Goal: Transaction & Acquisition: Book appointment/travel/reservation

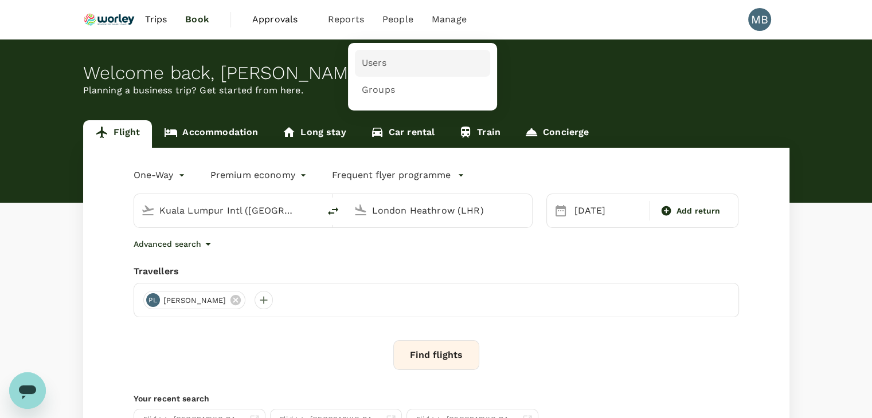
click at [372, 62] on span "Users" at bounding box center [374, 63] width 25 height 13
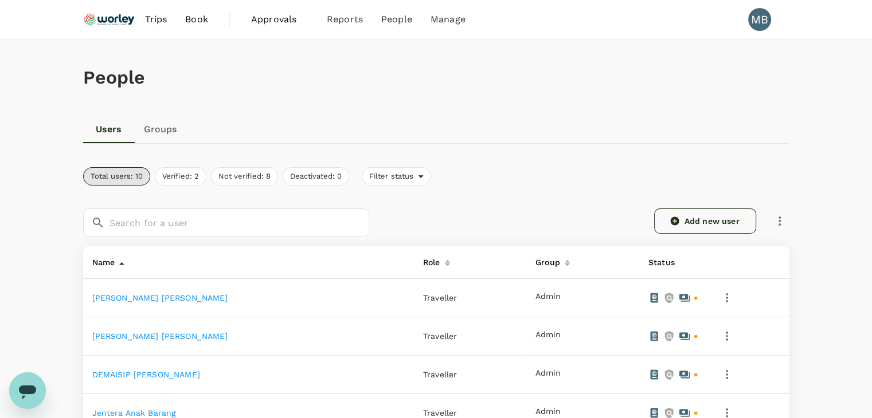
click at [706, 214] on link "Add new user" at bounding box center [705, 221] width 102 height 25
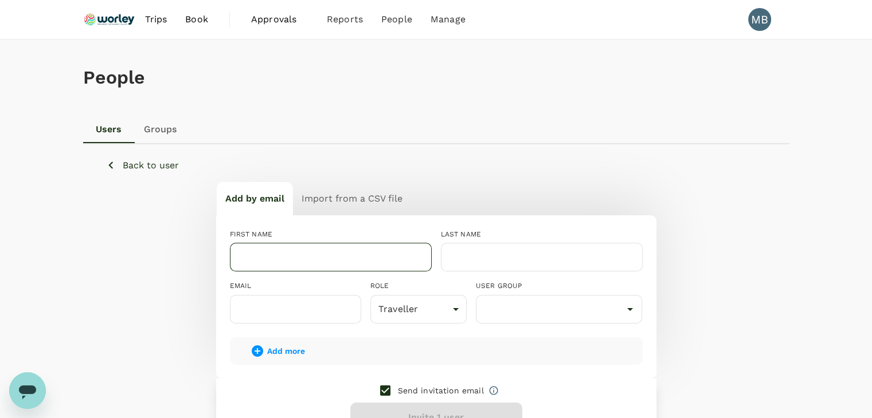
click at [352, 253] on input "text" at bounding box center [331, 257] width 202 height 29
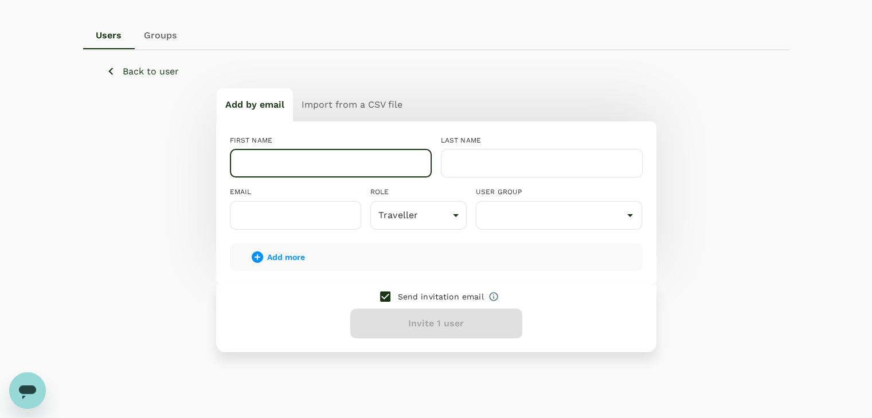
scroll to position [115, 0]
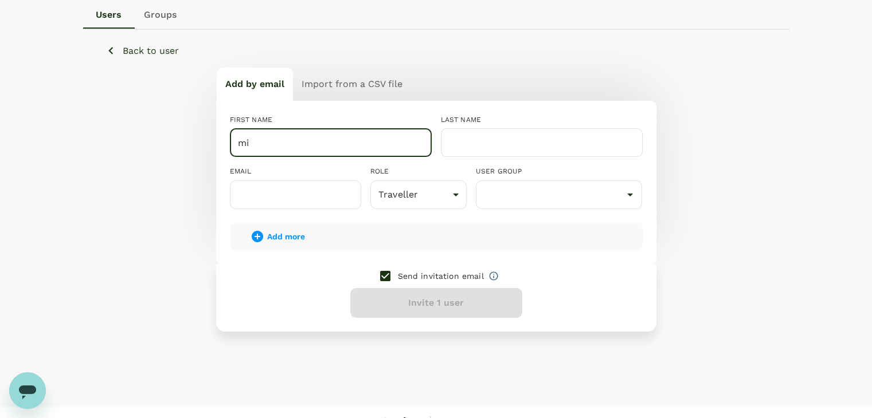
type input "m"
type input "MIOR"
click at [469, 143] on input "text" at bounding box center [542, 142] width 202 height 29
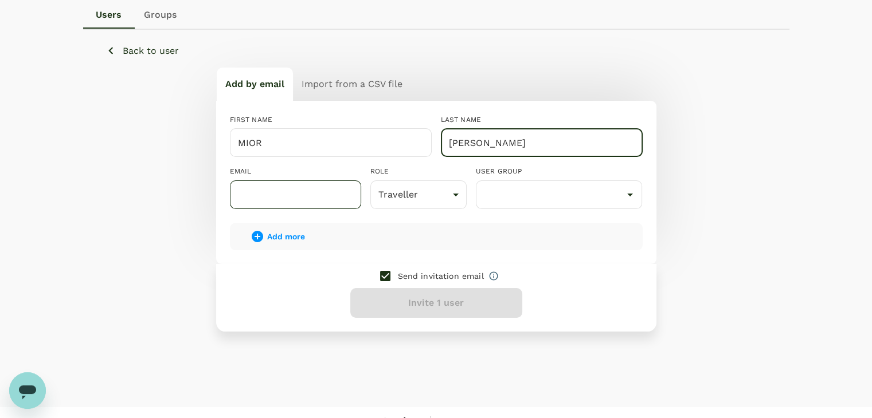
type input "[PERSON_NAME]"
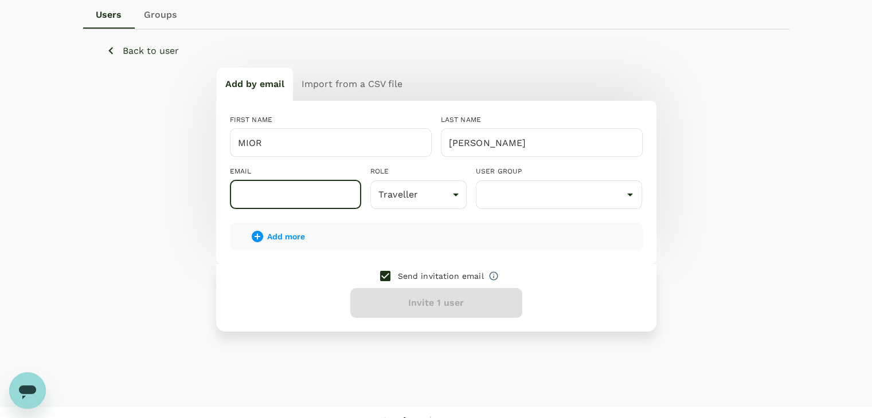
click at [274, 200] on input "text" at bounding box center [295, 195] width 131 height 29
type input "[EMAIL_ADDRESS][PERSON_NAME][DOMAIN_NAME]"
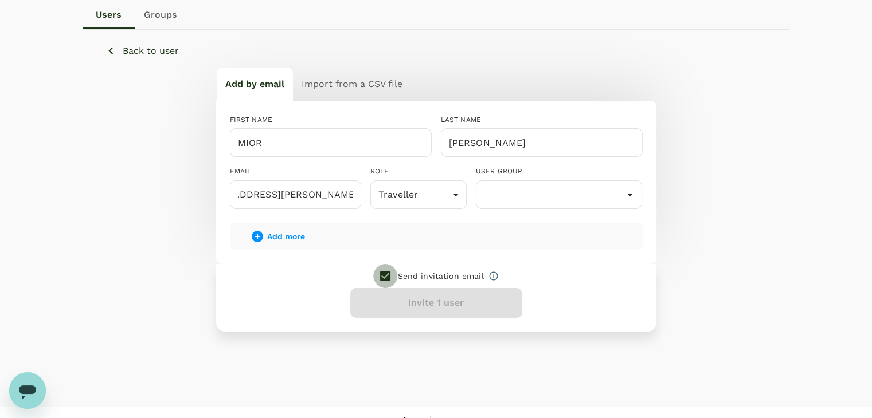
scroll to position [0, 0]
click at [389, 269] on input "checkbox" at bounding box center [385, 276] width 24 height 24
checkbox input "false"
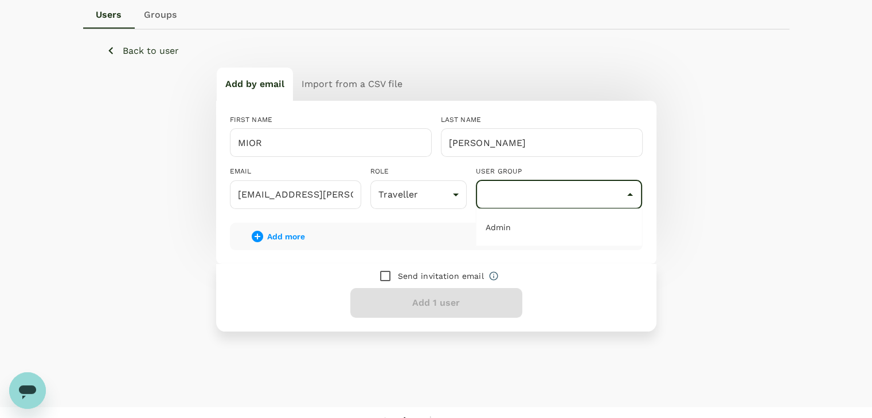
click at [500, 198] on input "text" at bounding box center [558, 195] width 161 height 22
click at [529, 219] on li "Admin" at bounding box center [559, 227] width 166 height 18
type input "Admin"
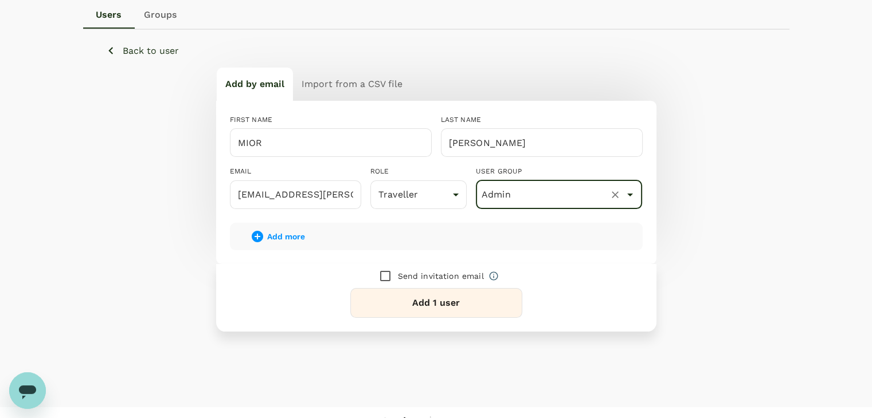
click at [418, 301] on button "Add 1 user" at bounding box center [436, 303] width 172 height 30
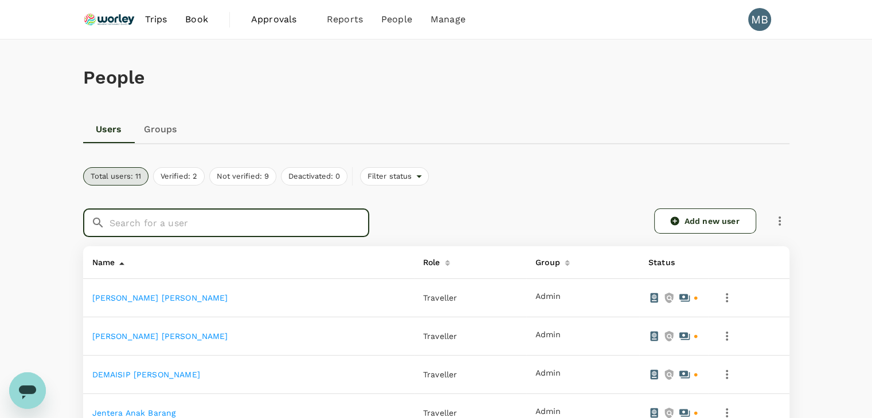
click at [238, 232] on input "text" at bounding box center [239, 223] width 260 height 29
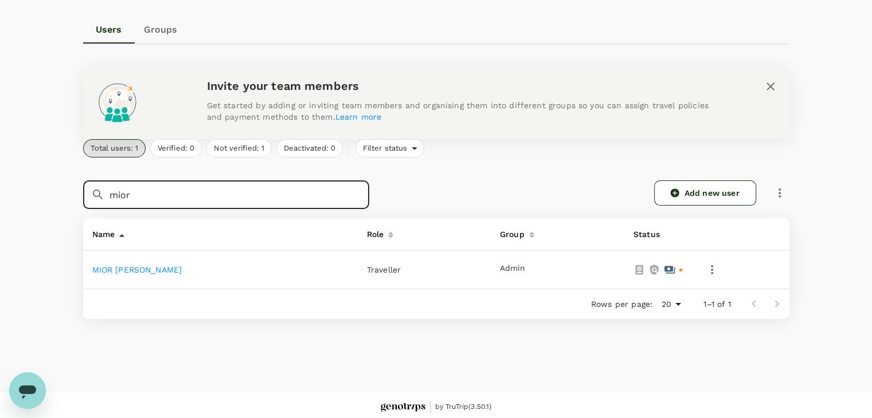
scroll to position [104, 0]
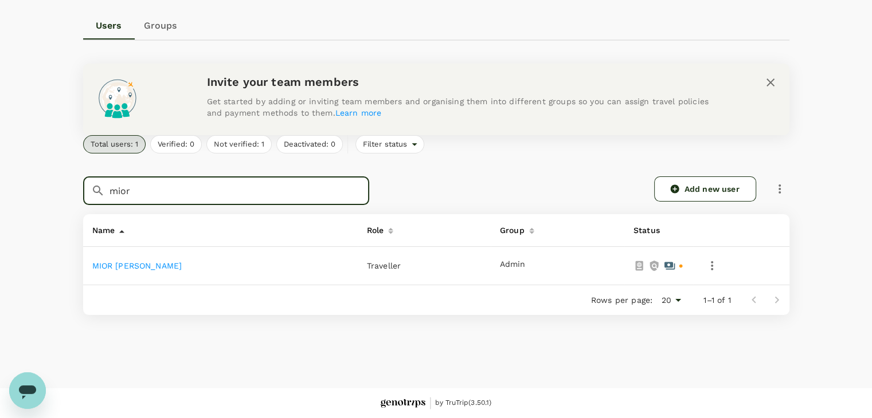
type input "mior"
click at [176, 269] on link "MIOR NICHOLAS ANDREW" at bounding box center [137, 265] width 90 height 9
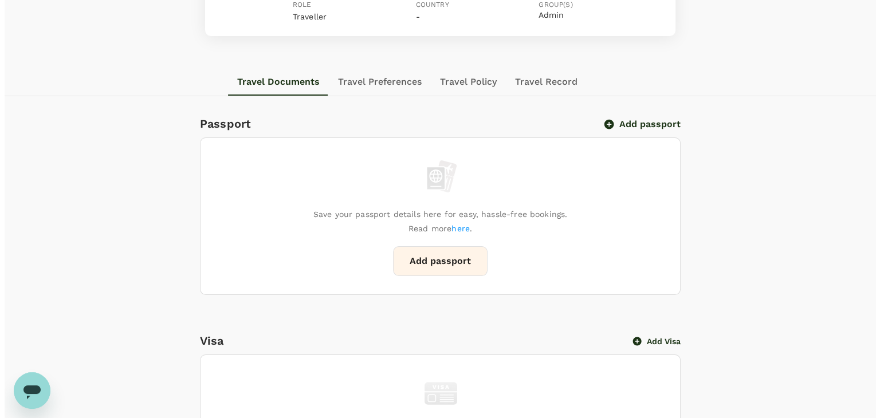
scroll to position [172, 0]
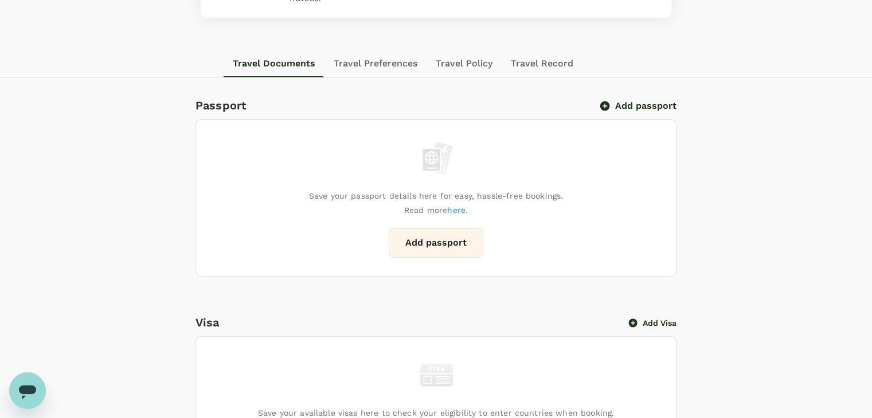
click at [617, 106] on button "Add passport" at bounding box center [638, 105] width 75 height 11
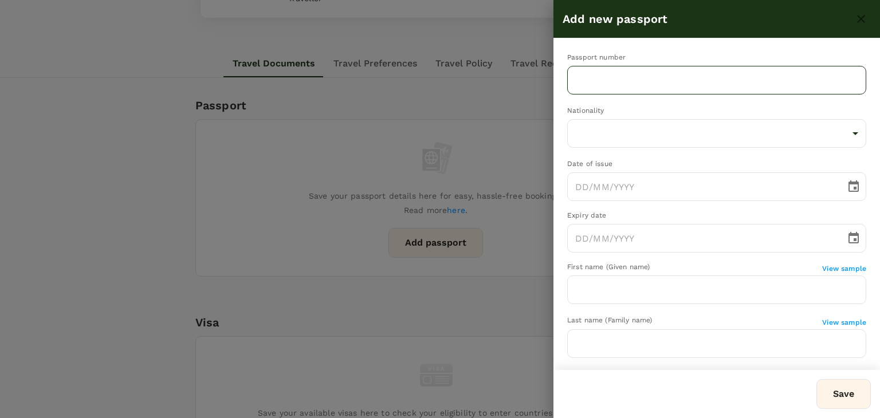
click at [612, 83] on input "text" at bounding box center [716, 80] width 299 height 29
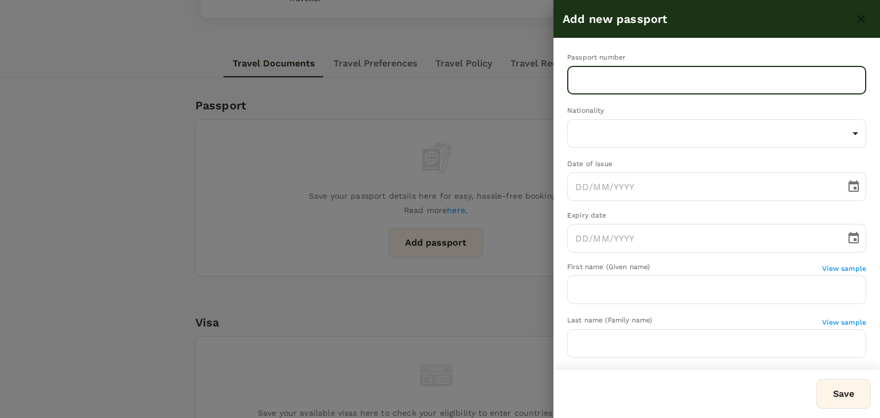
click at [292, 115] on div at bounding box center [440, 209] width 880 height 418
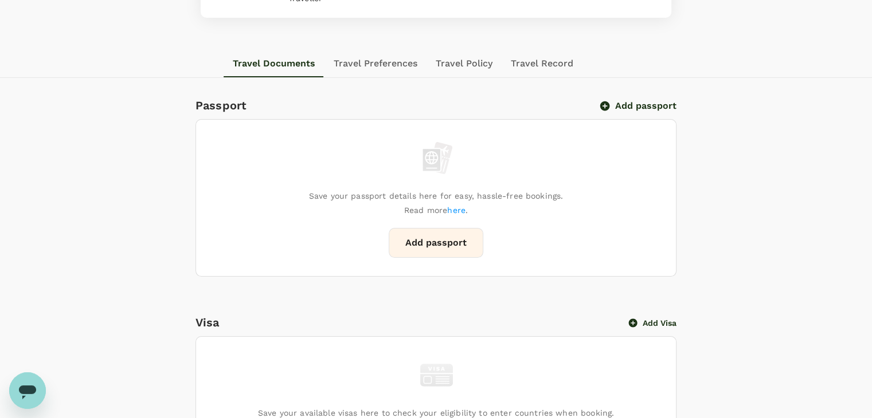
click at [613, 104] on button "Add passport" at bounding box center [638, 105] width 75 height 11
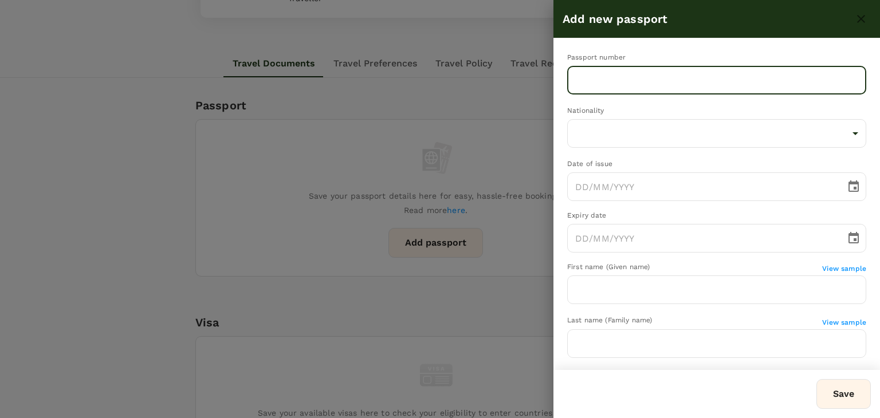
click at [620, 80] on input "text" at bounding box center [716, 80] width 299 height 29
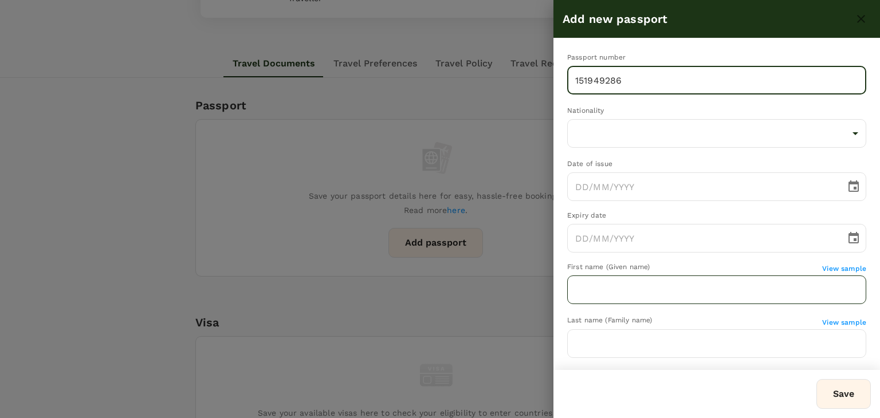
type input "151949286"
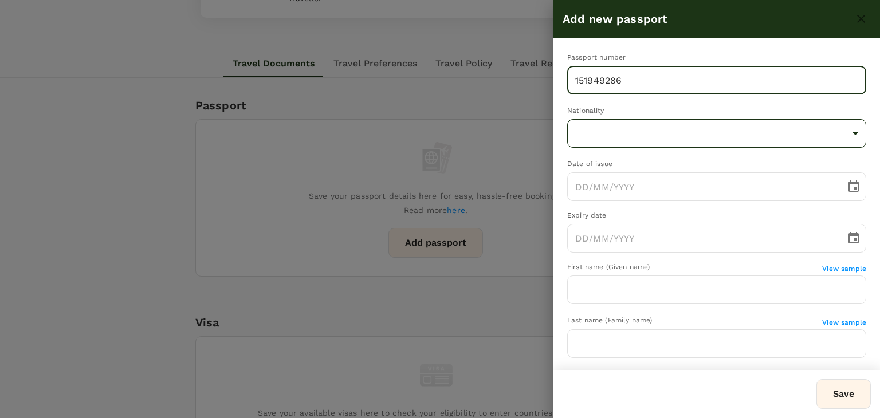
click at [604, 134] on body "Trips Book Approvals 0 Reports People Manage MB Back to users Last edit was on …" at bounding box center [440, 335] width 880 height 1014
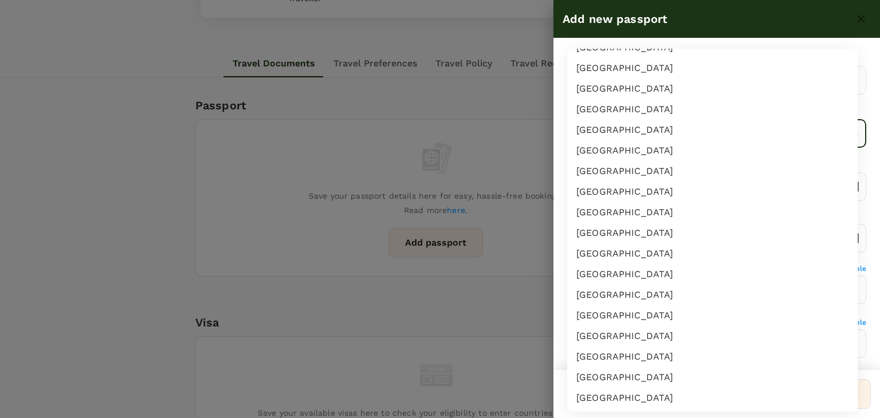
scroll to position [390, 0]
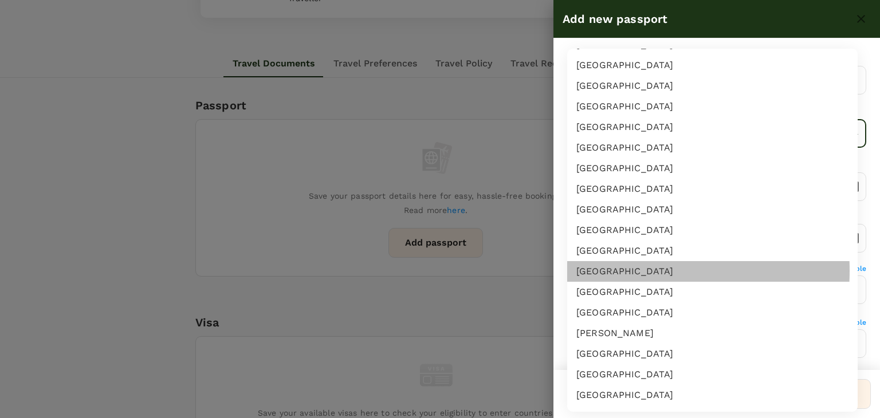
click at [603, 270] on li "Canada" at bounding box center [712, 271] width 291 height 21
type input "CA"
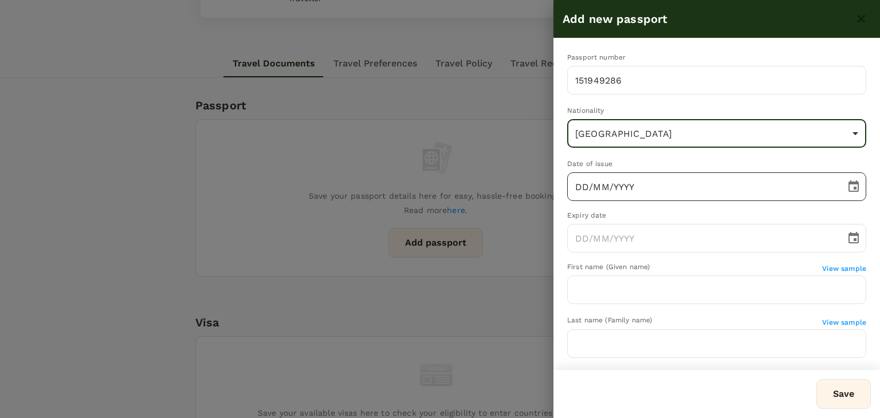
click at [582, 185] on input "DD/MM/YYYY" at bounding box center [702, 186] width 270 height 29
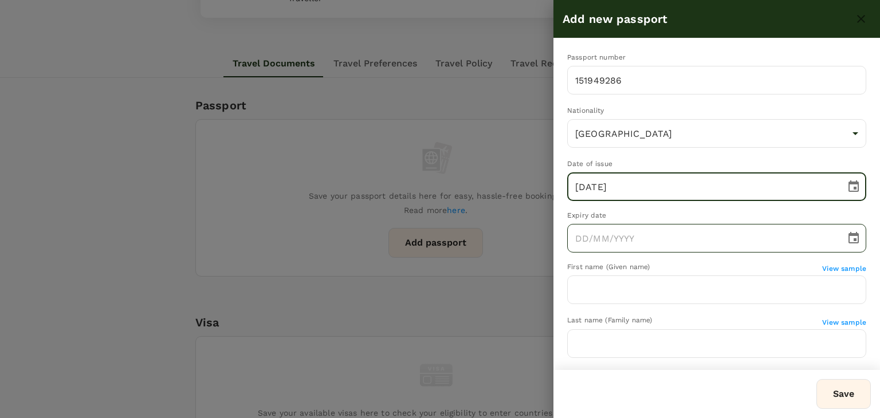
type input "30/09/2024"
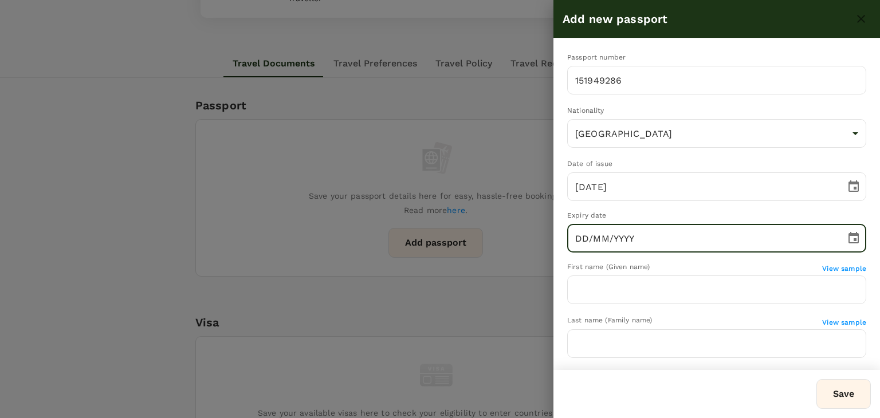
click at [587, 236] on input "DD/MM/YYYY" at bounding box center [702, 238] width 270 height 29
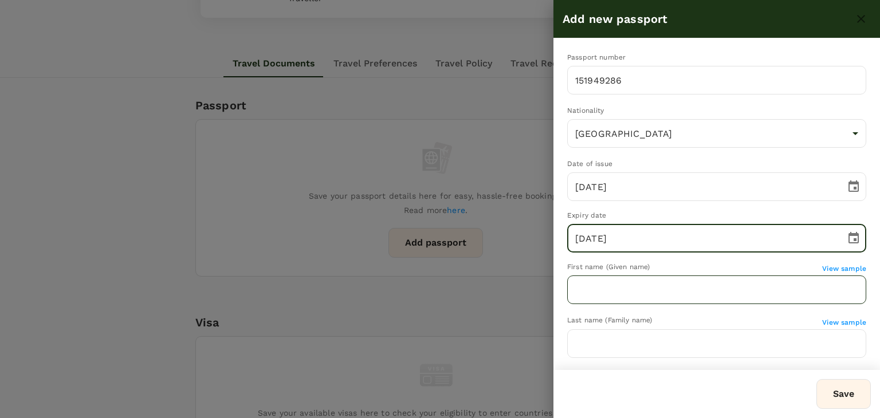
type input "30/09/2034"
click at [587, 299] on input "text" at bounding box center [716, 290] width 299 height 29
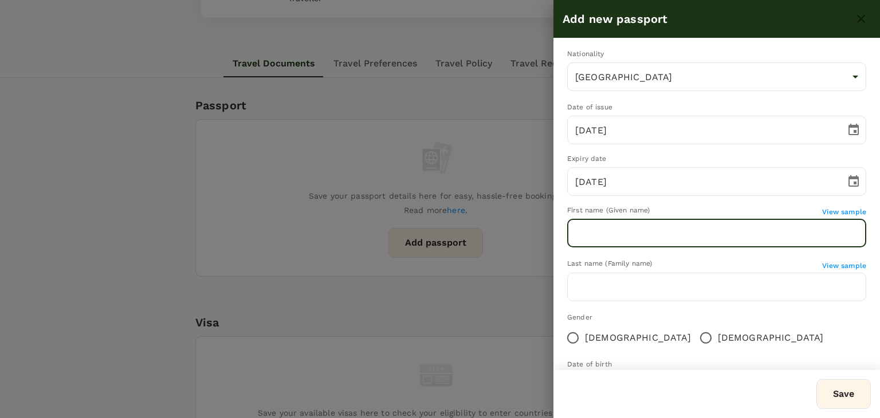
scroll to position [57, 0]
type input "M"
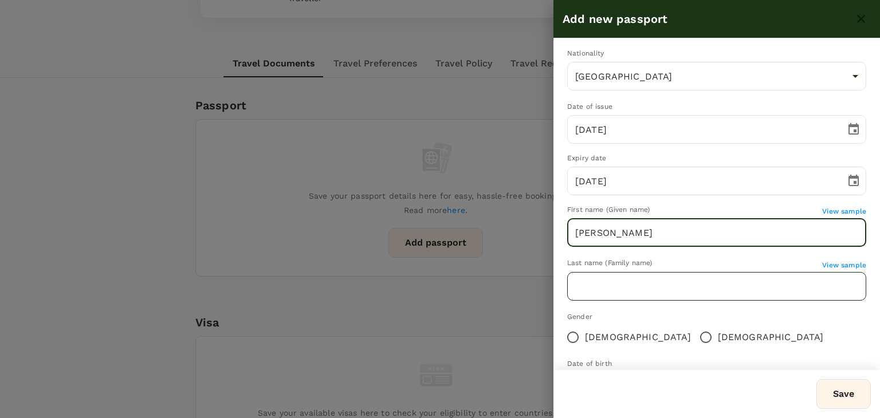
type input "NICHOLAS ANDREW"
click at [592, 291] on input "text" at bounding box center [716, 286] width 299 height 29
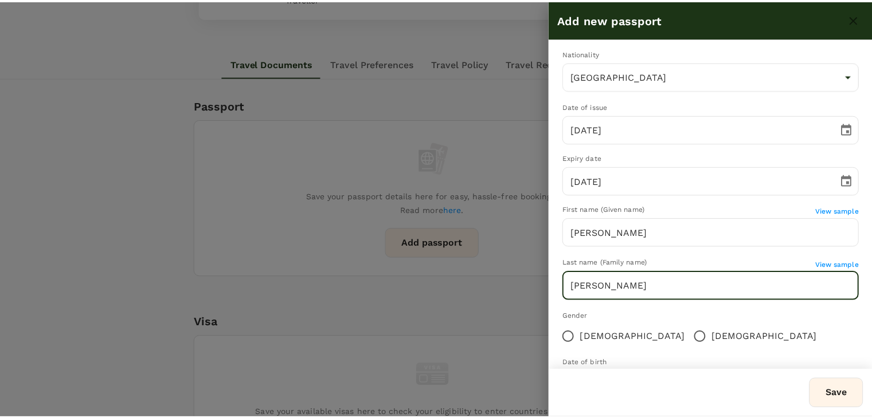
scroll to position [111, 0]
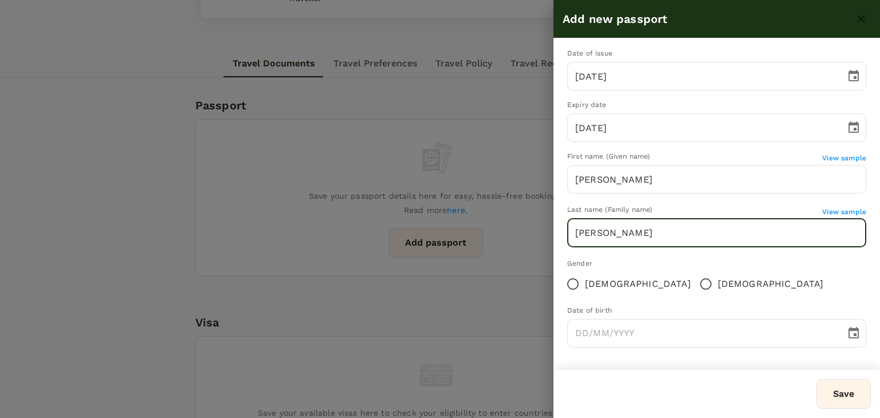
type input "MOIR"
click at [694, 287] on input "Male" at bounding box center [706, 284] width 24 height 24
radio input "true"
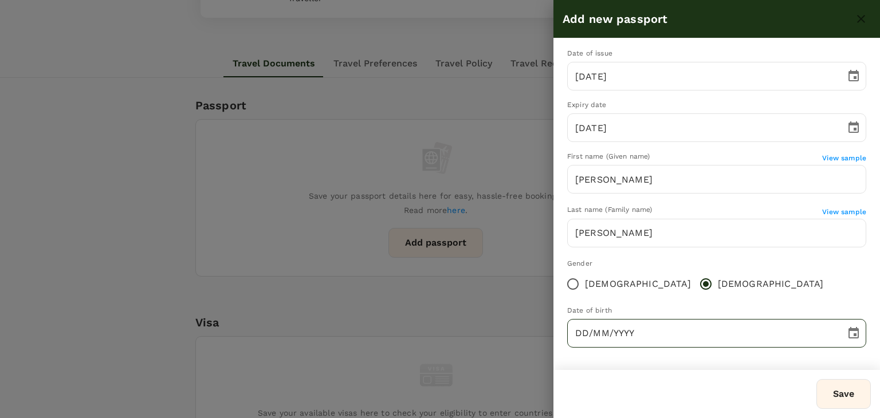
click at [586, 336] on input "DD/MM/YYYY" at bounding box center [702, 333] width 270 height 29
type input "10/01/1987"
click at [843, 397] on button "Save" at bounding box center [844, 394] width 54 height 30
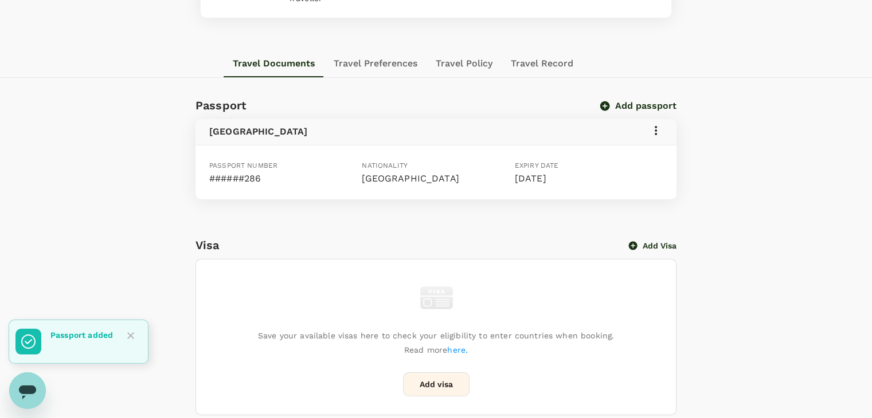
scroll to position [0, 0]
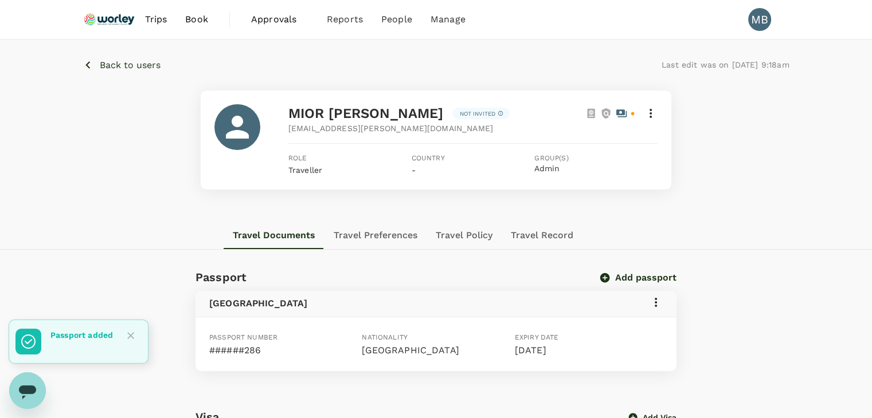
click at [648, 113] on icon at bounding box center [651, 114] width 14 height 14
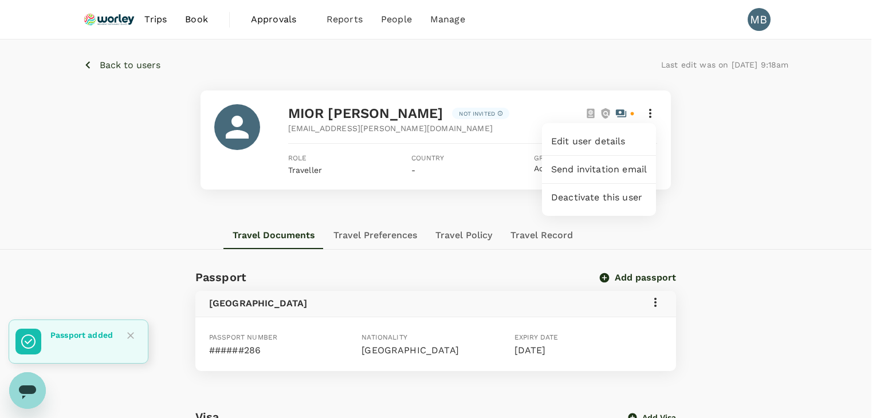
click at [607, 140] on span "Edit user details" at bounding box center [599, 142] width 96 height 14
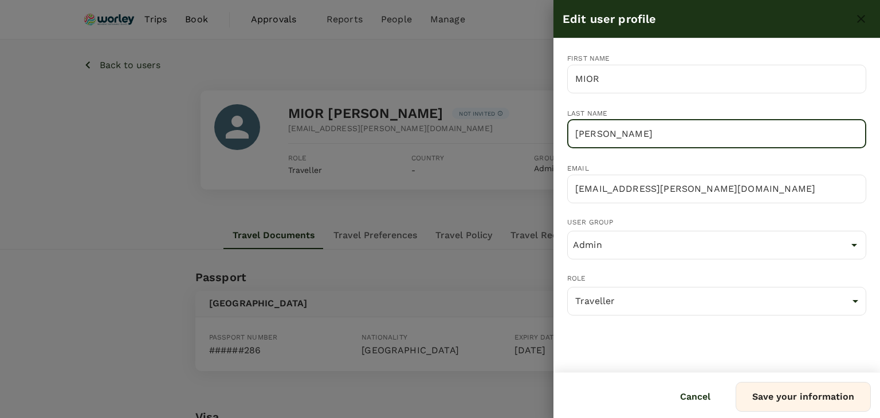
drag, startPoint x: 669, startPoint y: 136, endPoint x: 568, endPoint y: 129, distance: 101.1
click at [568, 129] on input "NICHOLAS ANDREW" at bounding box center [716, 134] width 299 height 29
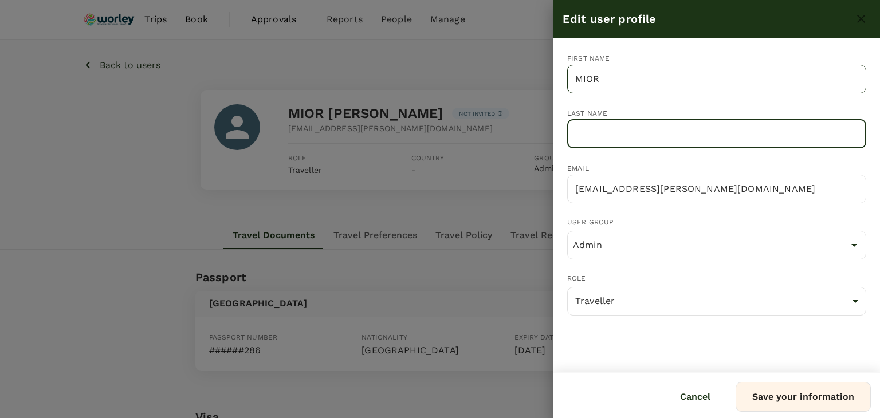
click at [626, 76] on input "MIOR" at bounding box center [716, 79] width 299 height 29
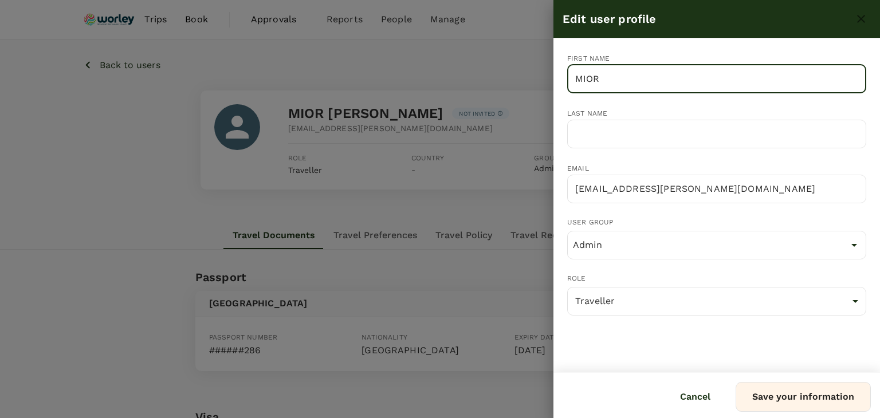
paste input "NICHOLAS ANDREW"
drag, startPoint x: 601, startPoint y: 79, endPoint x: 562, endPoint y: 80, distance: 39.5
click at [562, 80] on div "First name MIOR NICHOLAS ANDREW ​" at bounding box center [707, 70] width 317 height 73
type input "NICHOLAS ANDREW"
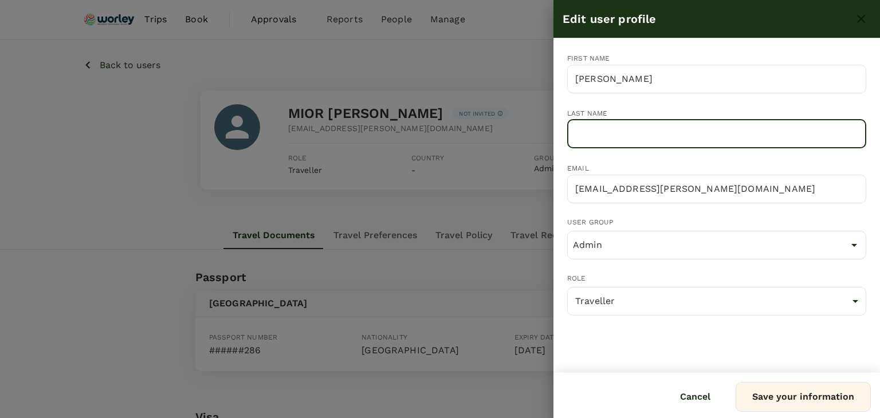
click at [589, 125] on input "text" at bounding box center [716, 134] width 299 height 29
paste input "MIOR"
type input "MIOR"
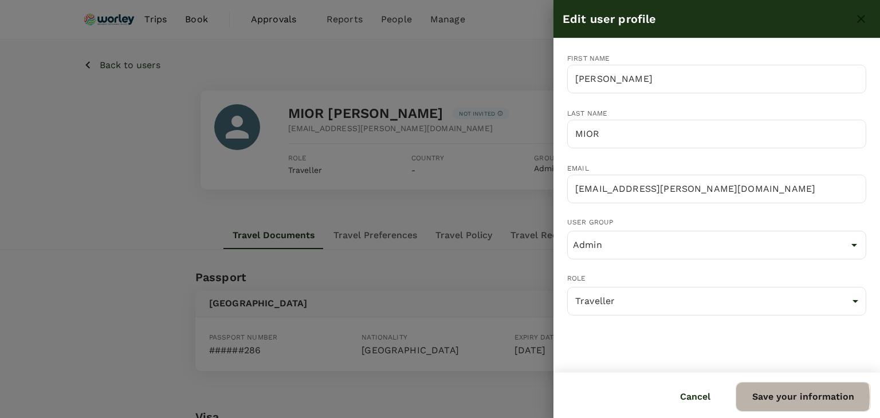
click at [790, 397] on button "Save your information" at bounding box center [803, 397] width 135 height 30
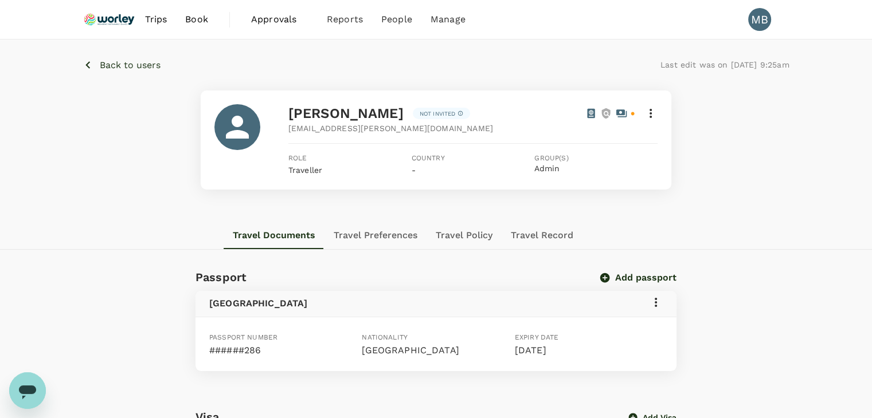
click at [656, 308] on icon at bounding box center [656, 303] width 14 height 14
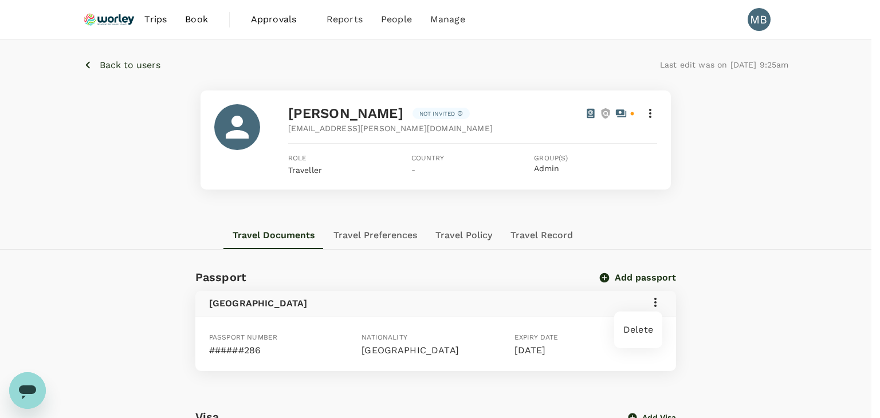
drag, startPoint x: 673, startPoint y: 299, endPoint x: 685, endPoint y: 291, distance: 14.9
click at [673, 299] on div at bounding box center [440, 209] width 880 height 418
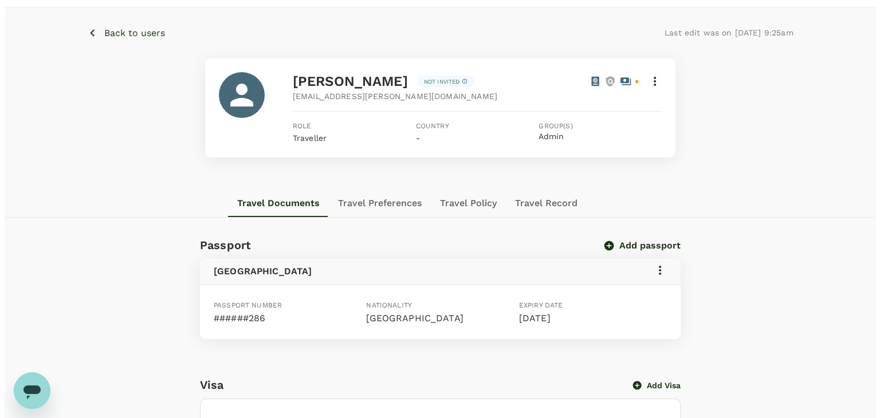
scroll to position [115, 0]
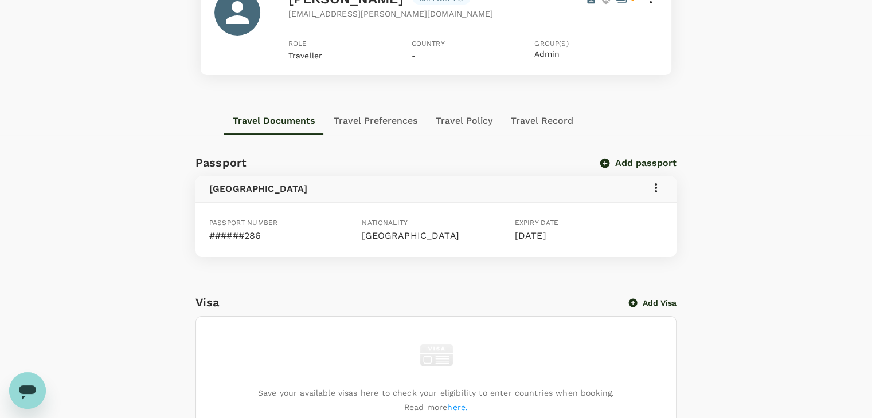
click at [656, 188] on icon at bounding box center [655, 187] width 2 height 9
click at [725, 202] on div at bounding box center [440, 209] width 880 height 418
click at [626, 168] on button "Add passport" at bounding box center [638, 163] width 75 height 11
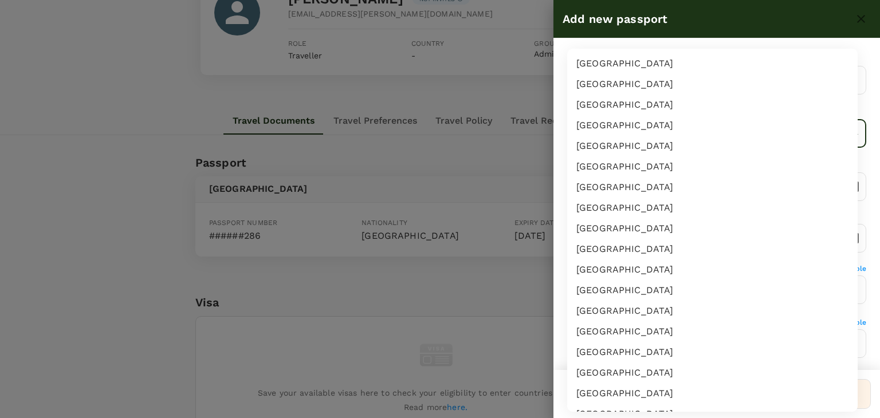
click at [589, 138] on body "Trips Book Approvals 0 Reports People Manage MB Back to users Last edit was on …" at bounding box center [440, 353] width 880 height 937
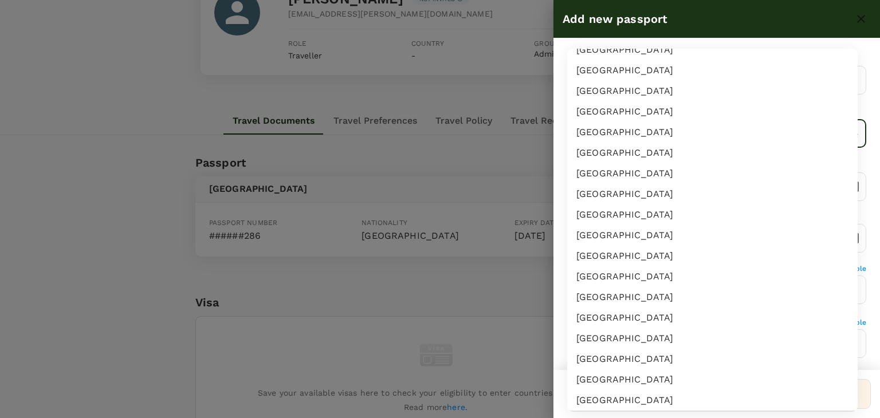
scroll to position [172, 0]
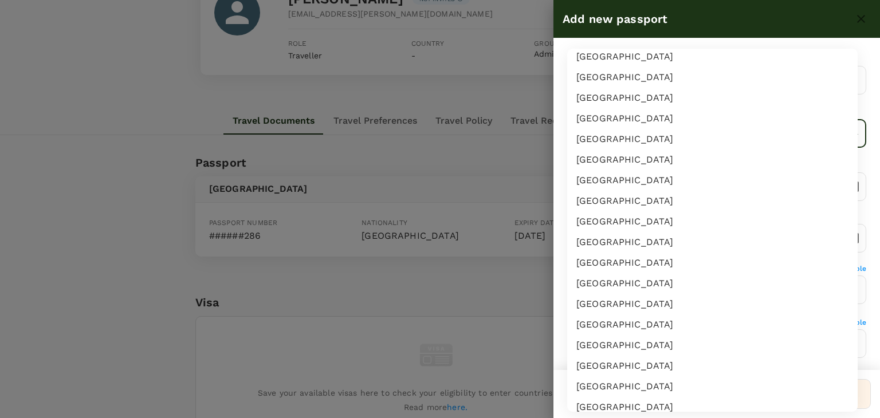
click at [507, 153] on div at bounding box center [440, 209] width 880 height 418
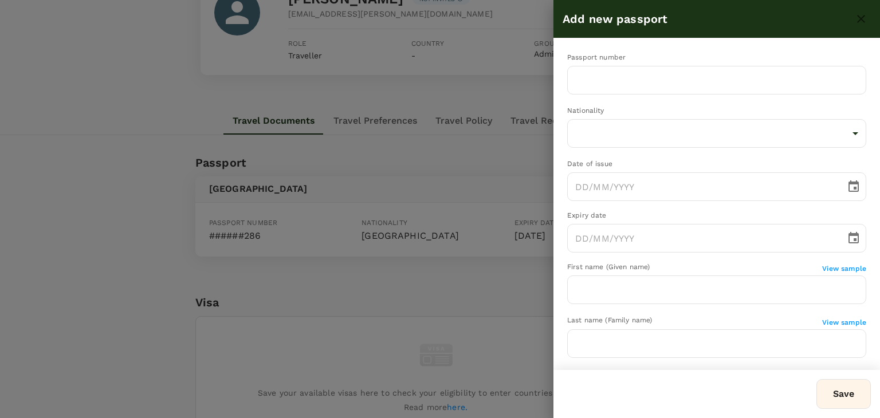
click at [477, 109] on div at bounding box center [440, 209] width 880 height 418
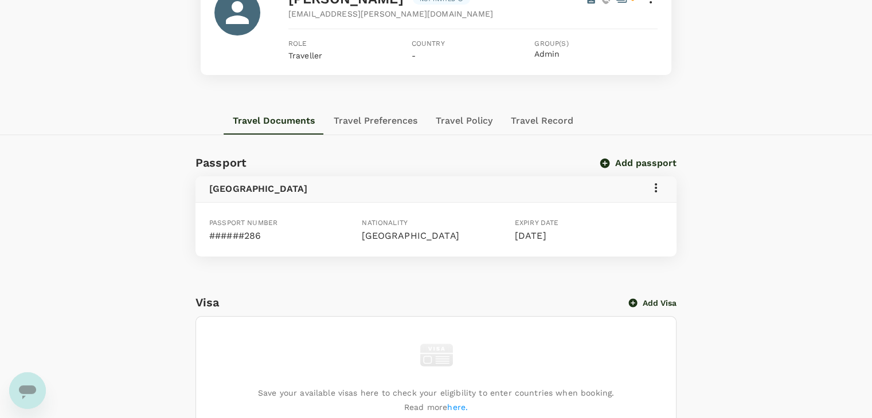
click at [655, 187] on icon at bounding box center [655, 187] width 2 height 9
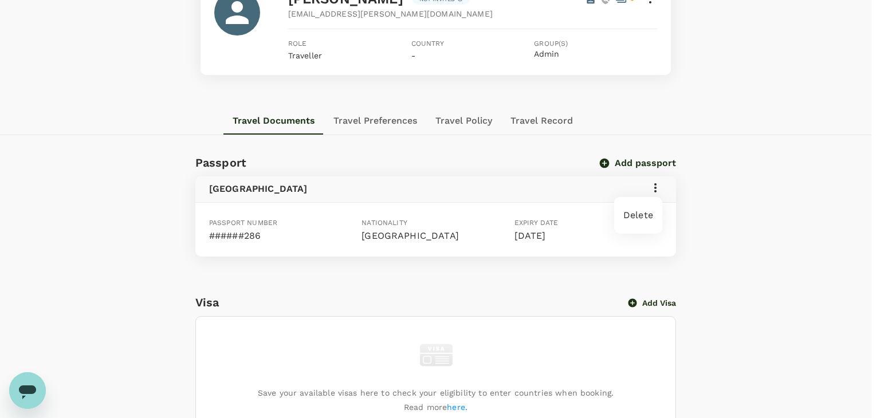
click at [640, 209] on span "Delete" at bounding box center [638, 216] width 30 height 14
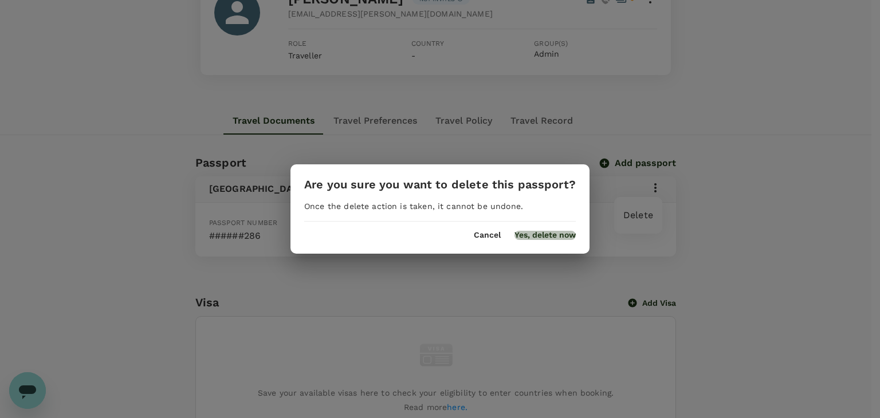
click at [538, 236] on button "Yes, delete now" at bounding box center [545, 235] width 61 height 9
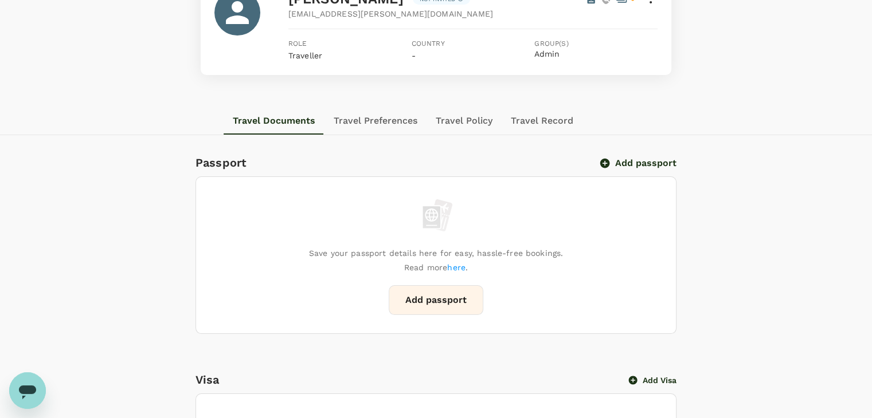
click at [455, 306] on button "Add passport" at bounding box center [436, 300] width 95 height 30
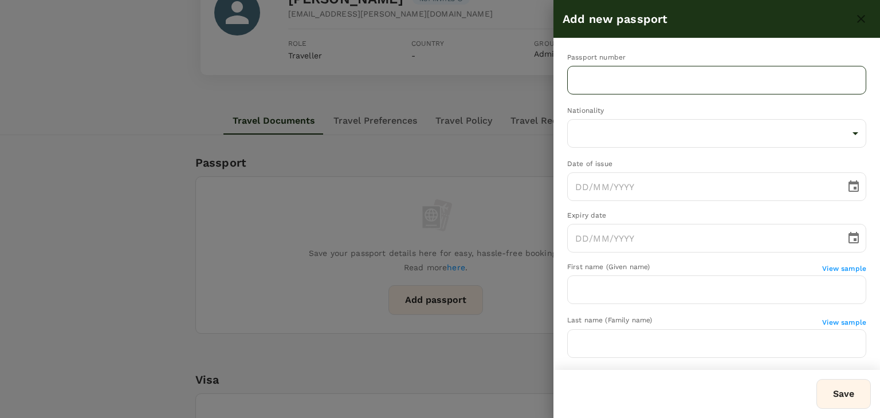
click at [594, 83] on input "text" at bounding box center [716, 80] width 299 height 29
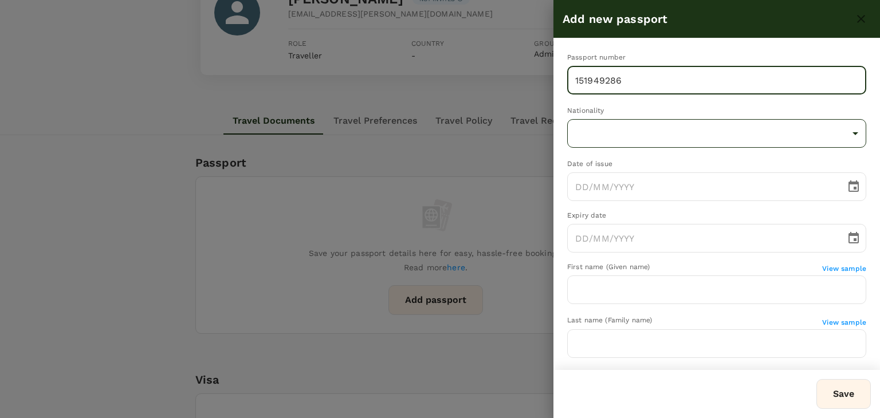
type input "151949286"
click at [586, 139] on body "Trips Book Approvals 0 Reports People Manage MB Back to users Last edit was on …" at bounding box center [440, 392] width 880 height 1014
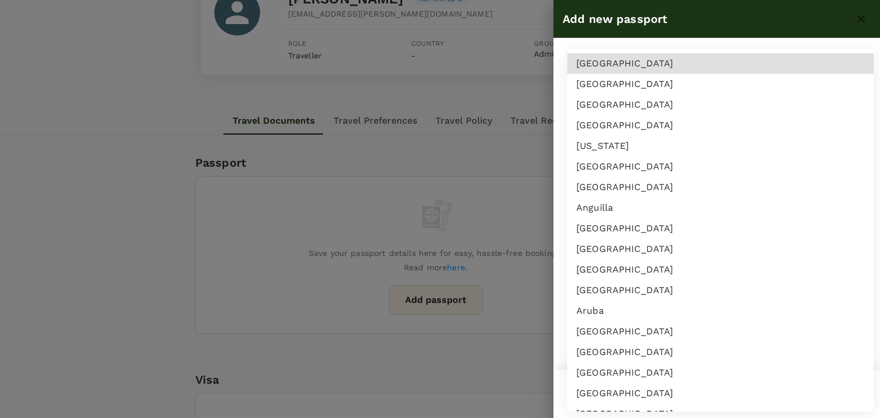
scroll to position [4557, 0]
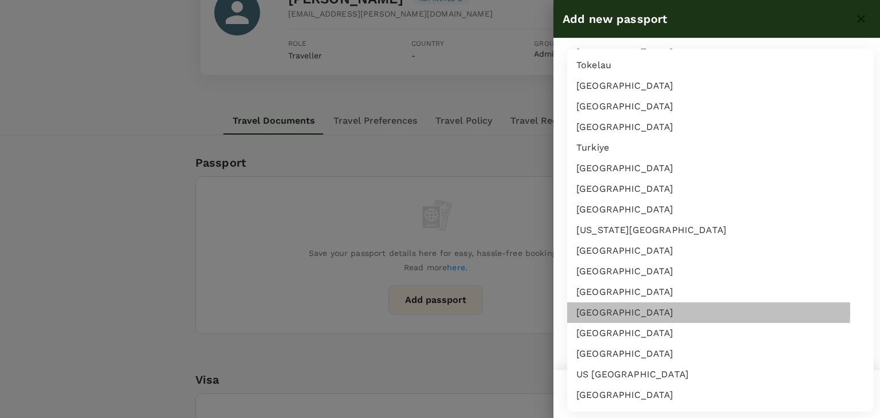
click at [612, 311] on li "United Kingdom" at bounding box center [720, 313] width 307 height 21
type input "GB"
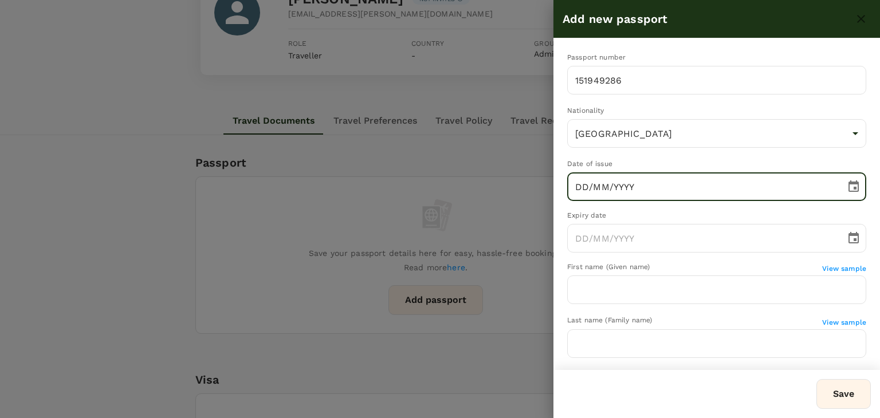
click at [586, 183] on input "DD/MM/YYYY" at bounding box center [702, 186] width 270 height 29
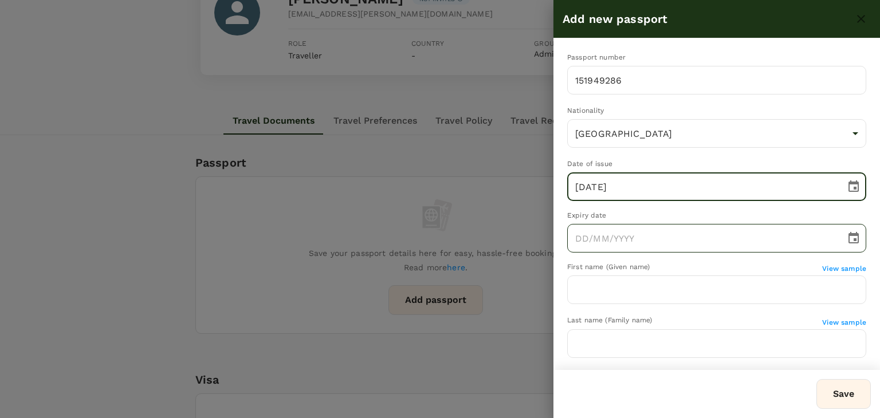
type input "30/09/2024"
click at [589, 233] on input "DD/MM/YYYY" at bounding box center [702, 238] width 270 height 29
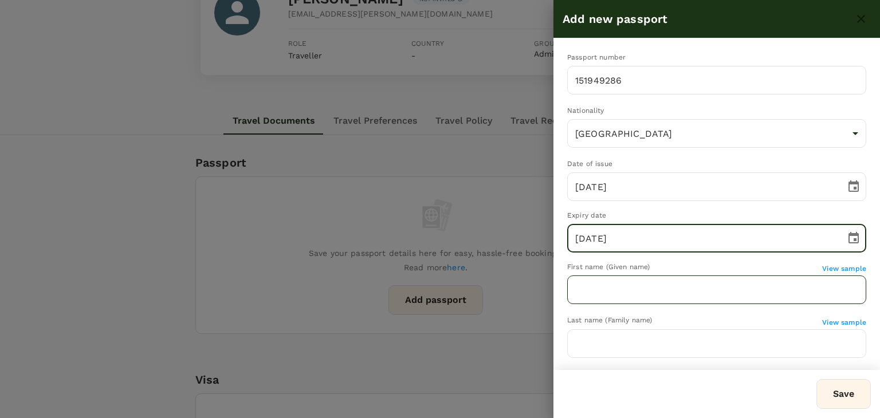
type input "30/09/2034"
click at [606, 290] on input "text" at bounding box center [716, 290] width 299 height 29
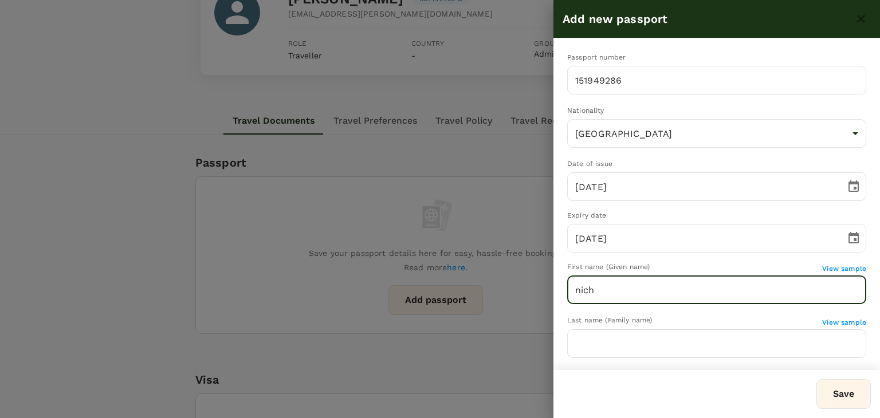
type input "NICHOLAS ANDREW"
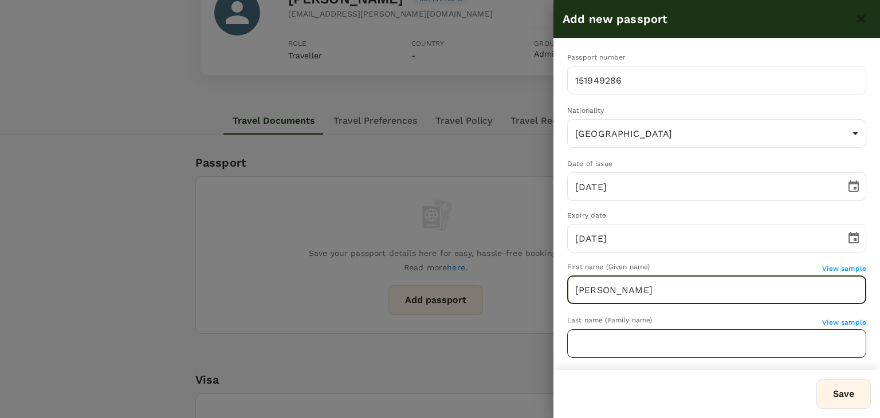
click at [589, 348] on input "text" at bounding box center [716, 343] width 299 height 29
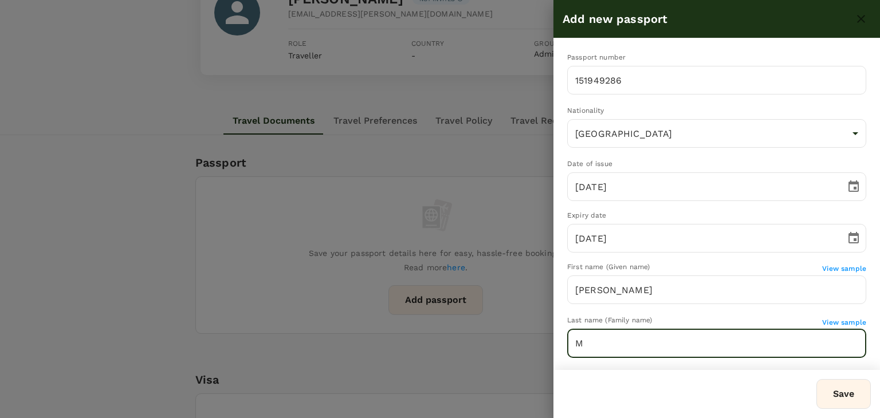
type input "MOIR"
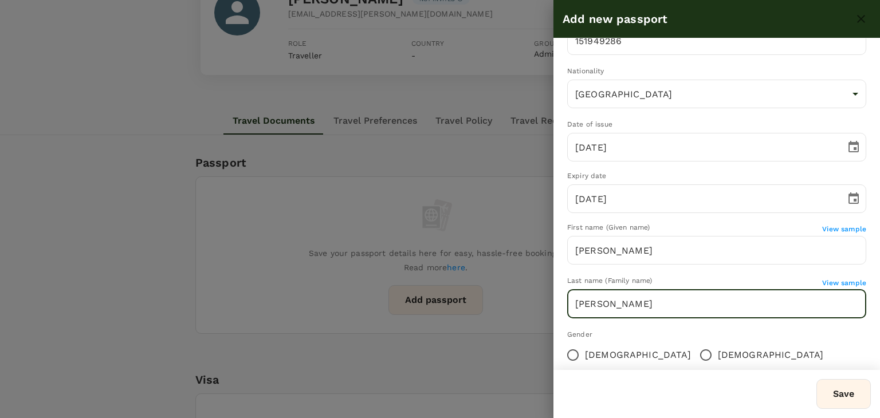
scroll to position [57, 0]
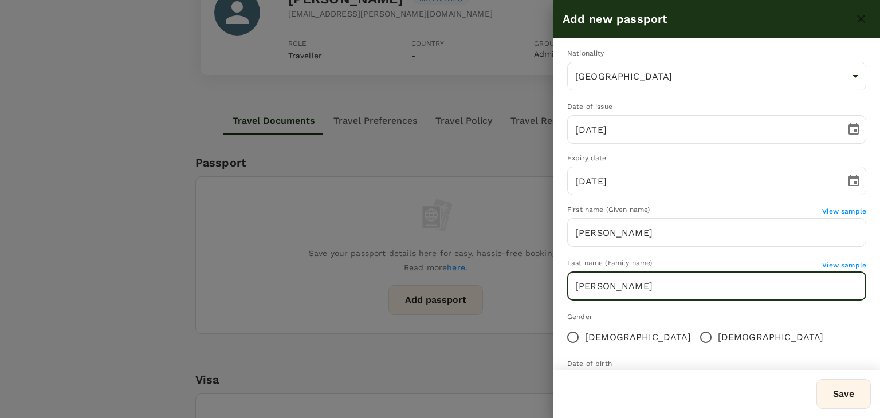
click at [694, 338] on input "Male" at bounding box center [706, 337] width 24 height 24
radio input "true"
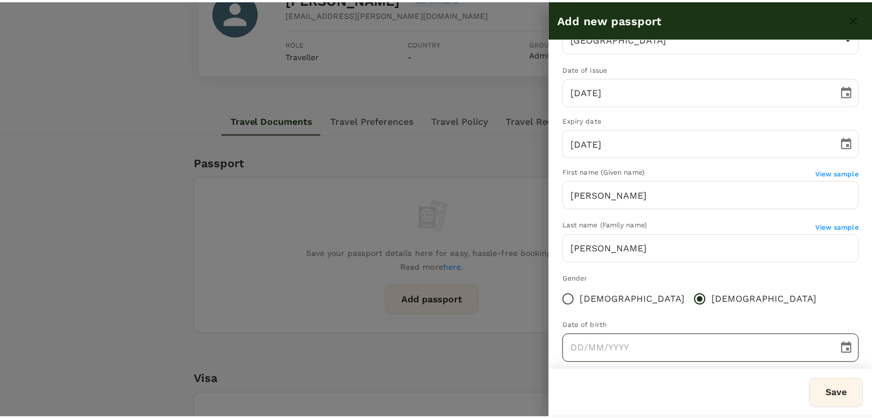
scroll to position [111, 0]
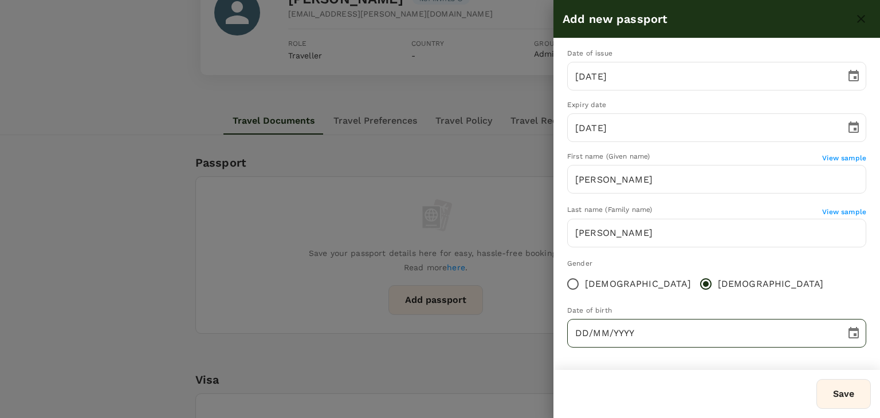
click at [577, 332] on input "DD/MM/YYYY" at bounding box center [702, 333] width 270 height 29
type input "10/01/1987"
click at [844, 397] on button "Save" at bounding box center [844, 394] width 54 height 30
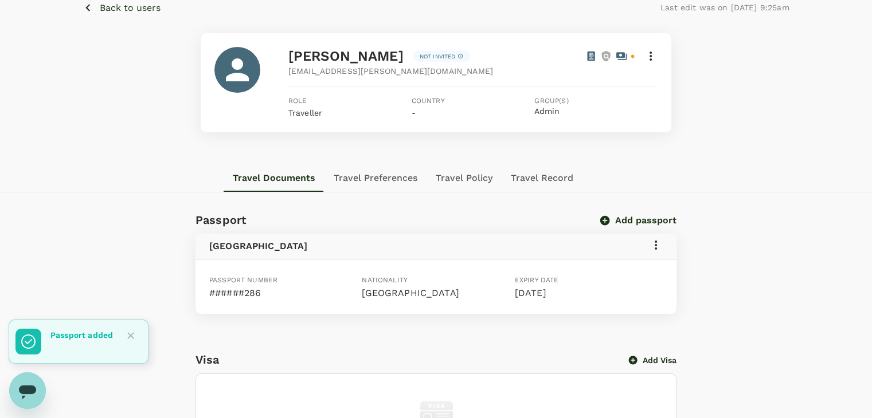
scroll to position [0, 0]
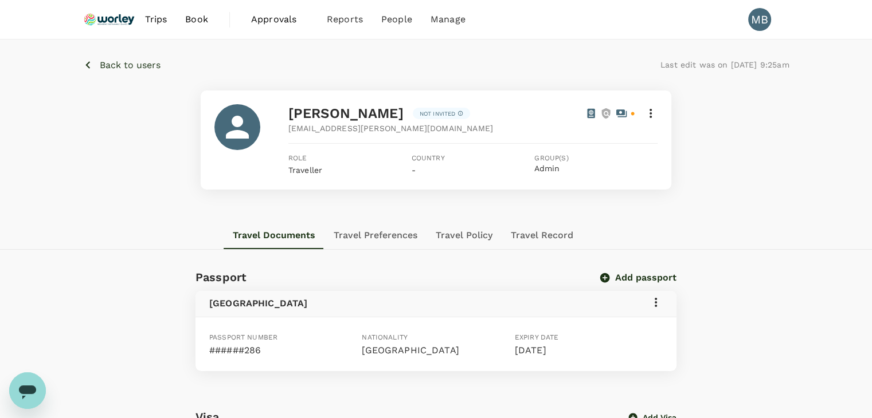
click at [651, 113] on icon at bounding box center [650, 113] width 2 height 9
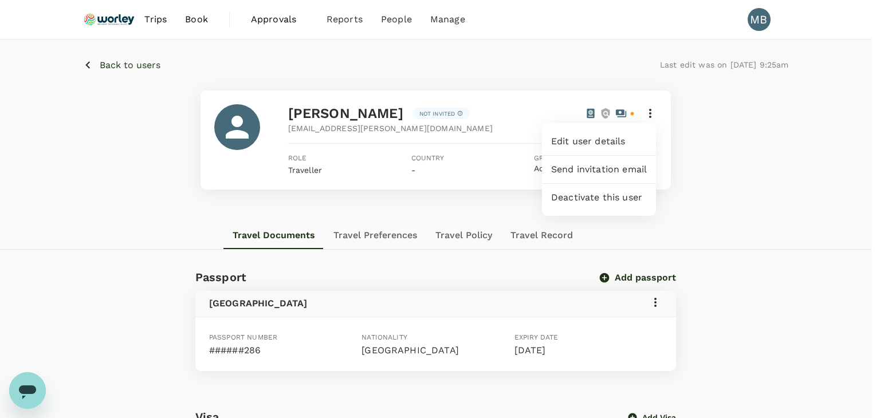
click at [614, 148] on div "Edit user details" at bounding box center [599, 142] width 114 height 28
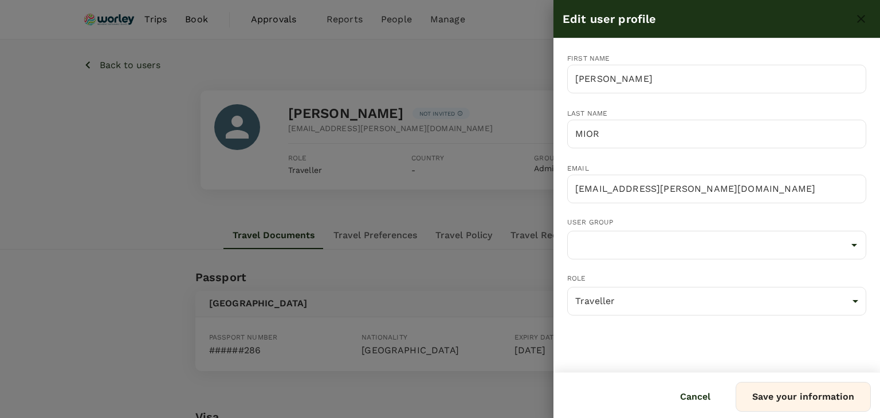
type input "Admin"
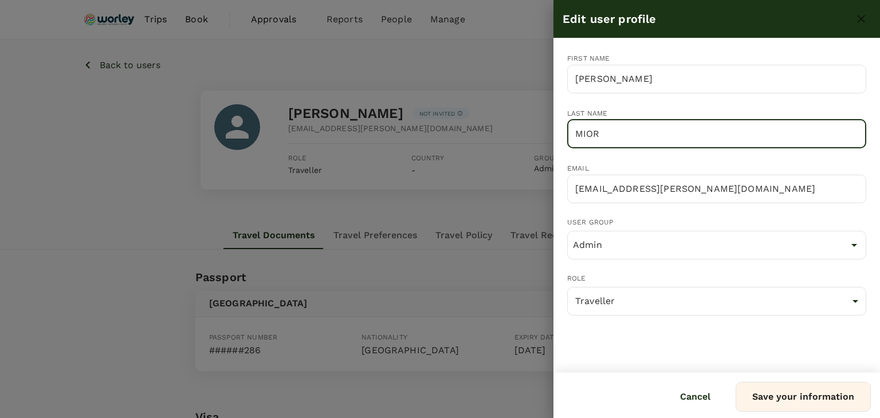
drag, startPoint x: 613, startPoint y: 137, endPoint x: 582, endPoint y: 131, distance: 32.0
click at [582, 131] on input "MIOR" at bounding box center [716, 134] width 299 height 29
type input "MOIR"
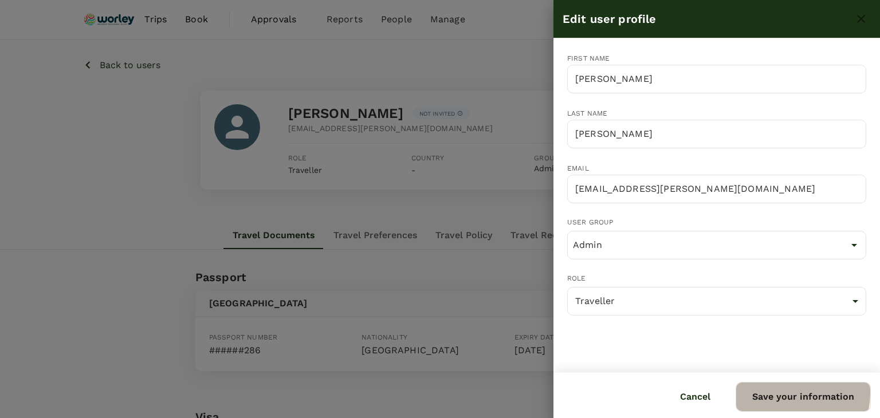
click at [788, 393] on button "Save your information" at bounding box center [803, 397] width 135 height 30
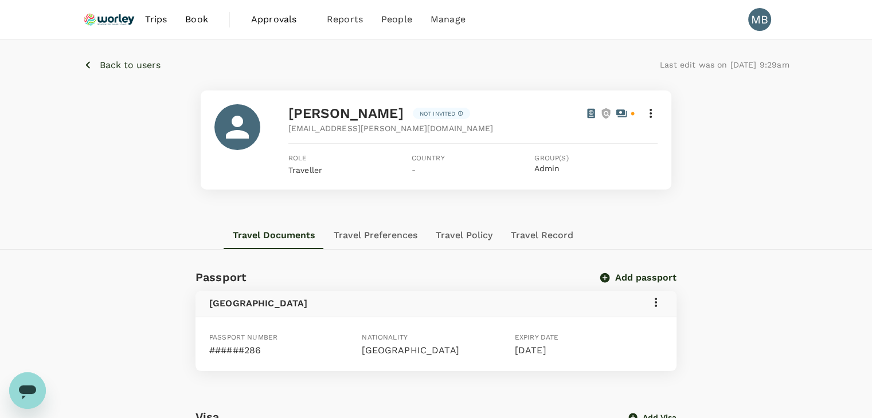
click at [110, 63] on p "Back to users" at bounding box center [130, 65] width 61 height 14
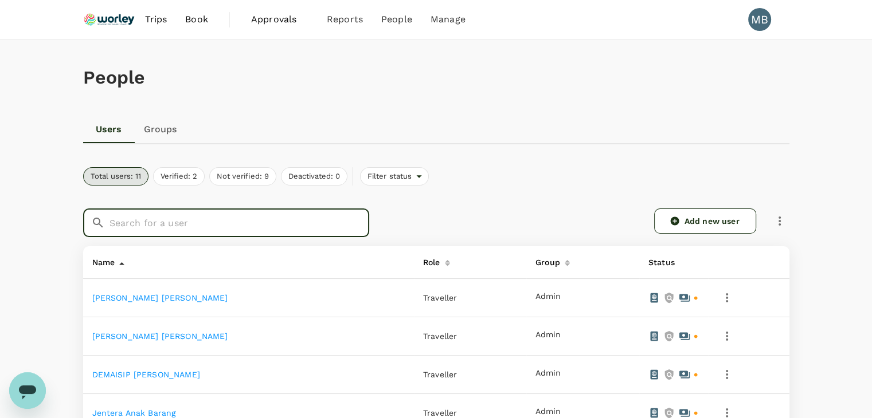
click at [170, 226] on input "text" at bounding box center [239, 223] width 260 height 29
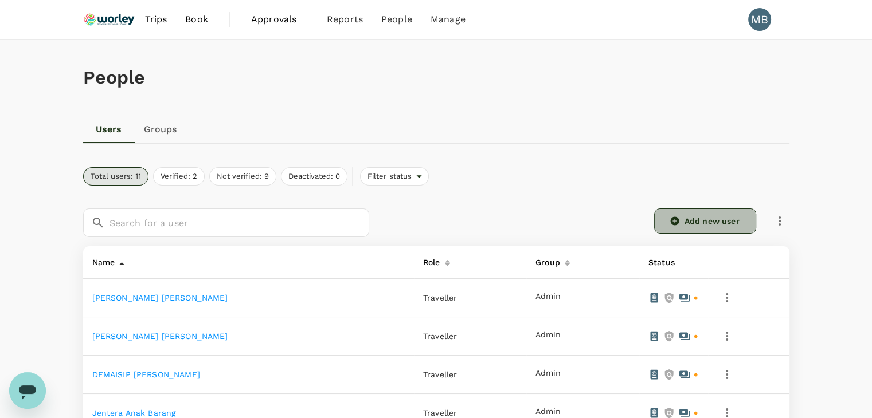
click at [683, 214] on link "Add new user" at bounding box center [705, 221] width 102 height 25
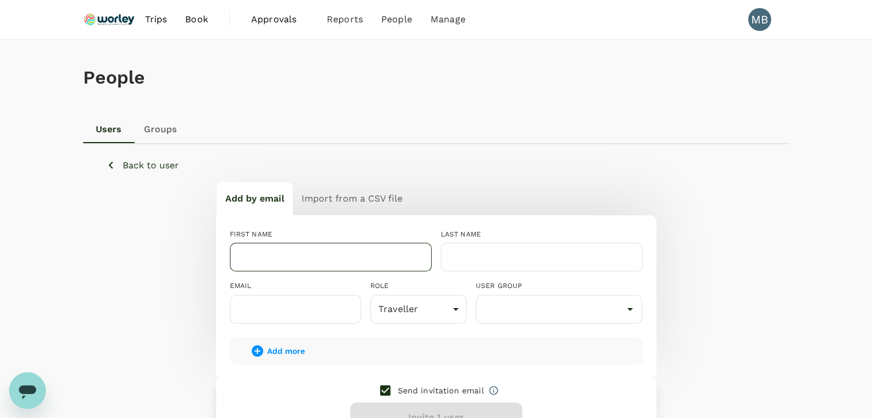
click at [314, 257] on input "text" at bounding box center [331, 257] width 202 height 29
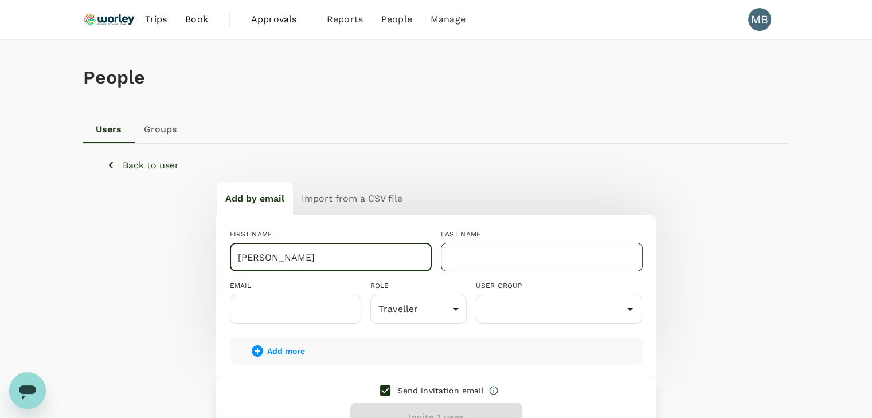
type input "JANIS CARA"
click at [470, 260] on input "text" at bounding box center [542, 257] width 202 height 29
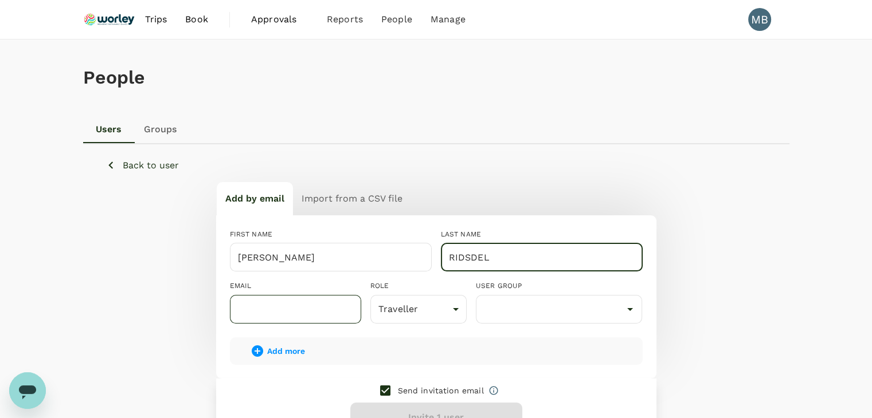
type input "RIDSDEL"
click at [264, 305] on input "text" at bounding box center [295, 309] width 131 height 29
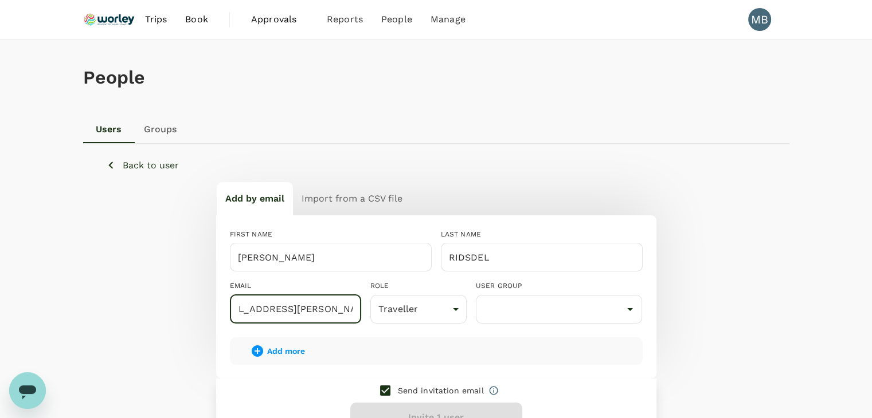
scroll to position [0, 31]
type input "dayat+JANIS@genotrips.com.my"
click at [380, 391] on input "checkbox" at bounding box center [385, 391] width 24 height 24
checkbox input "false"
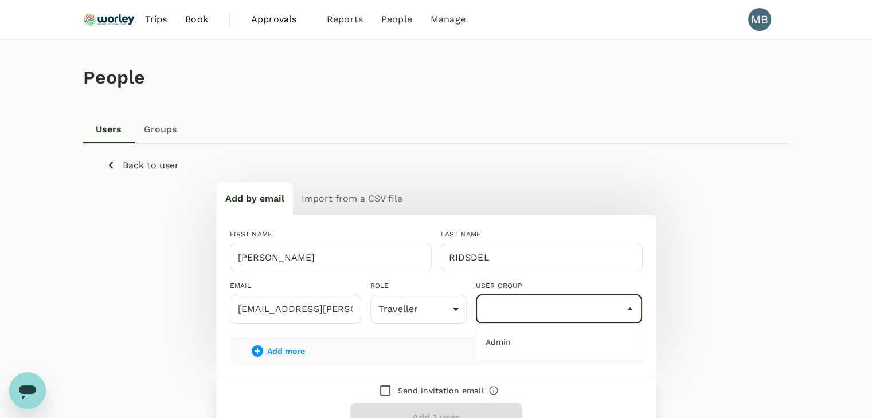
click at [517, 315] on input "text" at bounding box center [558, 310] width 161 height 22
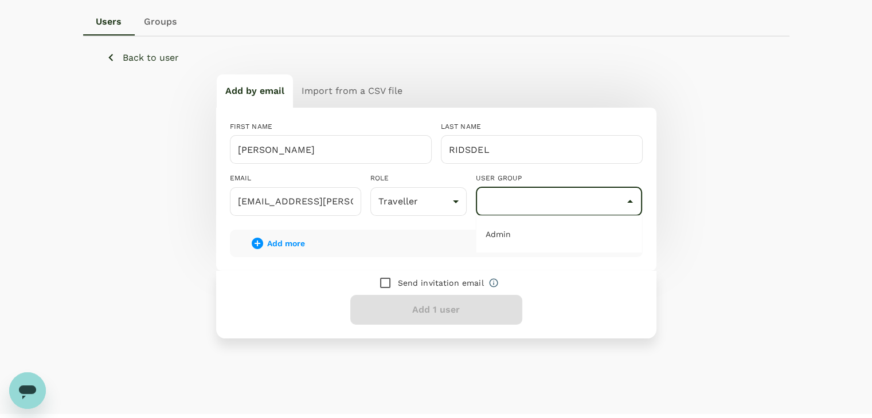
scroll to position [115, 0]
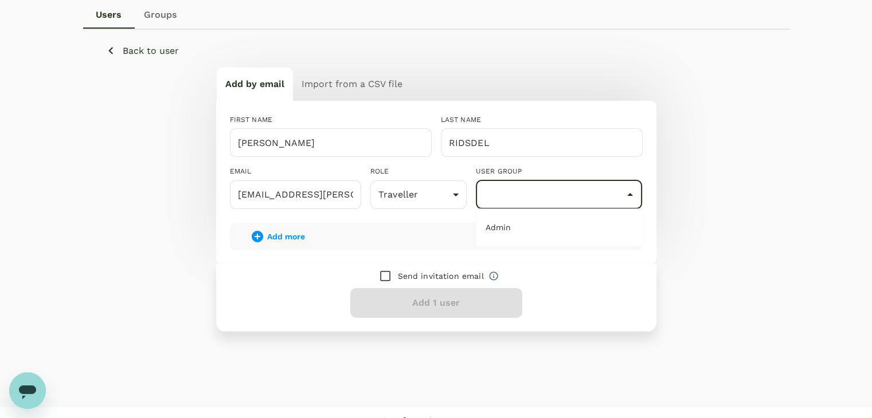
click at [499, 226] on li "Admin" at bounding box center [559, 227] width 166 height 18
type input "Admin"
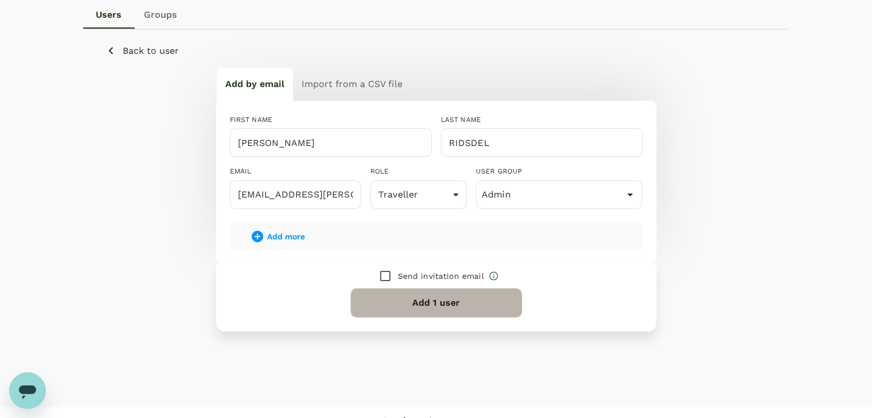
click at [436, 296] on button "Add 1 user" at bounding box center [436, 303] width 172 height 30
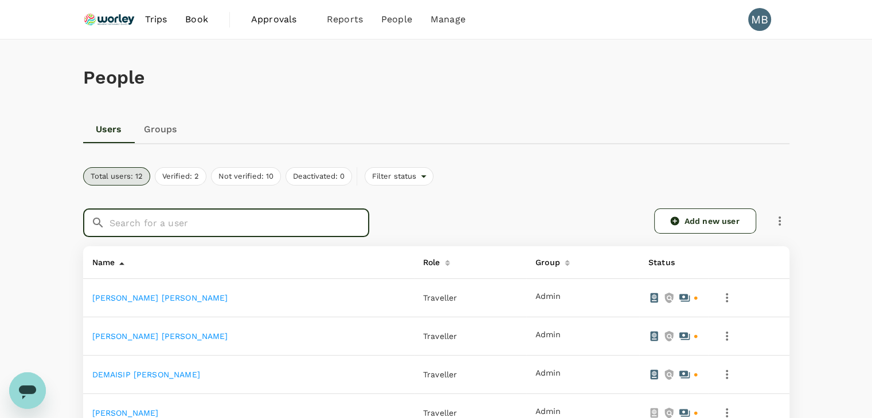
click at [315, 221] on input "text" at bounding box center [239, 223] width 260 height 29
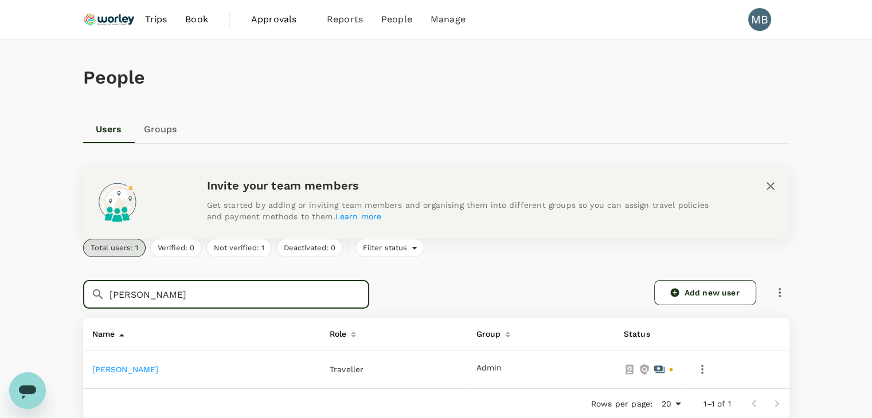
type input "janis"
click at [128, 367] on link "JANIS CARA RIDSDEL" at bounding box center [125, 369] width 66 height 9
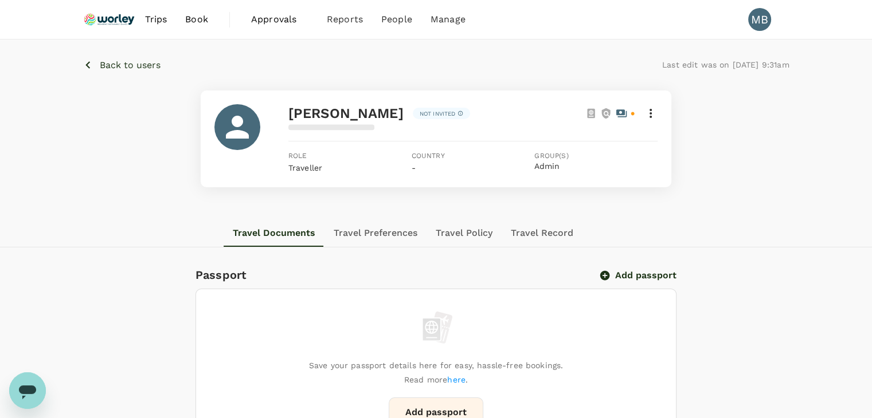
click at [640, 273] on button "Add passport" at bounding box center [638, 275] width 75 height 11
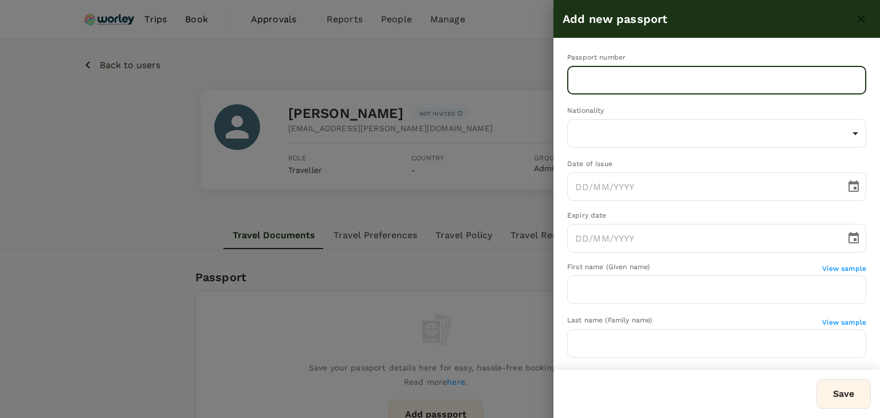
click at [592, 80] on input "text" at bounding box center [716, 80] width 299 height 29
type input "HP916063"
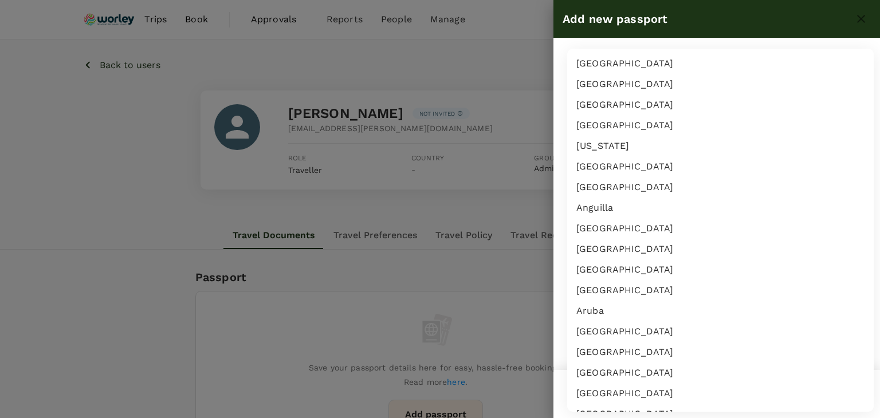
scroll to position [597, 0]
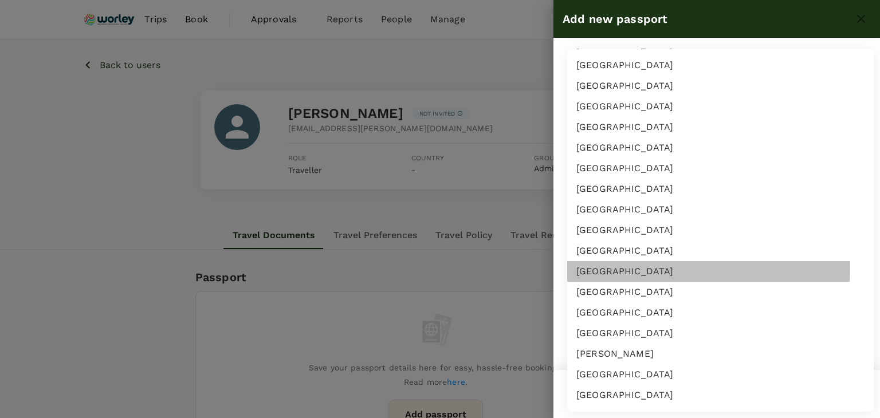
click at [600, 267] on li "Canada" at bounding box center [720, 271] width 307 height 21
type input "CA"
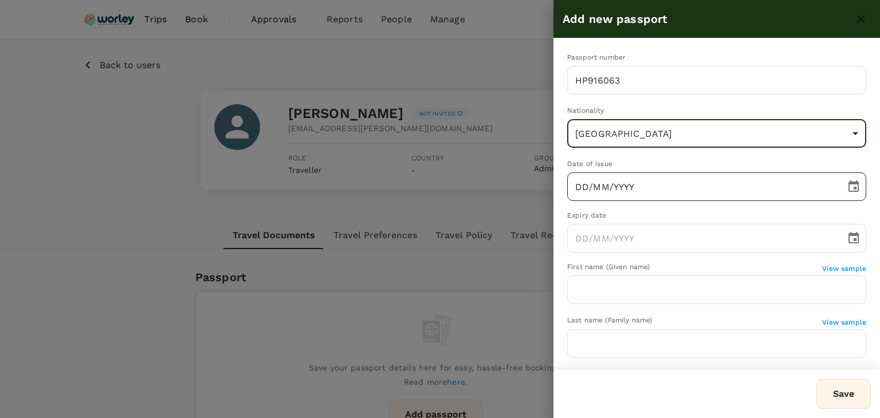
click at [578, 186] on input "DD/MM/YYYY" at bounding box center [702, 186] width 270 height 29
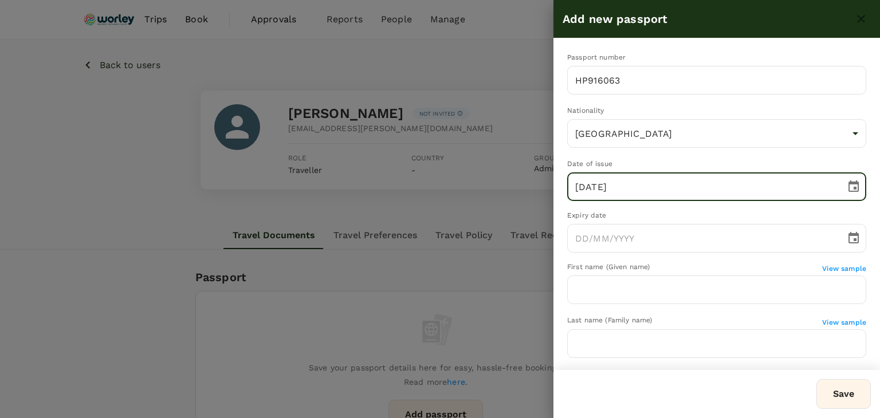
click at [593, 187] on input "13/12/2017" at bounding box center [702, 186] width 270 height 29
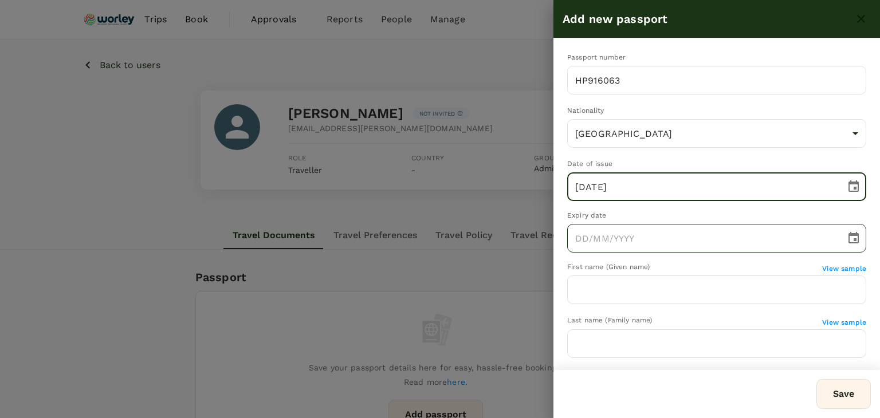
type input "13/01/2017"
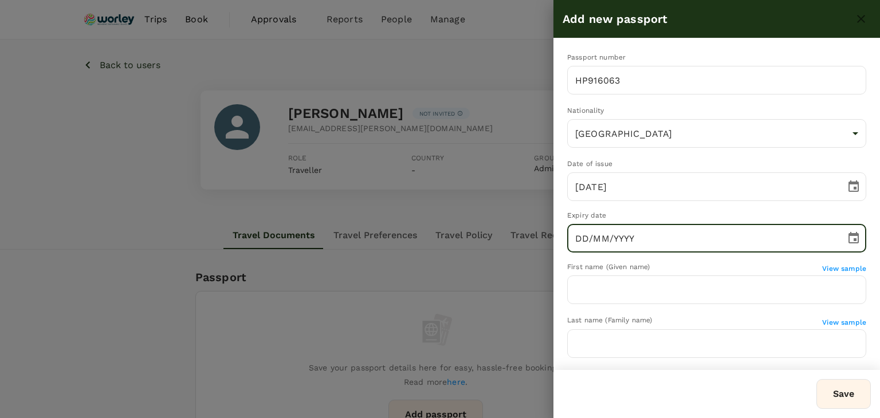
click at [578, 232] on input "DD/MM/YYYY" at bounding box center [702, 238] width 270 height 29
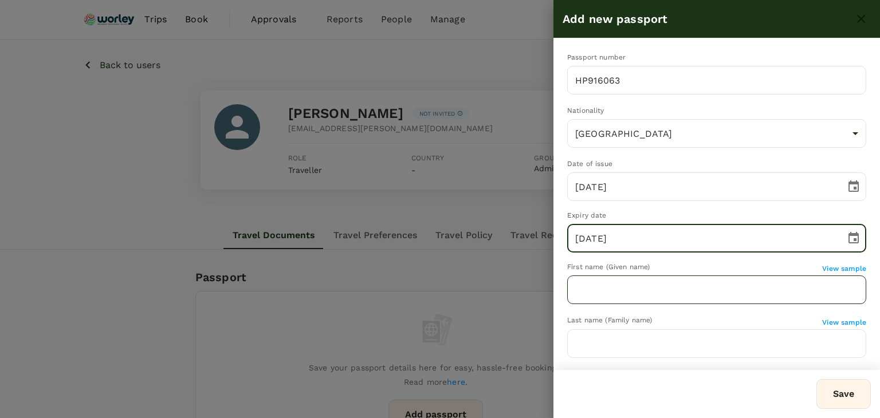
type input "13/12/2027"
click at [593, 289] on input "text" at bounding box center [716, 290] width 299 height 29
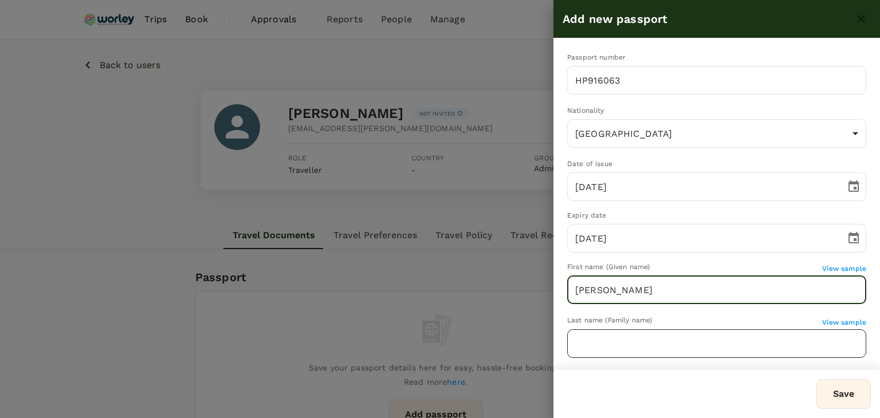
type input "JANIS CARA"
click at [584, 344] on input "text" at bounding box center [716, 343] width 299 height 29
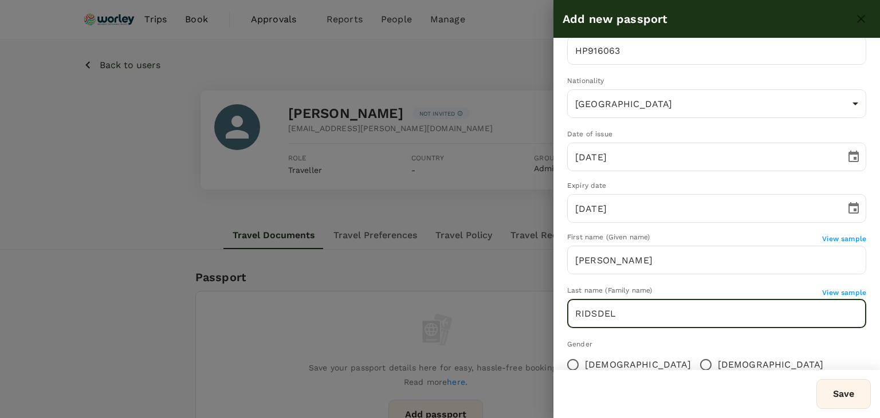
scroll to position [57, 0]
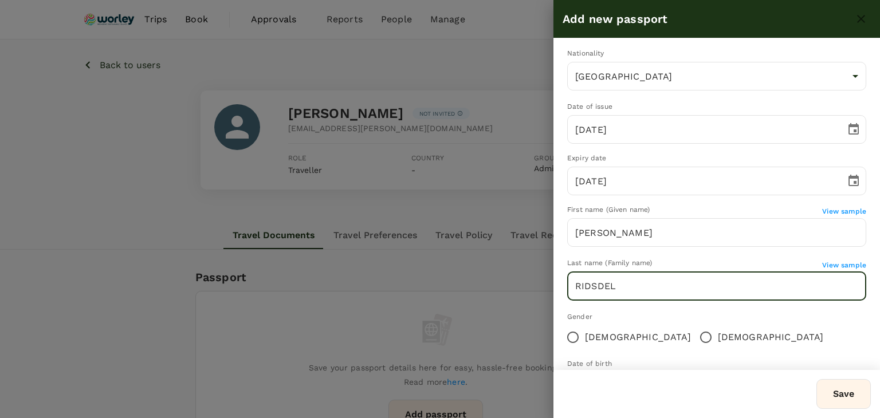
type input "RIDSDEL"
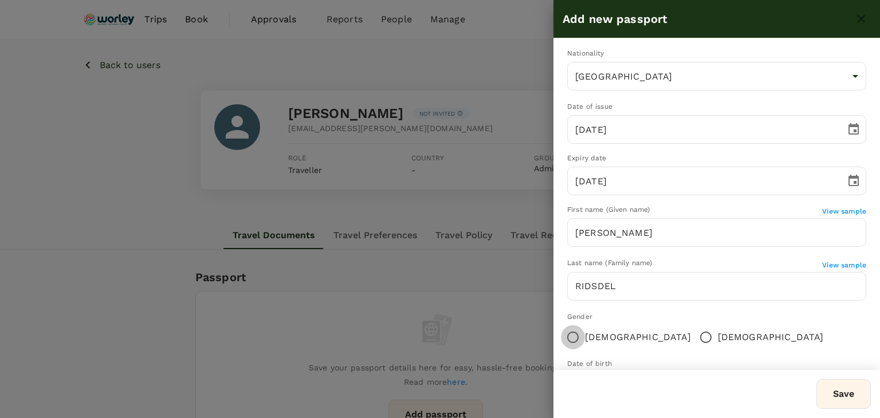
click at [570, 336] on input "Female" at bounding box center [573, 337] width 24 height 24
radio input "true"
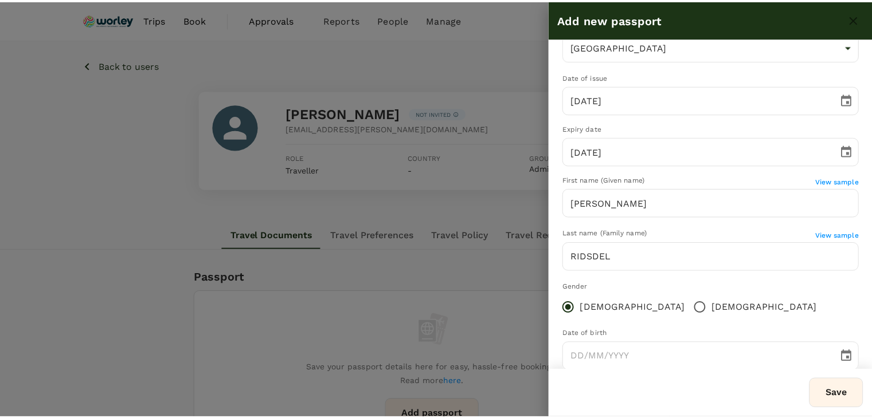
scroll to position [111, 0]
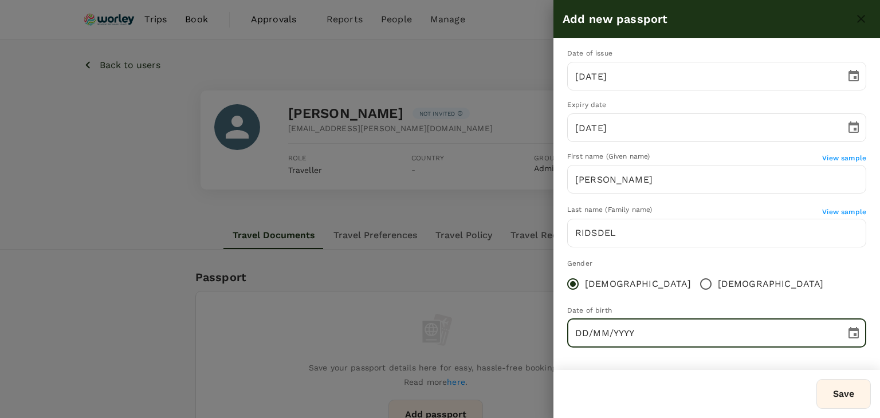
click at [580, 326] on input "DD/MM/YYYY" at bounding box center [702, 333] width 270 height 29
type input "02/12/1984"
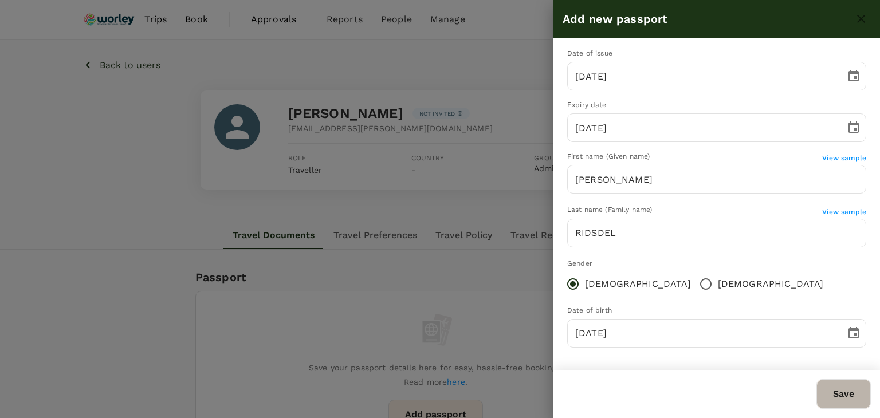
click at [832, 391] on button "Save" at bounding box center [844, 394] width 54 height 30
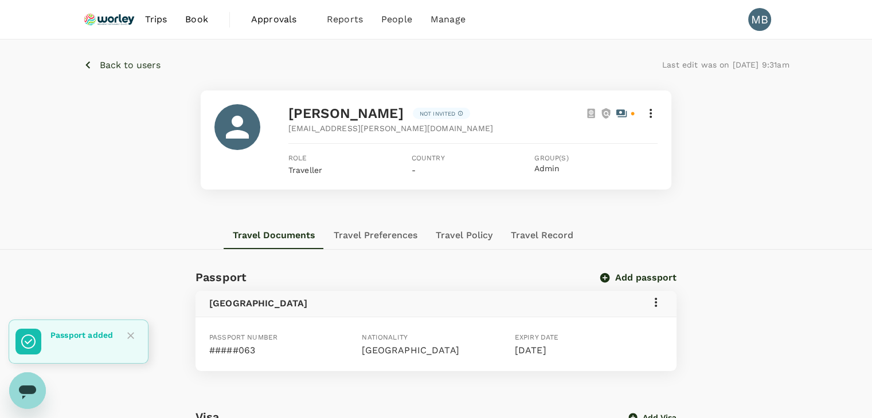
click at [656, 303] on icon at bounding box center [655, 302] width 2 height 9
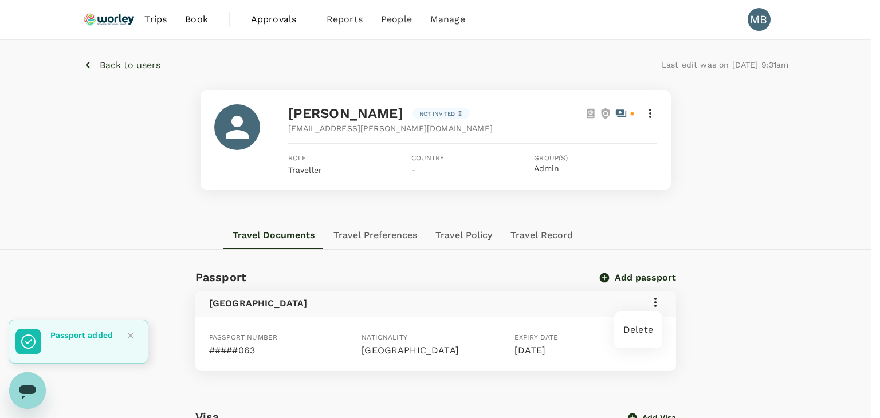
click at [735, 319] on div at bounding box center [440, 209] width 880 height 418
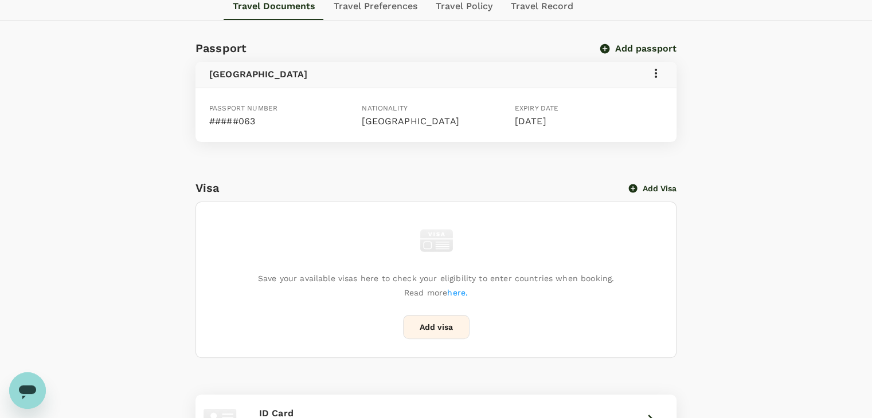
scroll to position [0, 0]
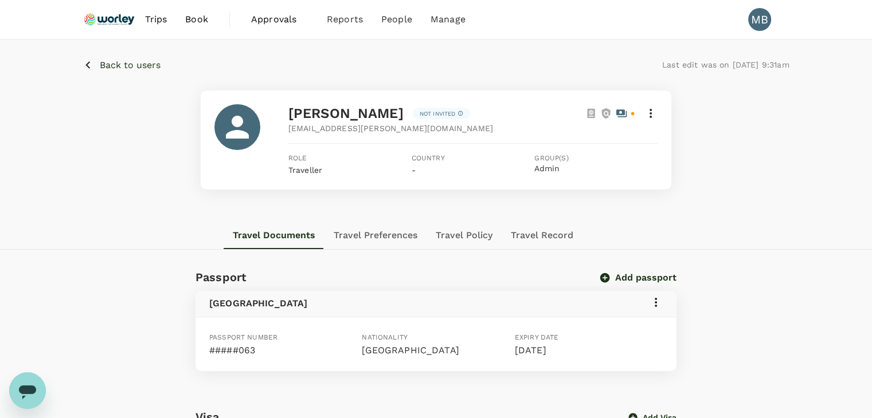
click at [90, 62] on icon "button" at bounding box center [88, 65] width 14 height 14
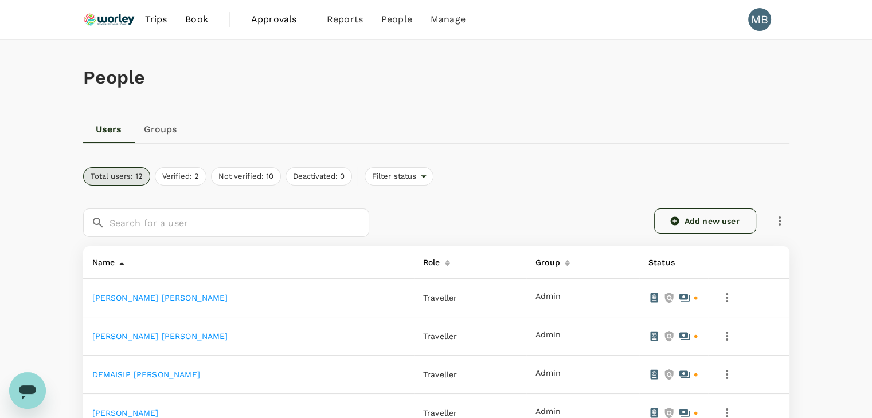
click at [681, 218] on link "Add new user" at bounding box center [705, 221] width 102 height 25
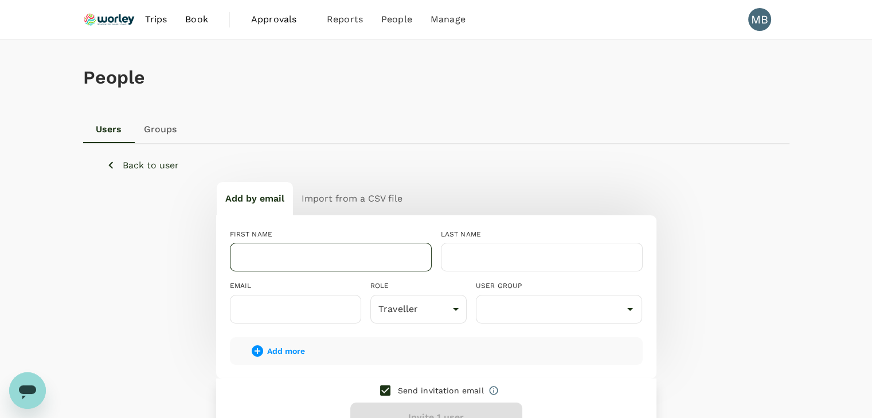
click at [343, 250] on input "text" at bounding box center [331, 257] width 202 height 29
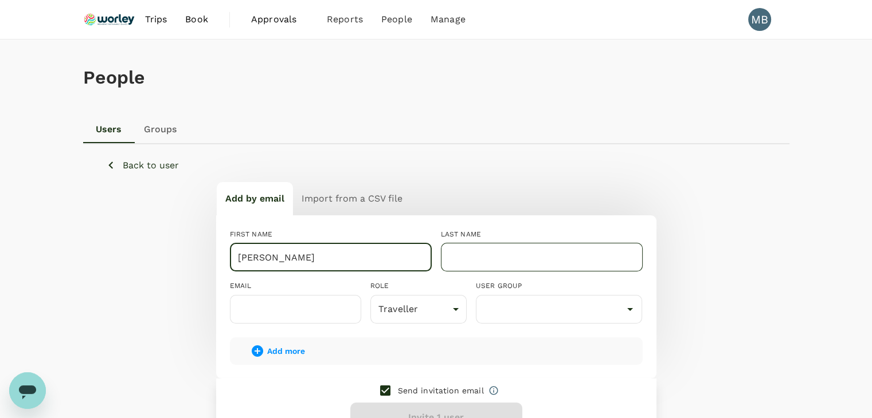
type input "WYLDE GORDON"
click at [486, 262] on input "text" at bounding box center [542, 257] width 202 height 29
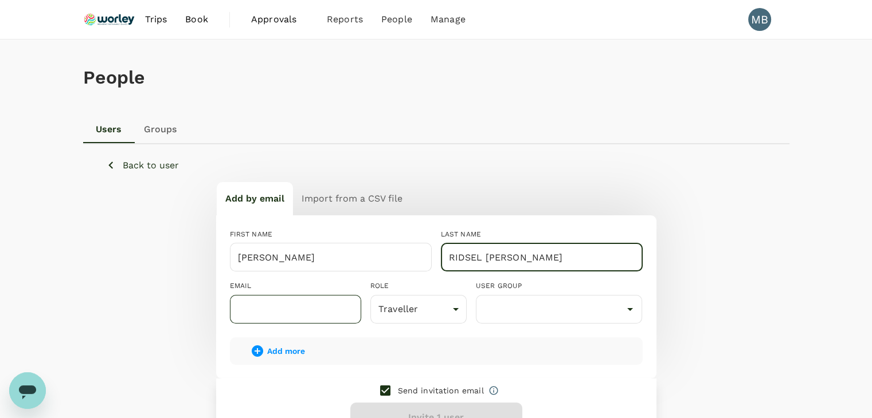
type input "RIDSEL MOIR"
click at [317, 311] on input "text" at bounding box center [295, 309] width 131 height 29
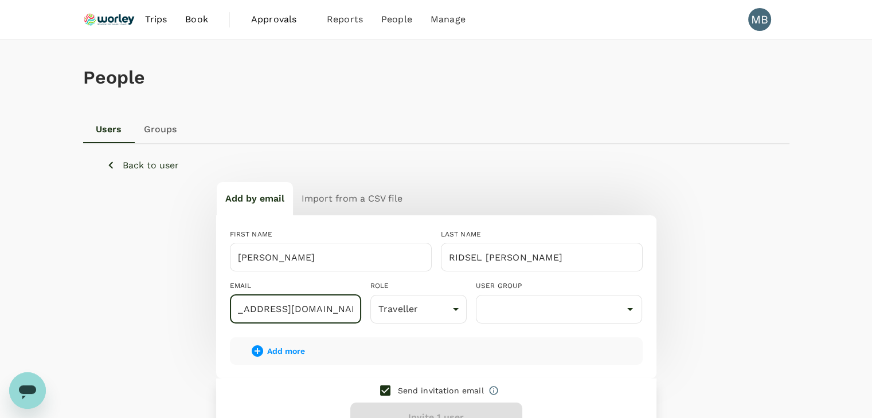
scroll to position [0, 36]
type input "dayat+WYLDE@genotrips.com.my"
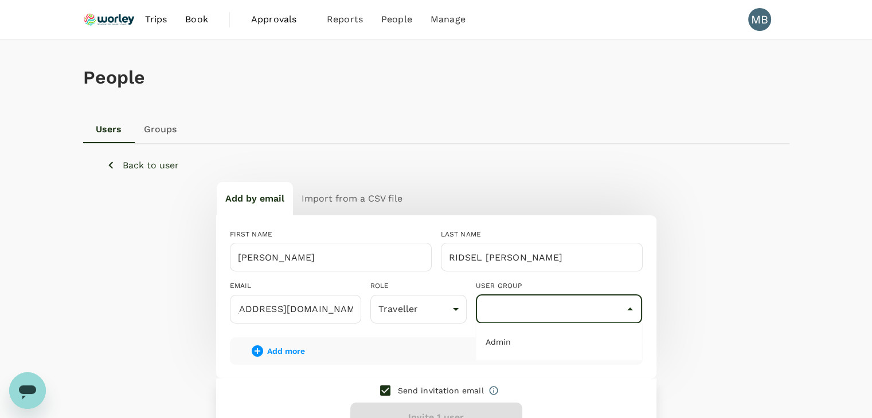
click at [501, 310] on input "text" at bounding box center [558, 310] width 161 height 22
click at [505, 345] on li "Admin" at bounding box center [559, 342] width 166 height 18
type input "Admin"
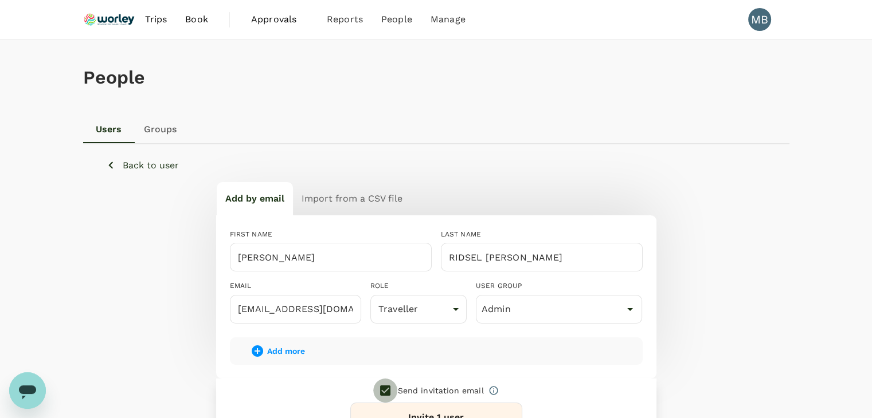
click at [387, 393] on input "checkbox" at bounding box center [385, 391] width 24 height 24
checkbox input "false"
click at [399, 407] on button "Add 1 user" at bounding box center [436, 418] width 172 height 30
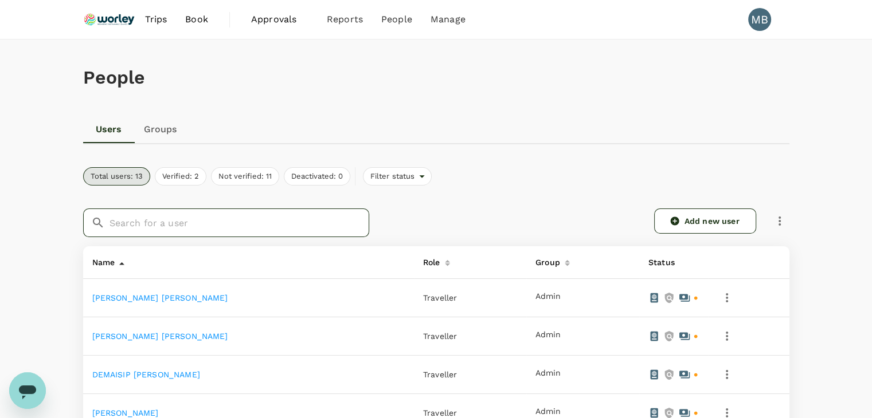
click at [257, 227] on input "text" at bounding box center [239, 223] width 260 height 29
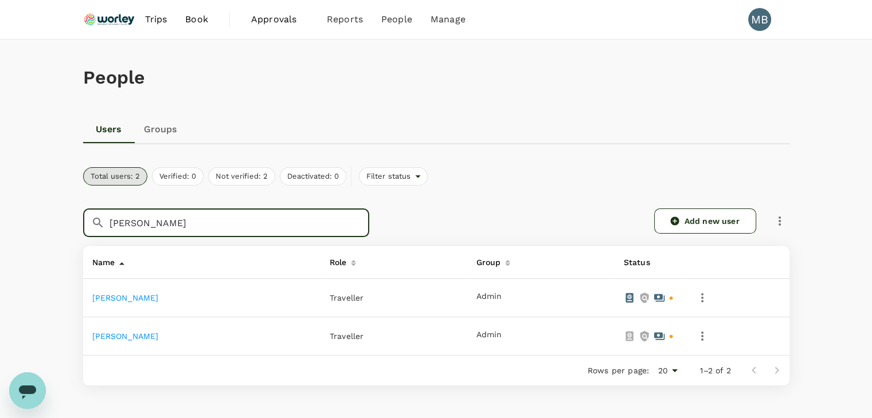
type input "moir"
click at [159, 334] on link "WYLDE GORDON RIDSEL MOIR" at bounding box center [125, 336] width 66 height 9
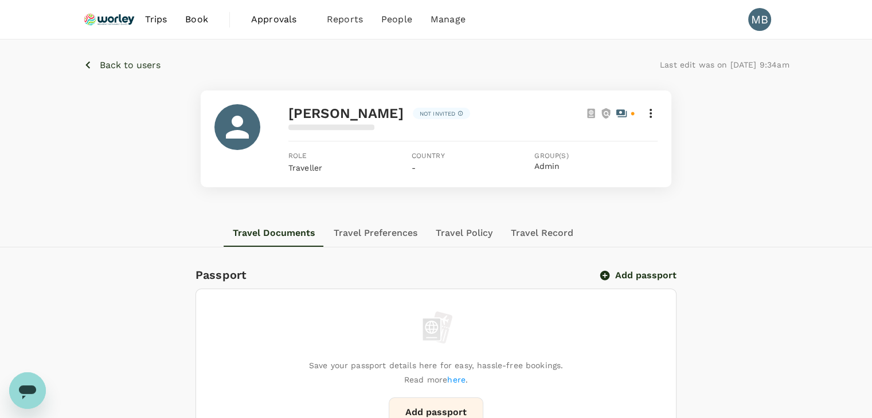
click at [617, 272] on button "Add passport" at bounding box center [638, 275] width 75 height 11
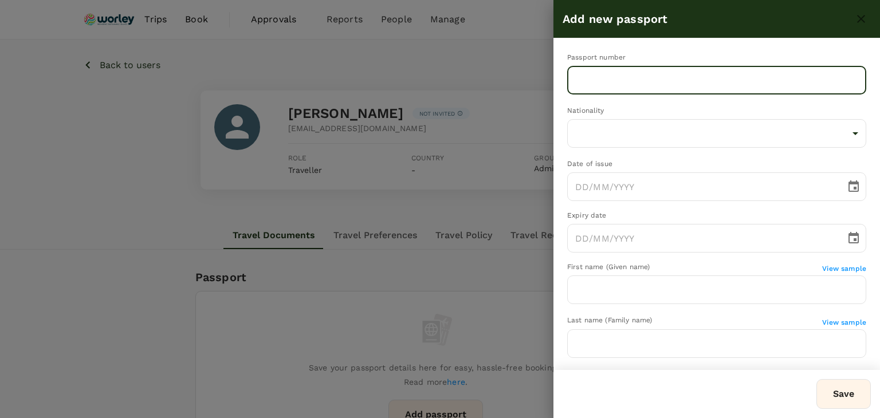
click at [612, 81] on input "text" at bounding box center [716, 80] width 299 height 29
type input "p"
type input "P947921QS"
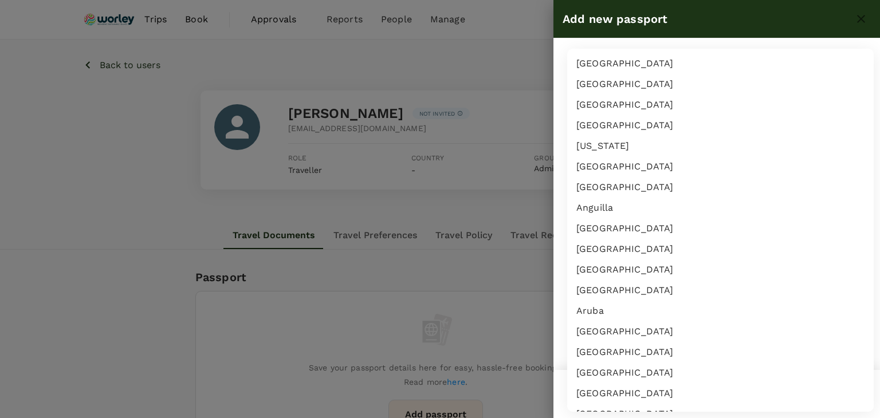
scroll to position [597, 0]
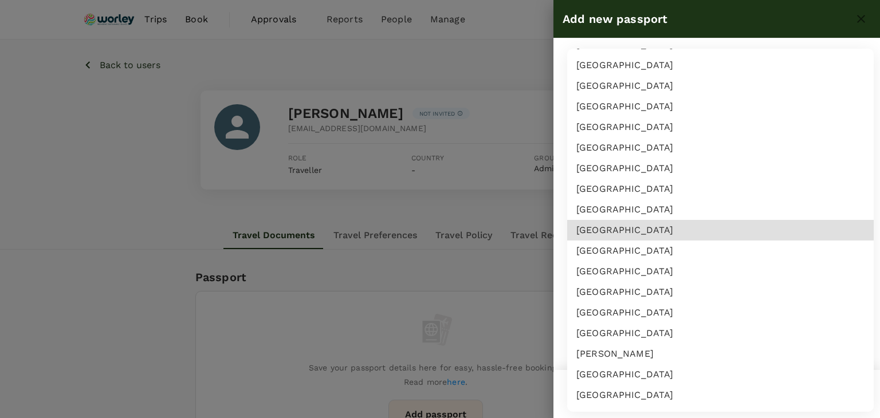
click at [610, 271] on li "Canada" at bounding box center [720, 271] width 307 height 21
type input "CA"
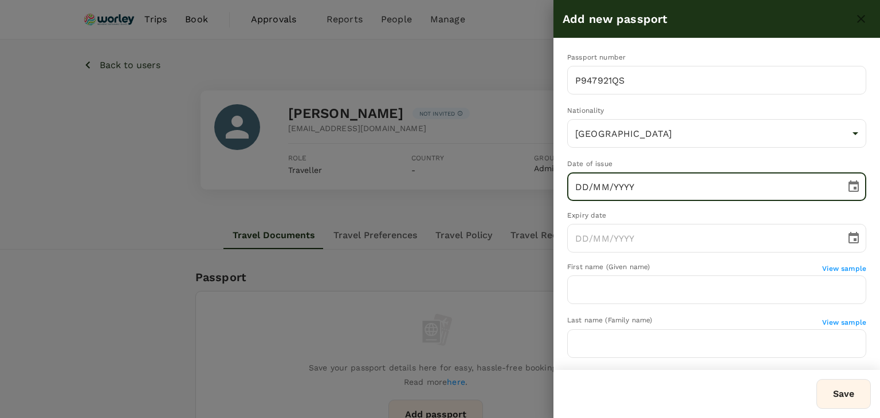
click at [582, 194] on input "DD/MM/YYYY" at bounding box center [702, 186] width 270 height 29
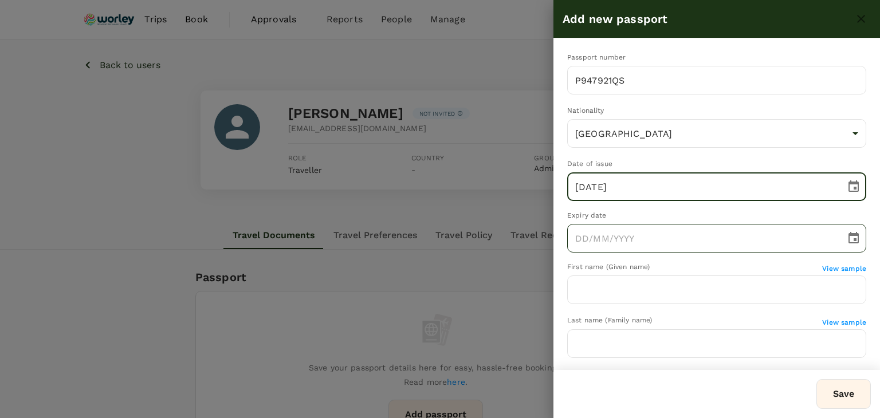
type input "12/01/2024"
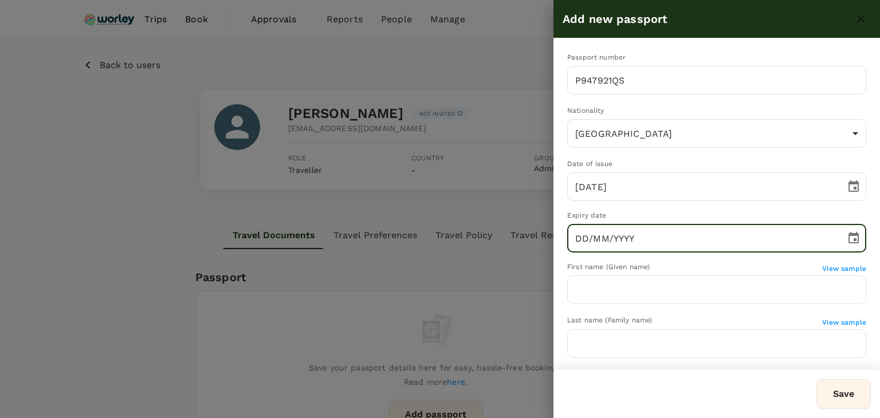
click at [584, 237] on input "DD/MM/YYYY" at bounding box center [702, 238] width 270 height 29
click at [594, 235] on input "12/11/YYYY" at bounding box center [702, 238] width 270 height 29
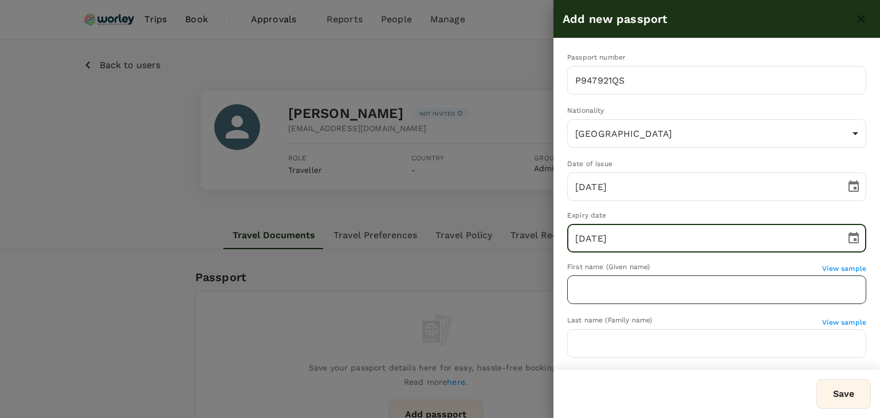
type input "12/01/2026"
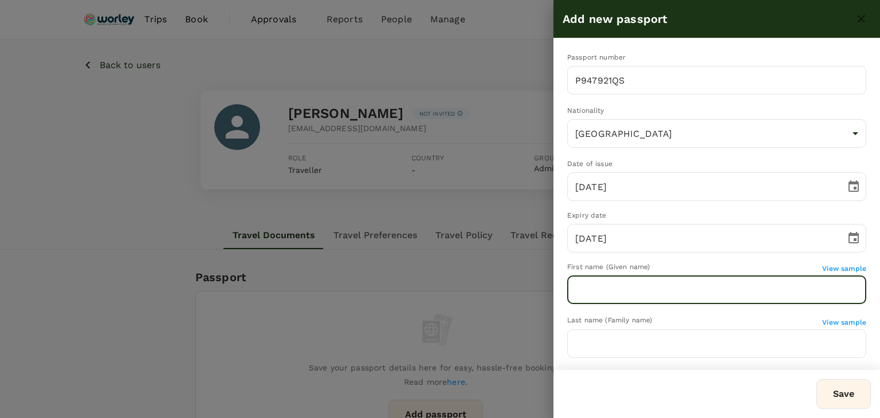
click at [591, 283] on input "text" at bounding box center [716, 290] width 299 height 29
type input "w"
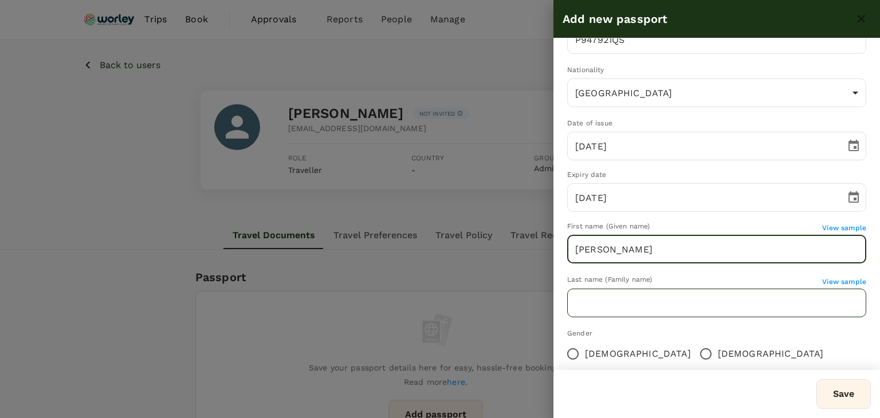
scroll to position [57, 0]
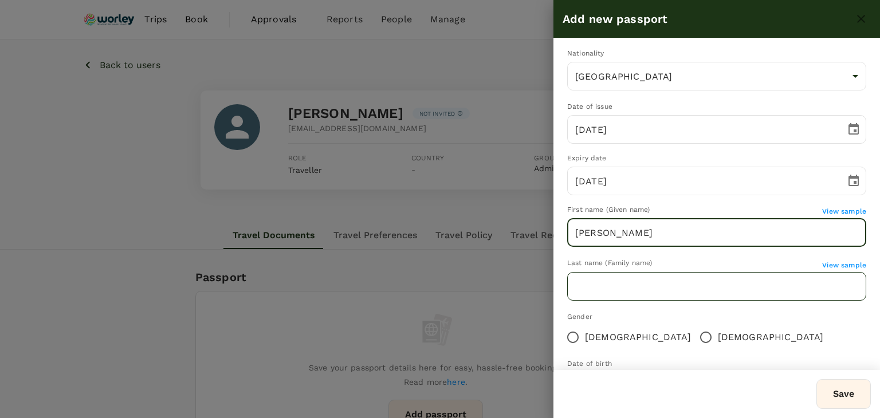
type input "WYLDE GORDON"
click at [582, 285] on input "text" at bounding box center [716, 286] width 299 height 29
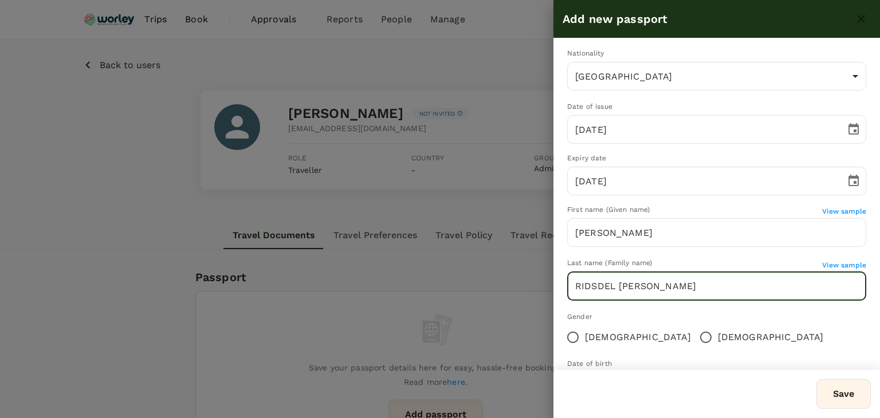
type input "RIDSDEL MOIR"
click at [694, 337] on input "Male" at bounding box center [706, 337] width 24 height 24
radio input "true"
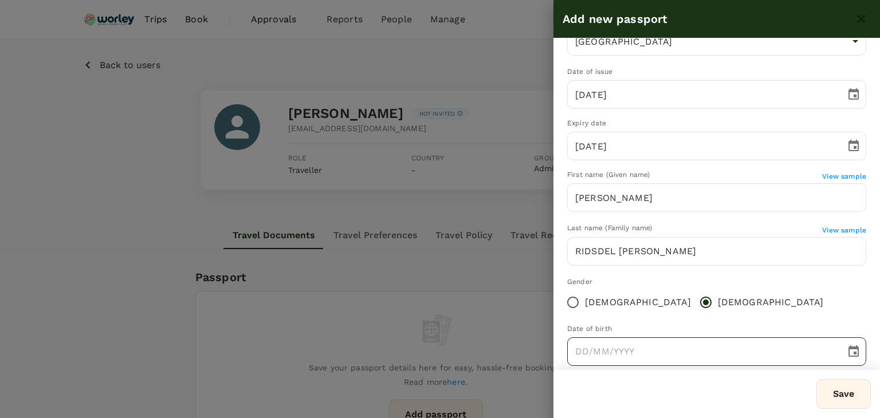
scroll to position [111, 0]
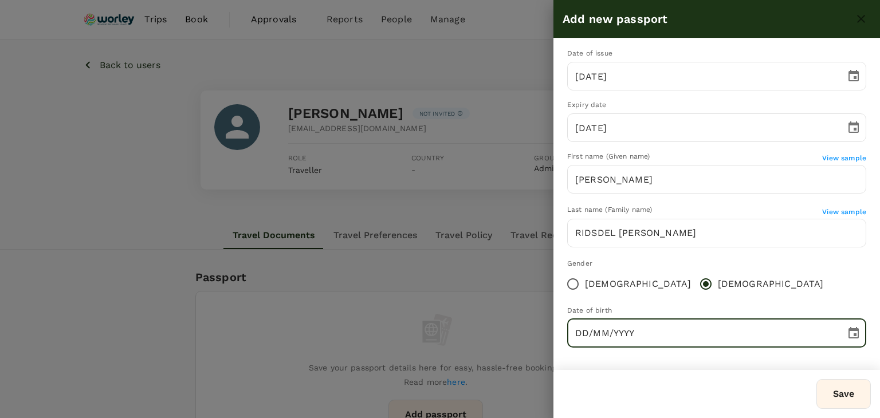
click at [587, 329] on input "DD/MM/YYYY" at bounding box center [702, 333] width 270 height 29
type input "17/12/2023"
click at [841, 395] on button "Save" at bounding box center [844, 394] width 54 height 30
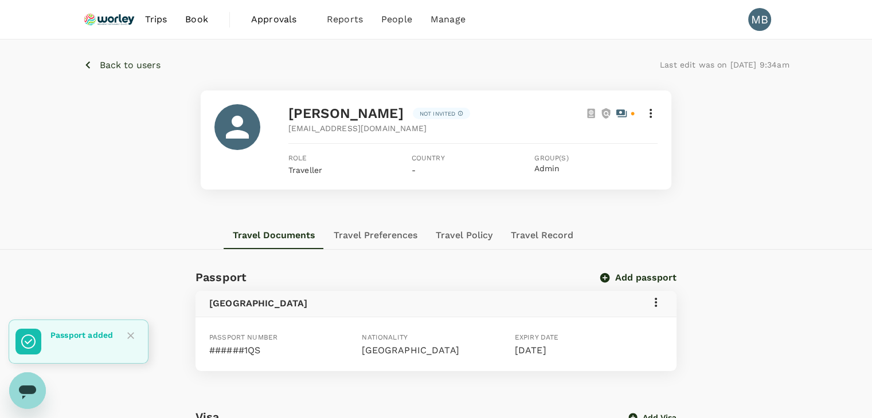
click at [229, 304] on h6 "Canada" at bounding box center [258, 304] width 99 height 16
click at [96, 60] on button "Back to users" at bounding box center [121, 65] width 77 height 14
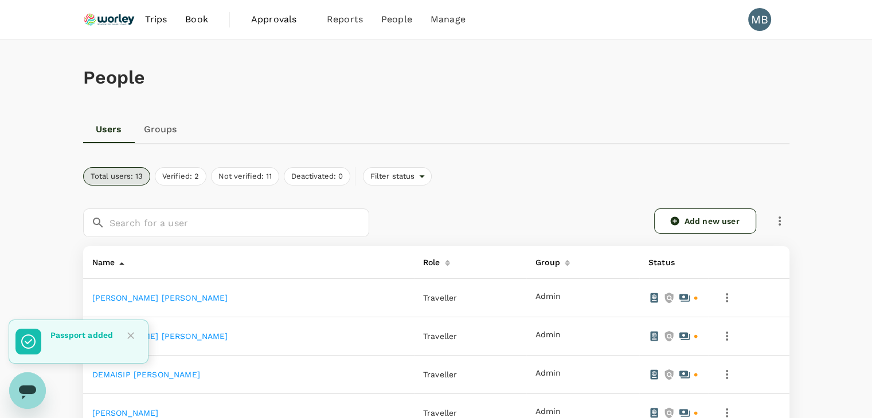
click at [106, 22] on img at bounding box center [109, 19] width 53 height 25
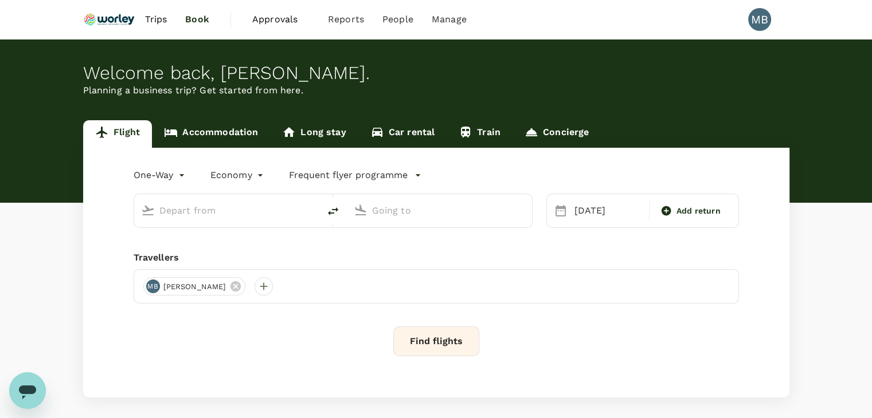
type input "premium-economy"
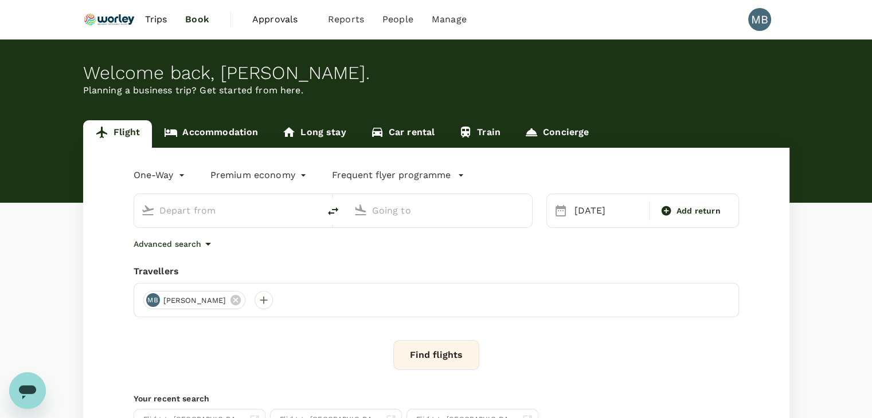
type input "Kuala Lumpur Intl ([GEOGRAPHIC_DATA])"
type input "London Heathrow (LHR)"
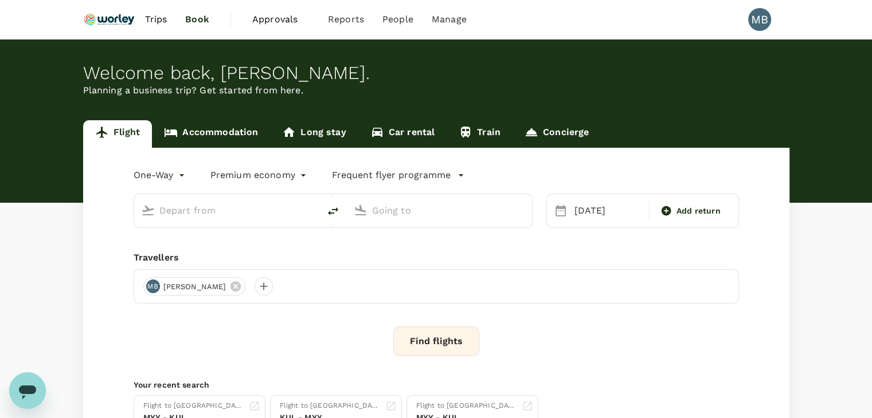
type input "Kuala Lumpur Intl ([GEOGRAPHIC_DATA])"
type input "London Heathrow (LHR)"
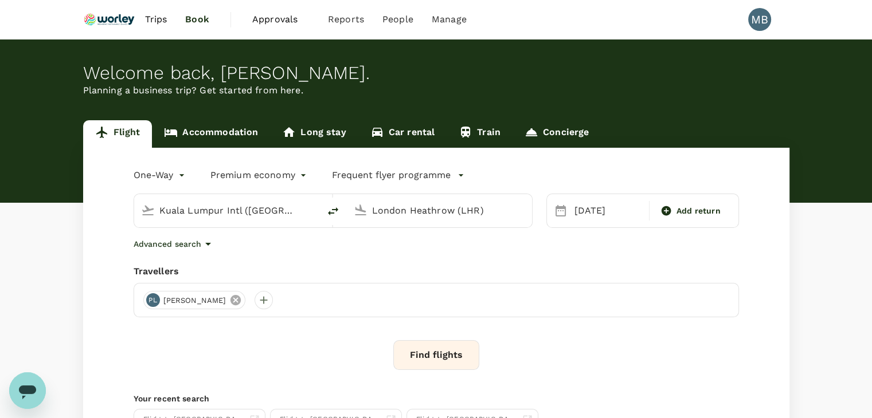
click at [230, 300] on icon at bounding box center [235, 300] width 10 height 10
click at [156, 301] on div at bounding box center [152, 300] width 18 height 18
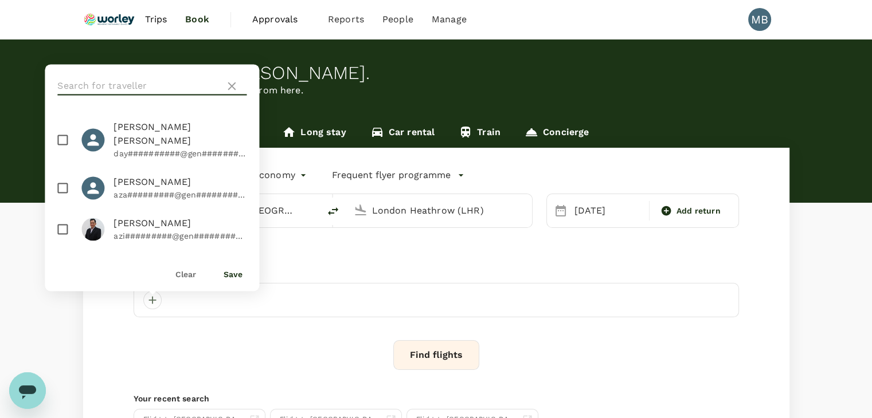
click at [96, 85] on input "text" at bounding box center [138, 86] width 163 height 18
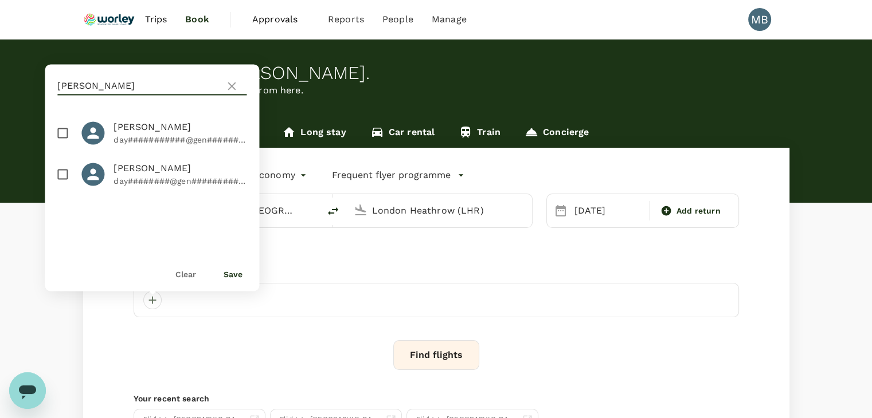
type input "moir"
click at [60, 132] on input "checkbox" at bounding box center [62, 133] width 24 height 24
checkbox input "true"
click at [233, 273] on button "Save" at bounding box center [232, 274] width 19 height 9
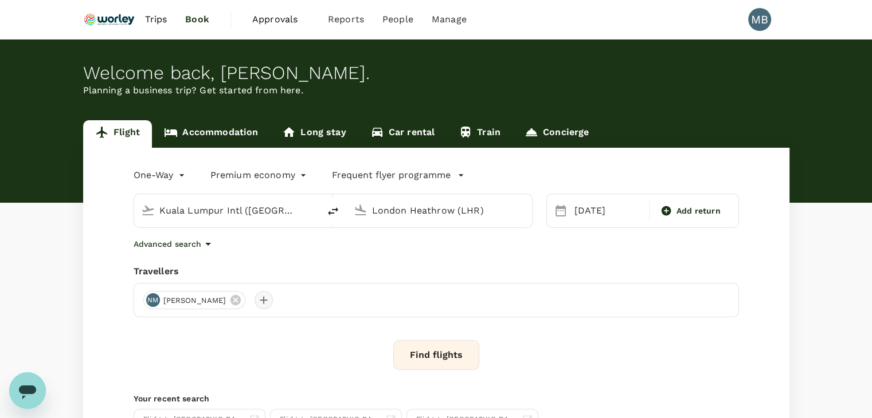
click at [273, 305] on div at bounding box center [263, 300] width 18 height 18
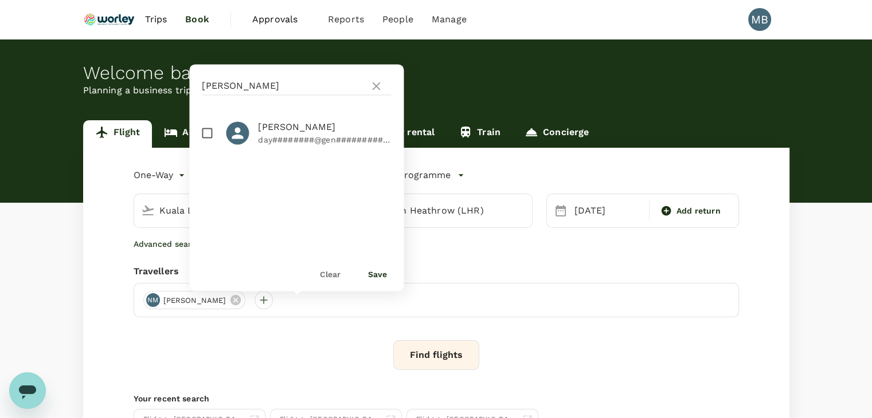
click at [208, 138] on input "checkbox" at bounding box center [207, 133] width 24 height 24
checkbox input "true"
click at [378, 272] on button "Save" at bounding box center [377, 274] width 19 height 9
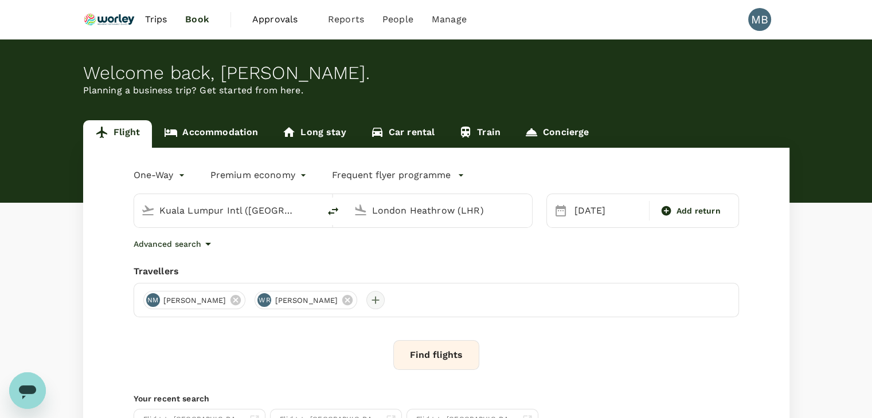
click at [385, 295] on div at bounding box center [375, 300] width 18 height 18
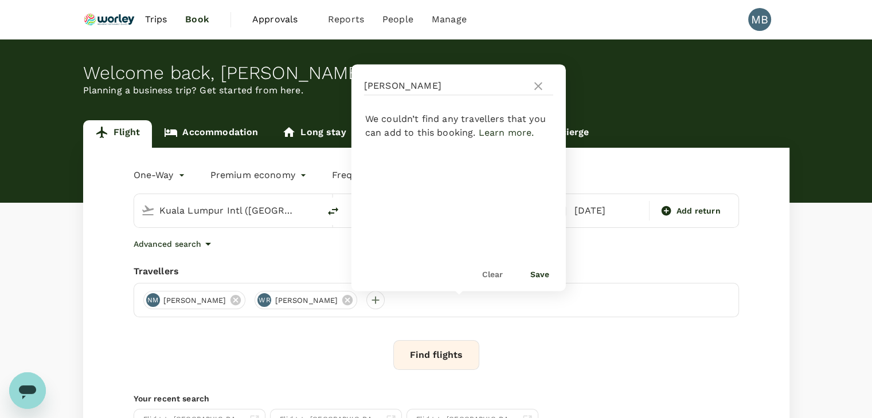
click at [497, 272] on button "Clear" at bounding box center [501, 274] width 39 height 9
click at [539, 81] on icon at bounding box center [538, 86] width 14 height 14
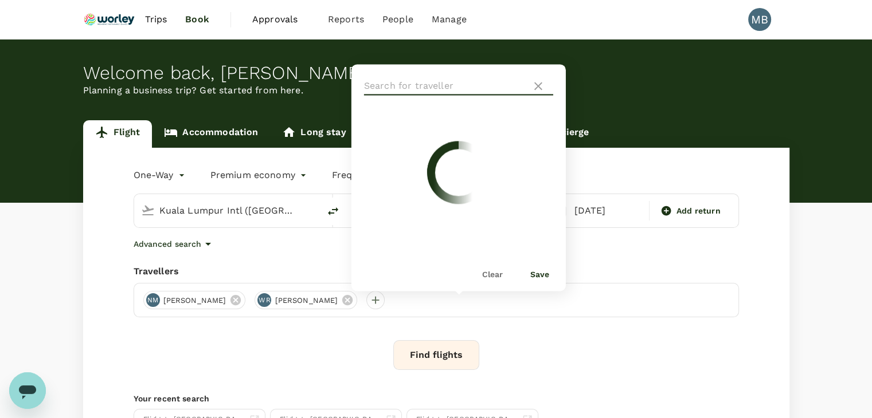
click at [511, 85] on input "text" at bounding box center [445, 86] width 163 height 18
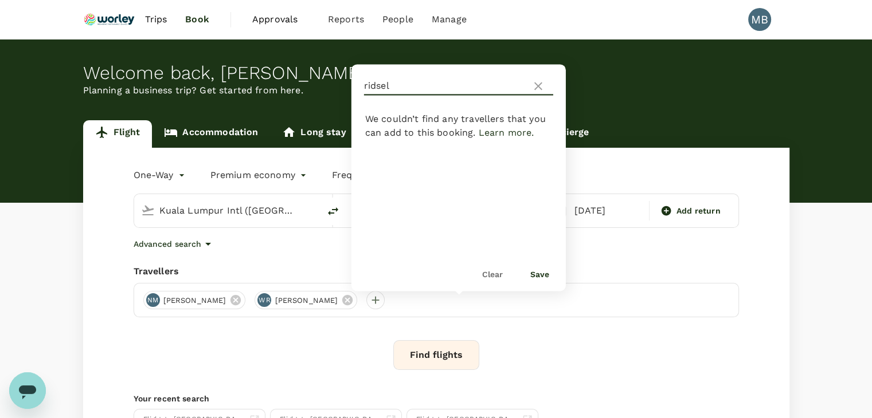
click at [378, 83] on input "ridsel" at bounding box center [445, 86] width 163 height 18
click at [386, 85] on input "ridssel" at bounding box center [445, 86] width 163 height 18
type input "ridsdel"
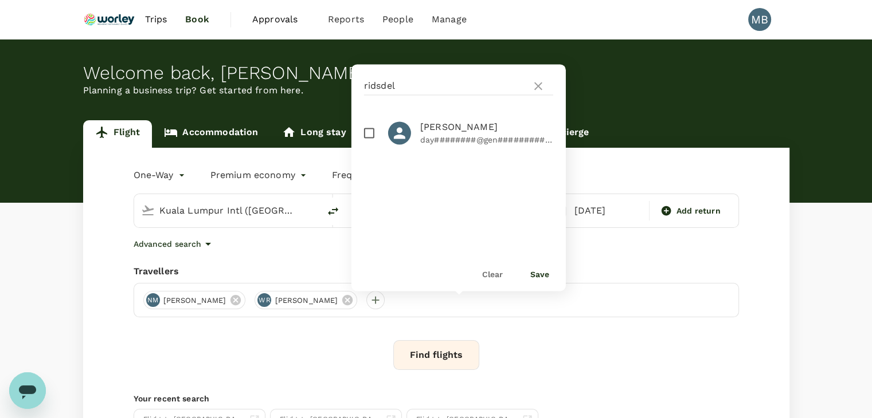
click at [366, 135] on input "checkbox" at bounding box center [369, 133] width 24 height 24
checkbox input "true"
click at [542, 273] on button "Save" at bounding box center [539, 274] width 19 height 9
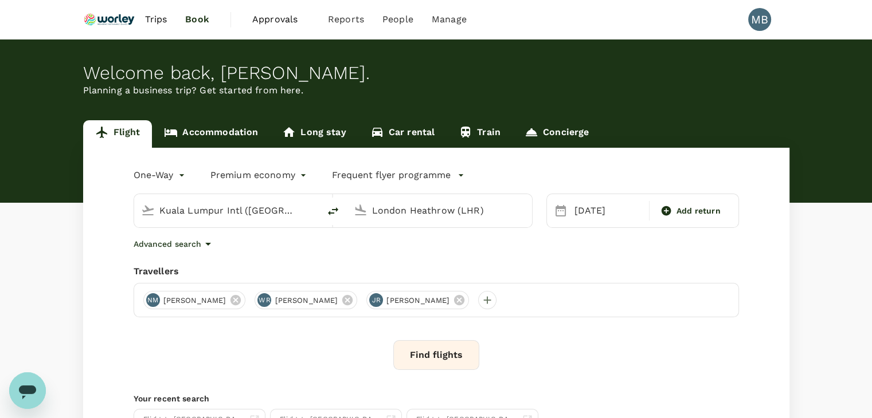
click at [441, 349] on button "Find flights" at bounding box center [436, 355] width 86 height 30
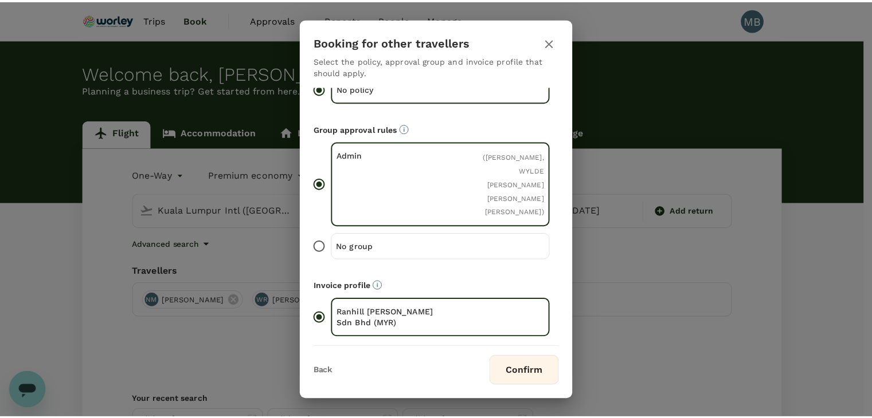
scroll to position [53, 0]
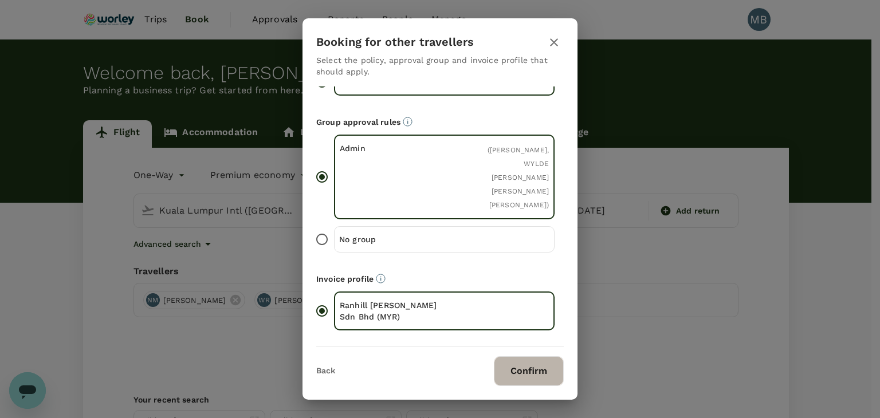
click at [539, 375] on button "Confirm" at bounding box center [529, 371] width 70 height 30
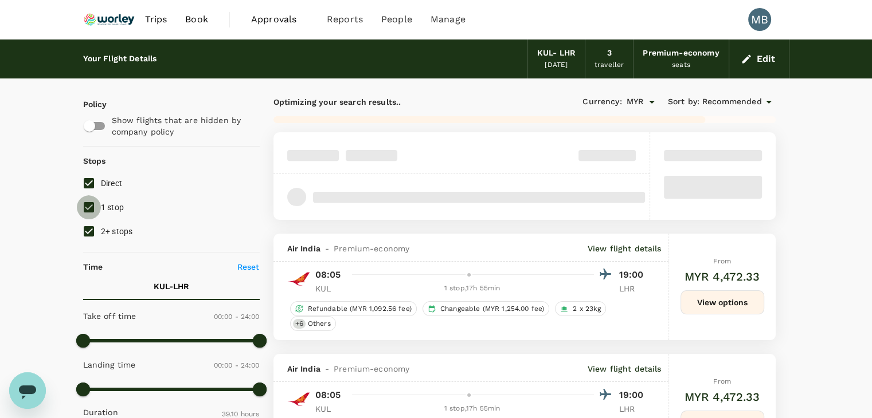
drag, startPoint x: 91, startPoint y: 206, endPoint x: 95, endPoint y: 218, distance: 12.1
click at [90, 206] on input "1 stop" at bounding box center [89, 207] width 24 height 24
checkbox input "false"
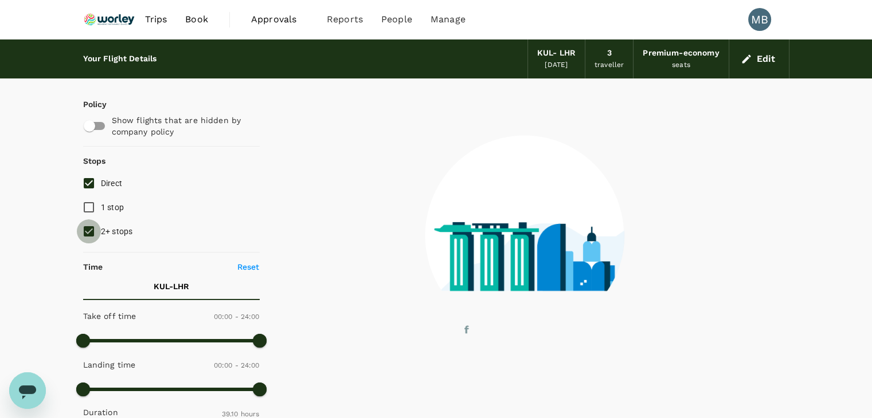
click at [94, 226] on input "2+ stops" at bounding box center [89, 231] width 24 height 24
checkbox input "false"
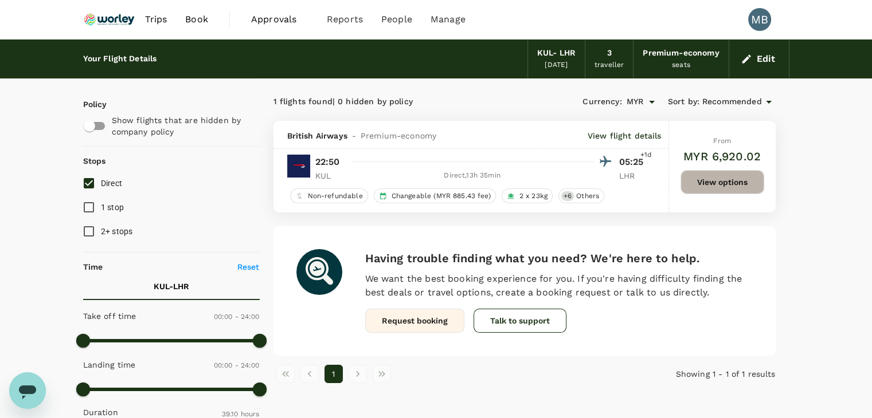
click at [715, 178] on button "View options" at bounding box center [722, 182] width 84 height 24
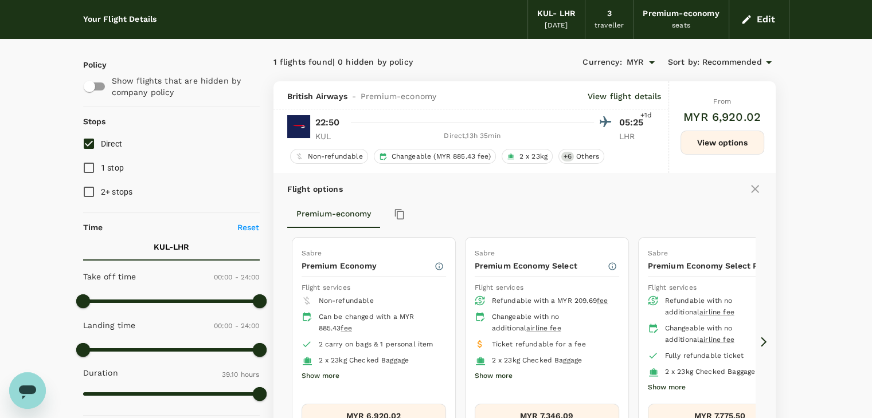
scroll to position [115, 0]
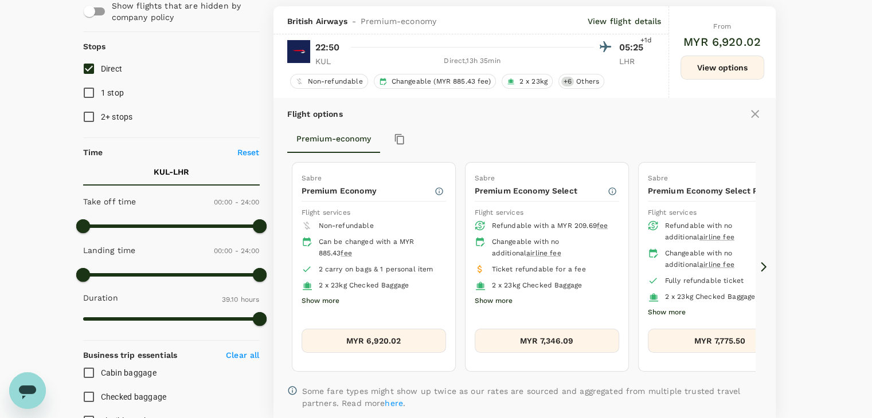
click at [361, 338] on button "MYR 6,920.02" at bounding box center [373, 341] width 144 height 24
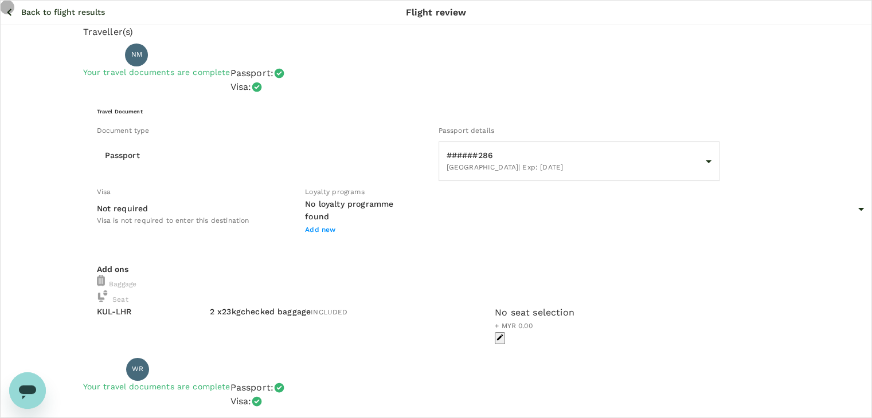
click at [503, 334] on icon "button" at bounding box center [500, 337] width 6 height 6
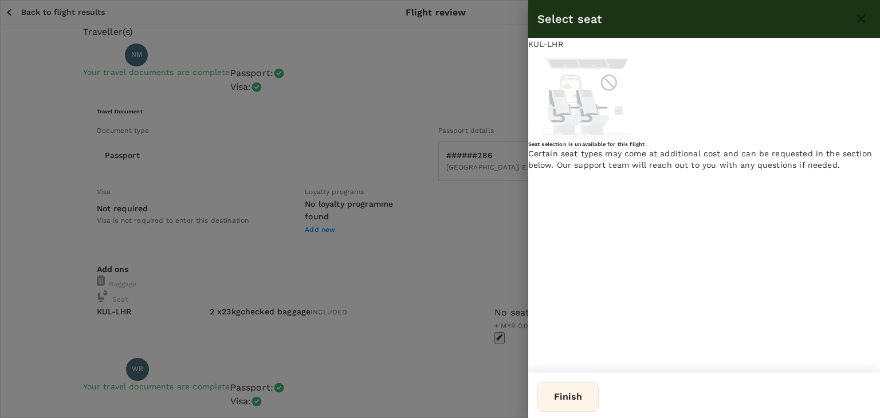
click at [438, 136] on div at bounding box center [440, 209] width 880 height 418
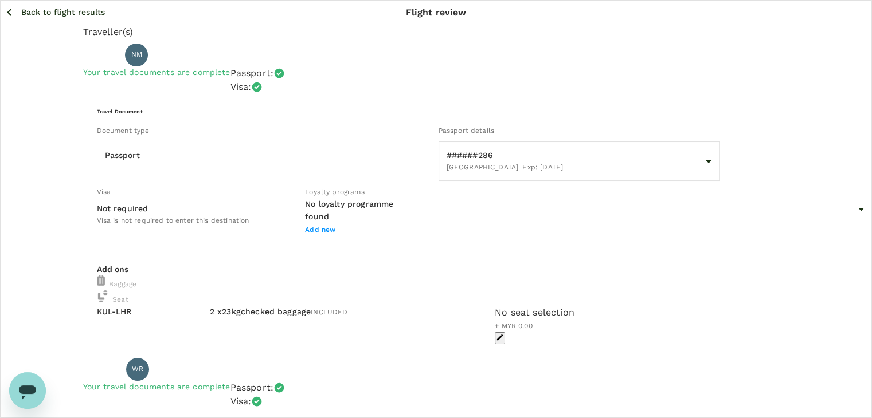
click at [7, 9] on icon "button" at bounding box center [9, 12] width 14 height 14
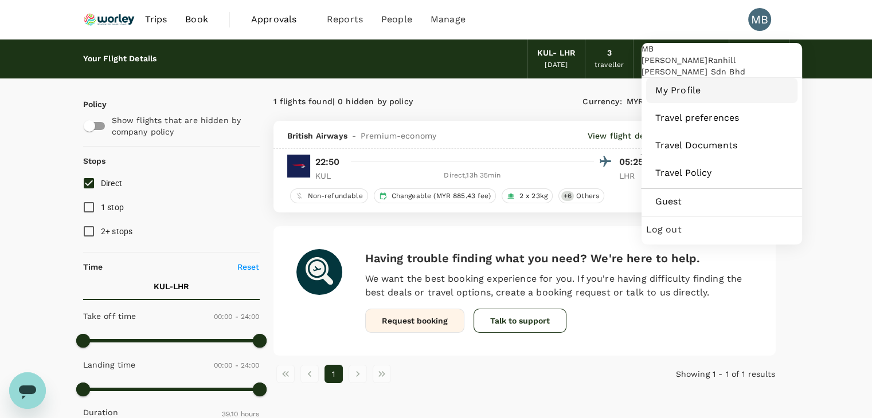
click at [665, 97] on span "My Profile" at bounding box center [721, 91] width 133 height 14
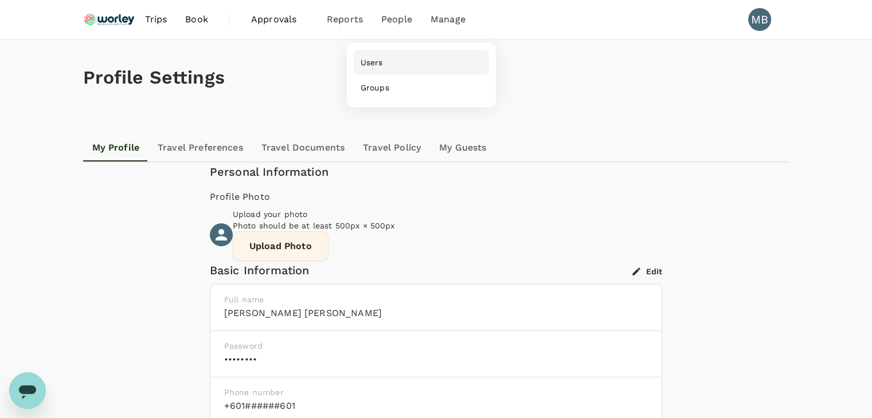
click at [391, 62] on link "Users" at bounding box center [421, 62] width 135 height 25
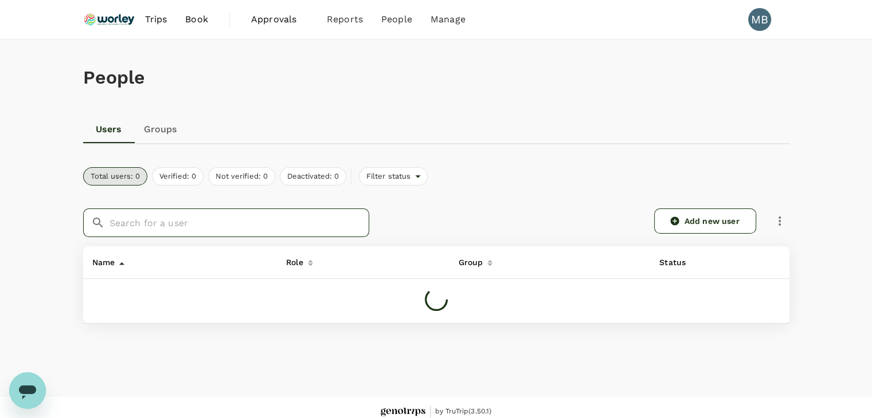
click at [238, 219] on input "text" at bounding box center [239, 223] width 260 height 29
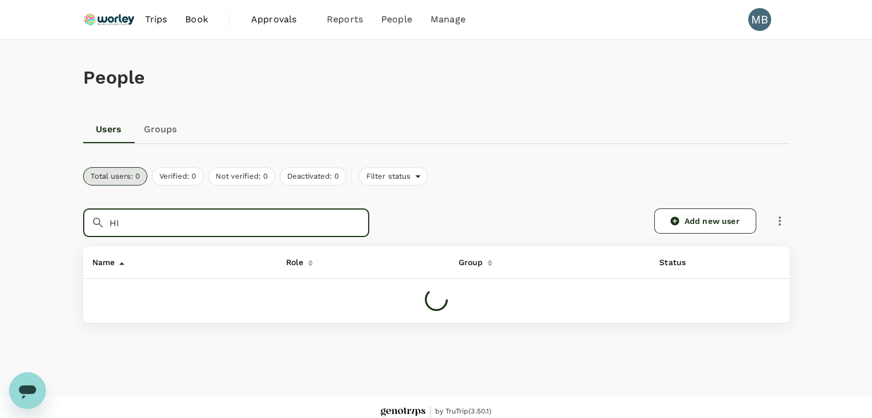
type input "H"
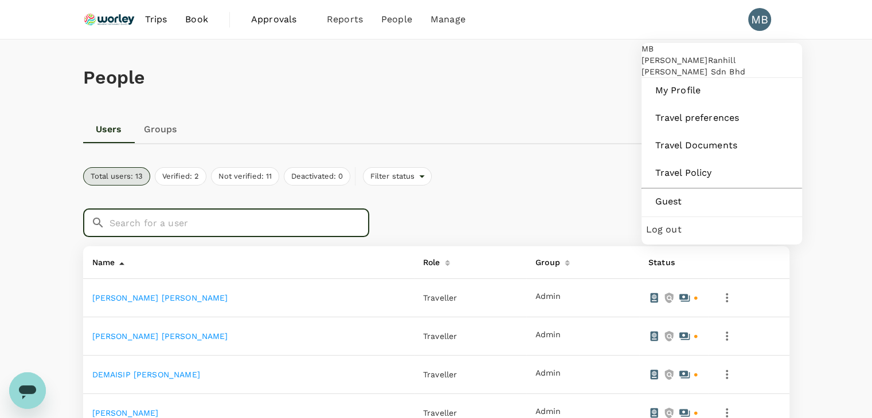
click at [759, 21] on div "MB" at bounding box center [759, 19] width 23 height 23
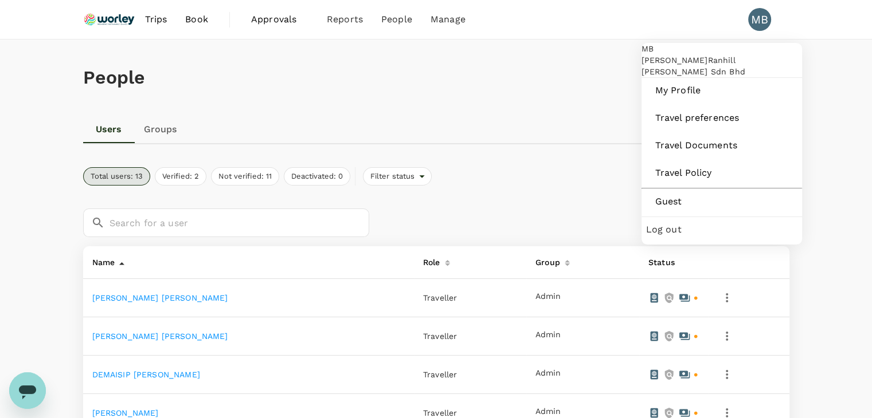
click at [756, 26] on div "MB" at bounding box center [759, 19] width 23 height 23
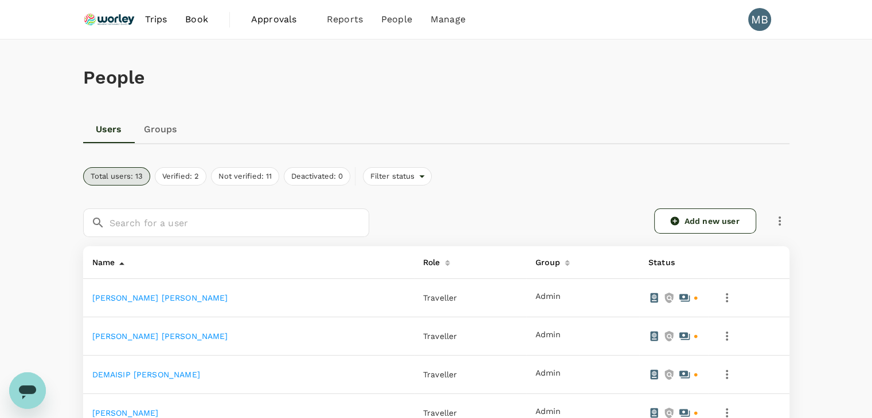
click at [756, 26] on div "MB" at bounding box center [759, 19] width 23 height 23
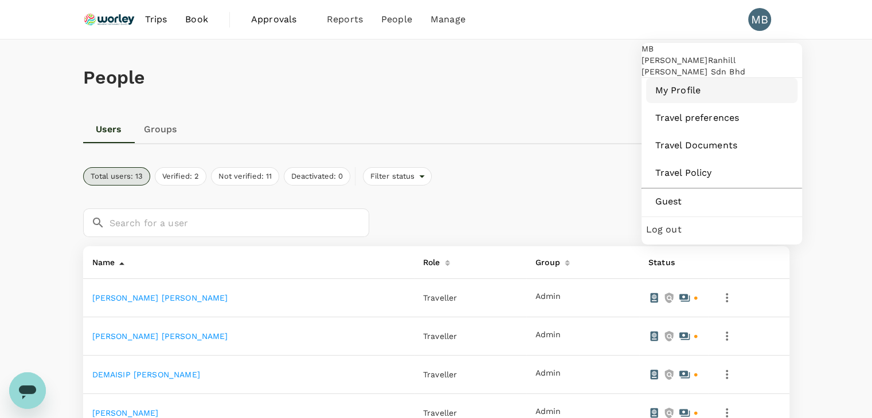
click at [685, 97] on span "My Profile" at bounding box center [721, 91] width 133 height 14
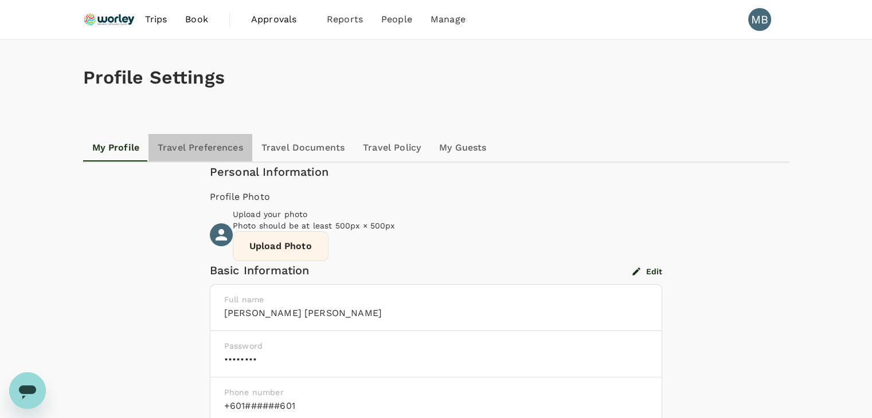
click at [213, 152] on link "Travel Preferences" at bounding box center [200, 148] width 104 height 28
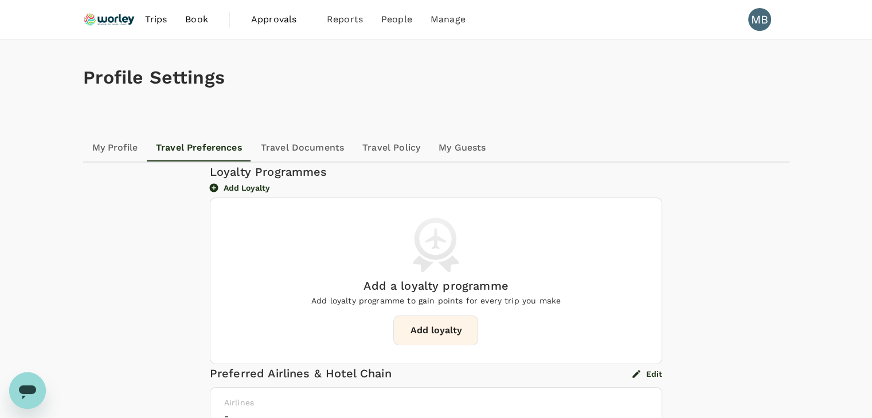
click at [280, 148] on link "Travel Documents" at bounding box center [302, 148] width 101 height 28
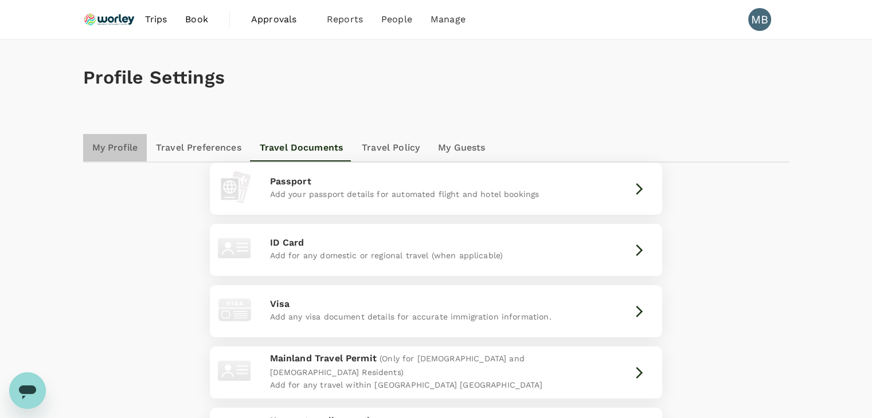
click at [121, 147] on link "My Profile" at bounding box center [115, 148] width 64 height 28
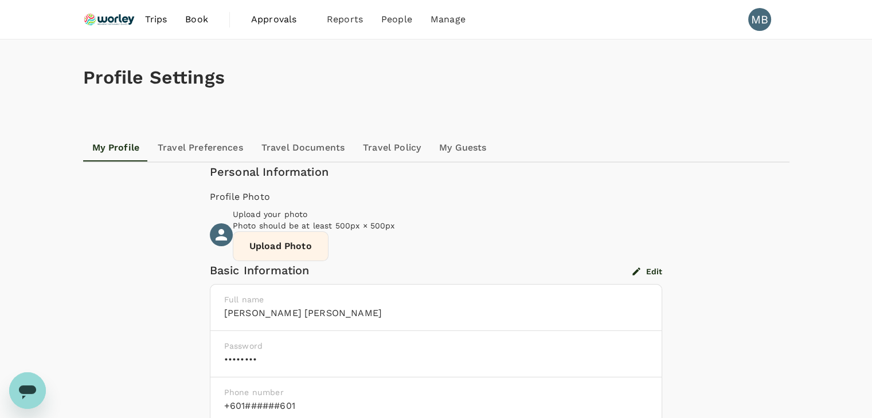
click at [121, 21] on img at bounding box center [109, 19] width 53 height 25
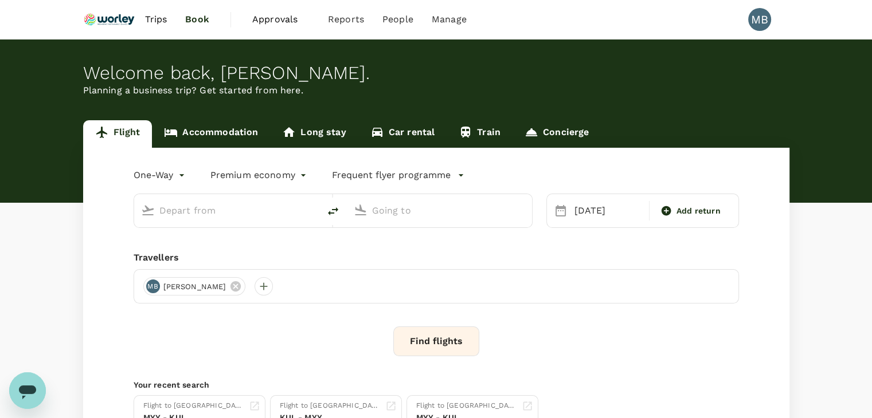
type input "Kuala Lumpur Intl ([GEOGRAPHIC_DATA])"
type input "London Heathrow (LHR)"
type input "Kuala Lumpur Intl ([GEOGRAPHIC_DATA])"
type input "London Heathrow (LHR)"
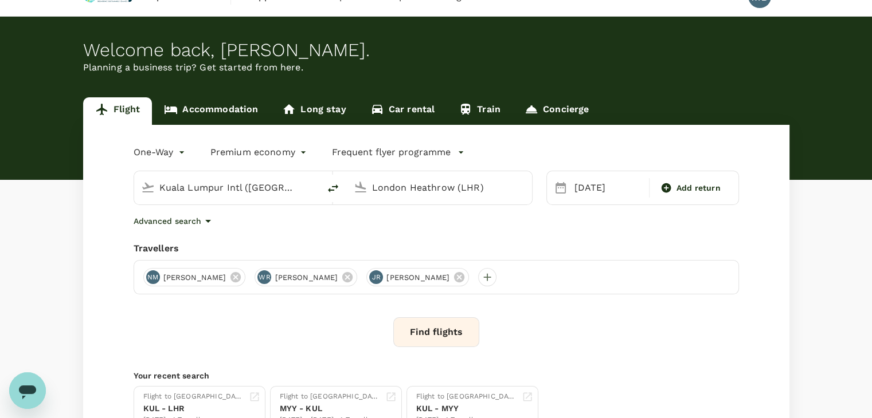
scroll to position [57, 0]
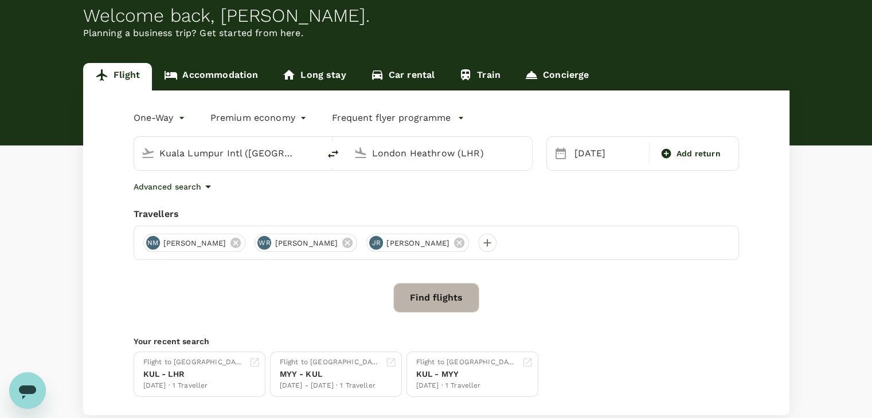
click at [426, 303] on button "Find flights" at bounding box center [436, 298] width 86 height 30
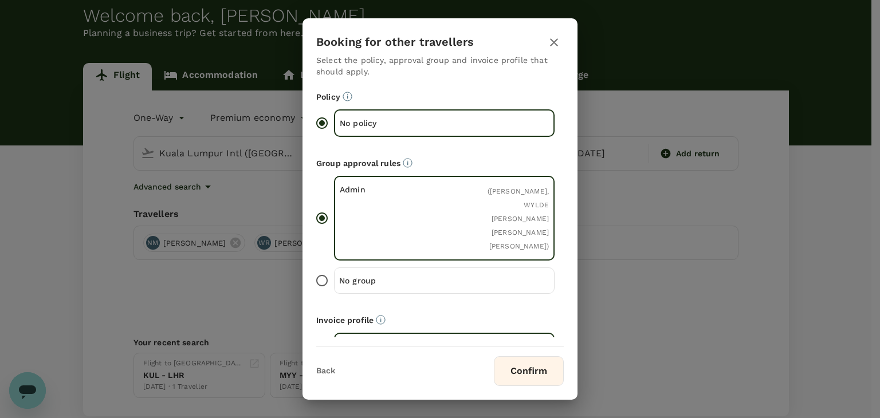
click at [518, 368] on button "Confirm" at bounding box center [529, 371] width 70 height 30
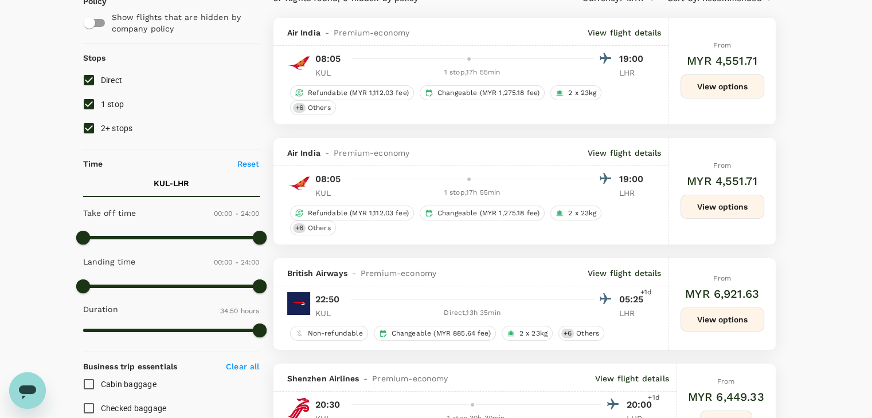
scroll to position [172, 0]
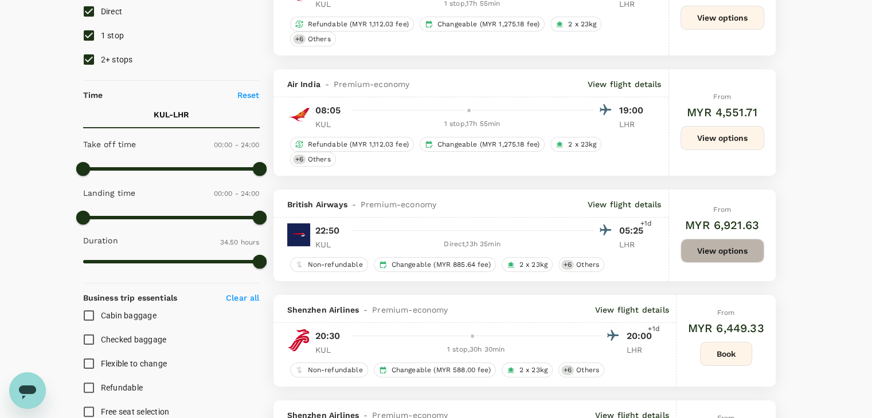
click at [699, 253] on button "View options" at bounding box center [722, 251] width 84 height 24
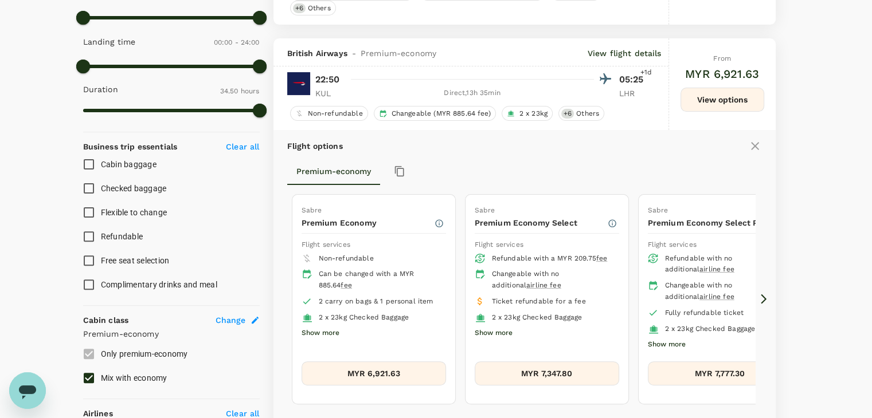
scroll to position [361, 0]
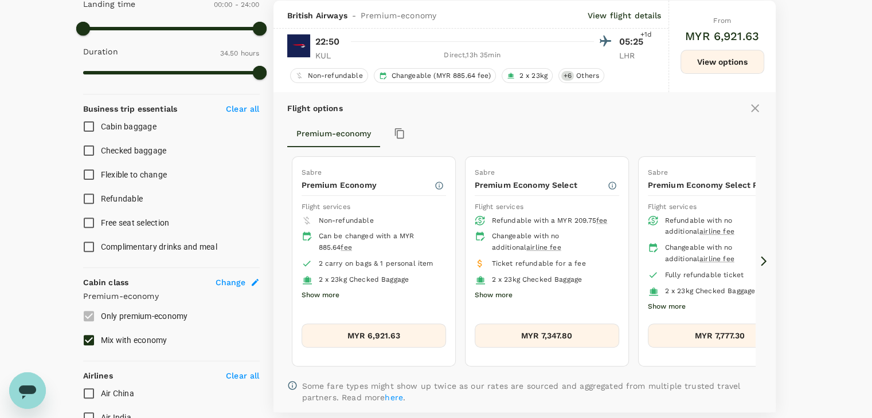
click at [385, 326] on button "MYR 6,921.63" at bounding box center [373, 336] width 144 height 24
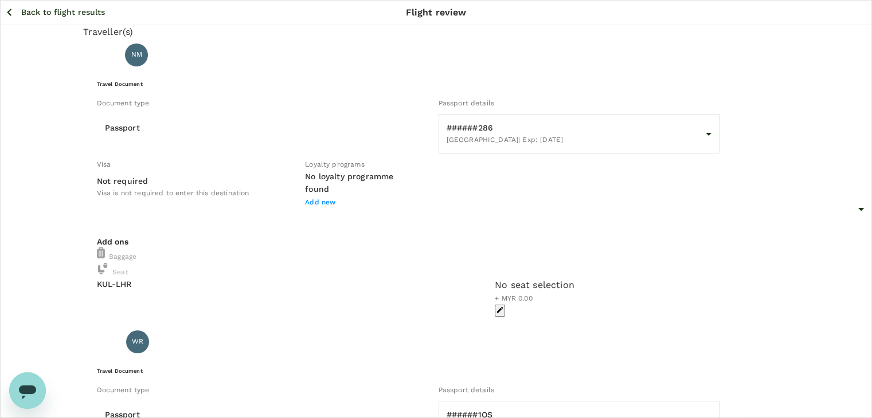
click at [720, 140] on icon "button" at bounding box center [727, 133] width 14 height 14
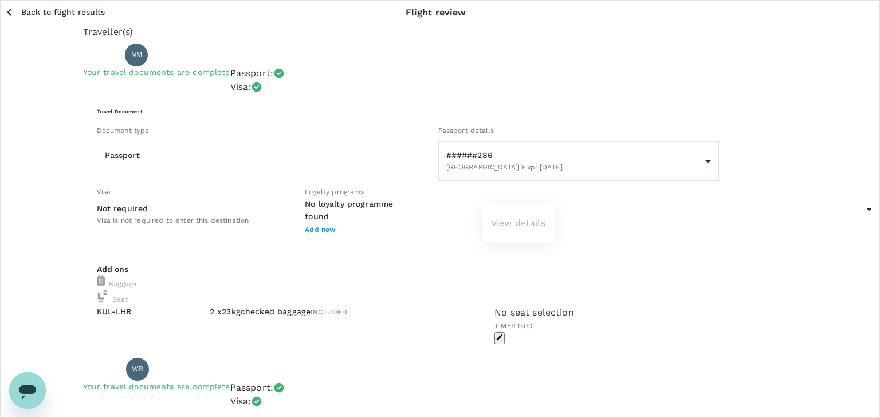
click at [513, 223] on ul "View details" at bounding box center [518, 224] width 73 height 30
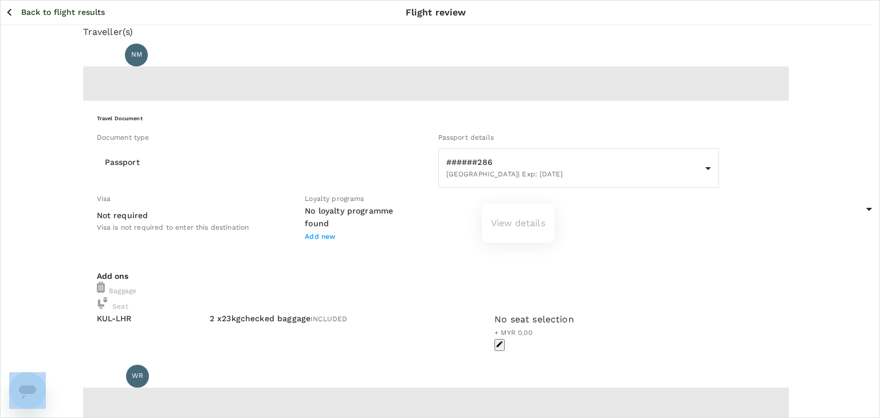
click at [513, 223] on ul "View details" at bounding box center [518, 224] width 73 height 30
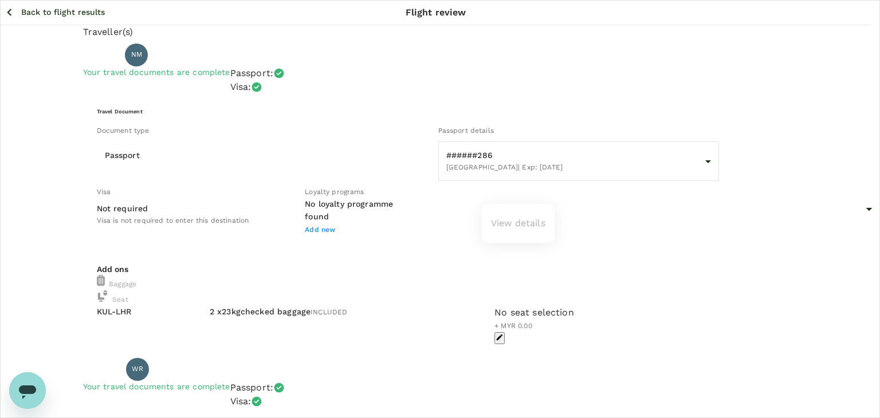
click at [513, 223] on ul "View details" at bounding box center [518, 224] width 73 height 30
click at [10, 12] on div at bounding box center [440, 209] width 880 height 418
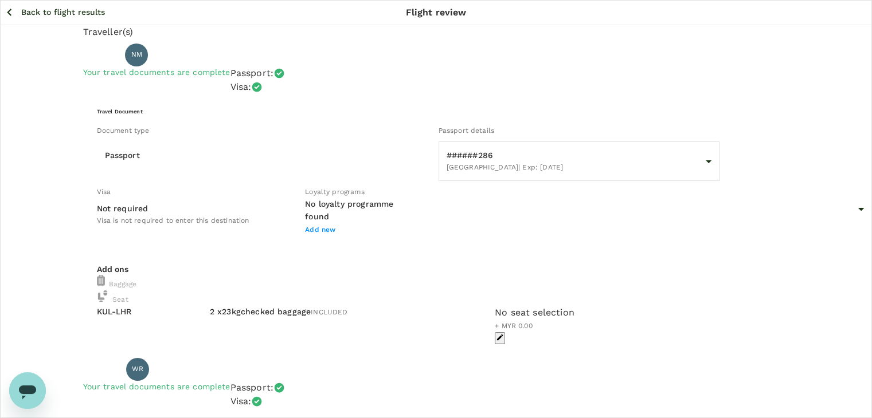
click at [7, 13] on icon "button" at bounding box center [9, 12] width 14 height 14
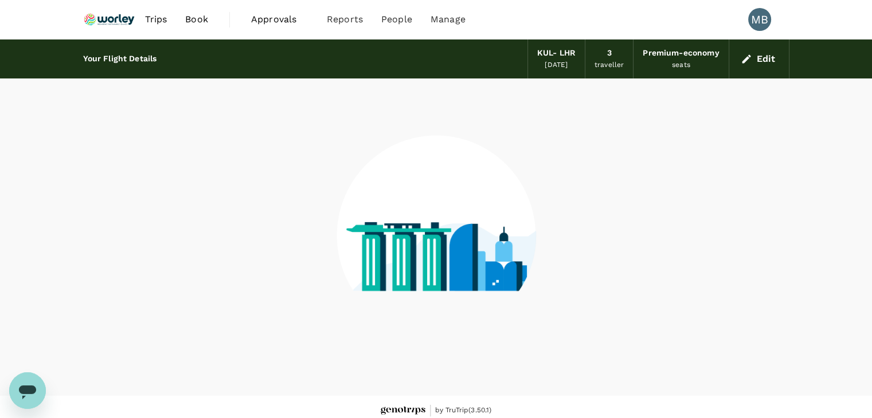
scroll to position [7, 0]
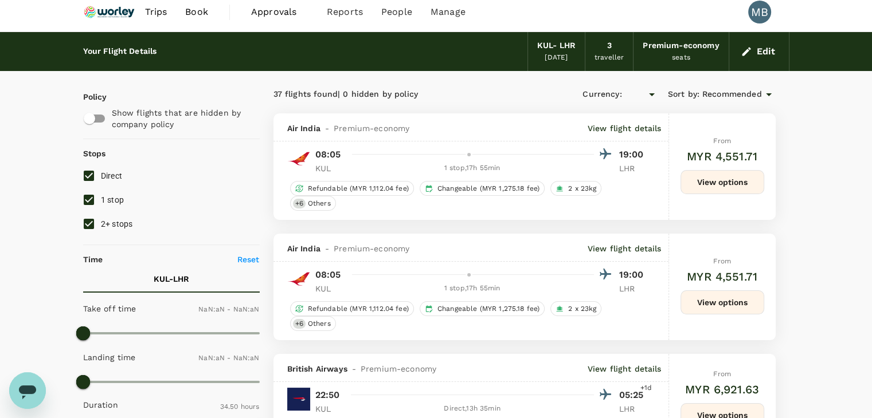
type input "MYR"
type input "1440"
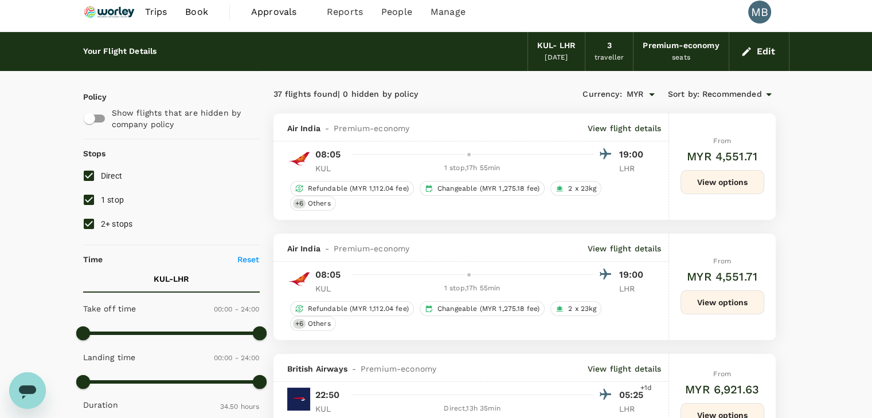
click at [115, 17] on img at bounding box center [109, 11] width 53 height 25
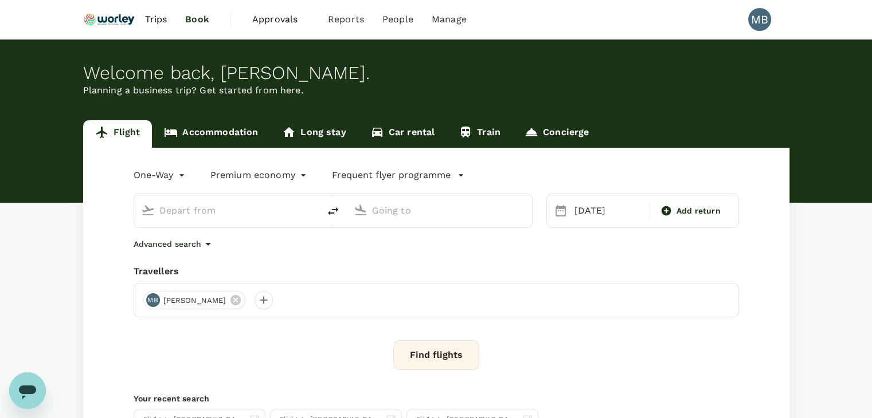
type input "Kuala Lumpur Intl ([GEOGRAPHIC_DATA])"
type input "London Heathrow (LHR)"
type input "Kuala Lumpur Intl ([GEOGRAPHIC_DATA])"
type input "London Heathrow (LHR)"
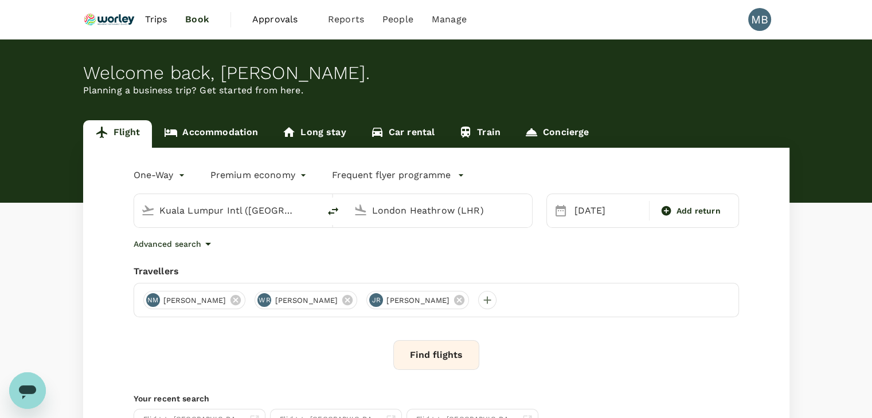
click at [183, 172] on body "Trips Book Approvals 0 Reports People Manage MB Welcome back , MUHAMMAD HIDAYAT…" at bounding box center [436, 272] width 872 height 544
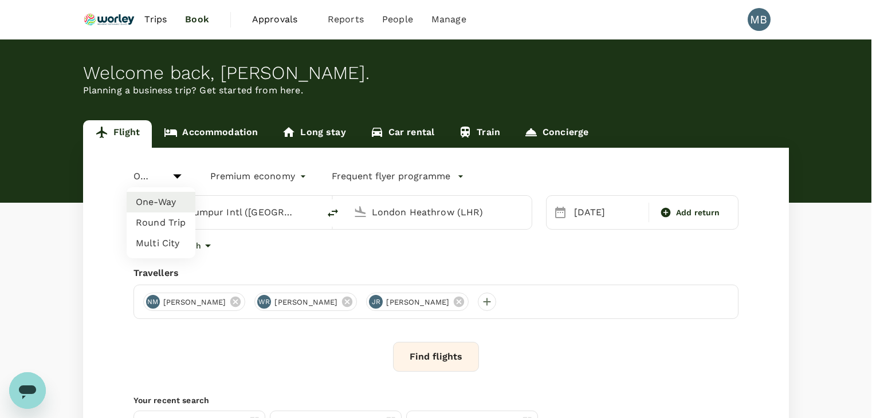
click at [167, 218] on li "Round Trip" at bounding box center [161, 223] width 69 height 21
type input "roundtrip"
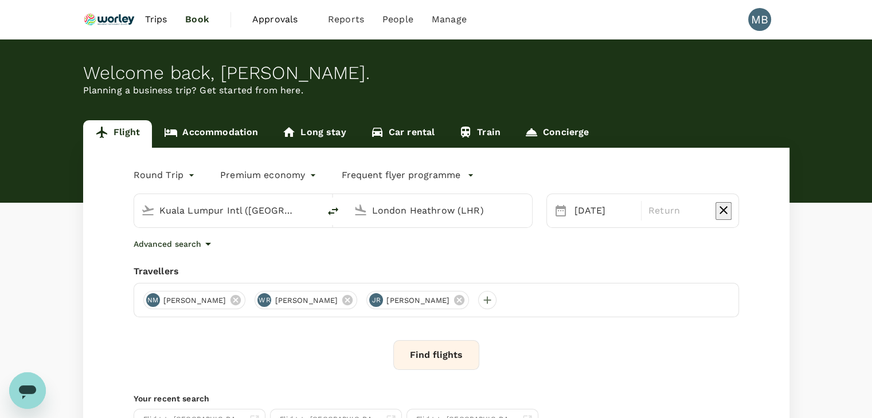
click at [284, 211] on input "Kuala Lumpur Intl ([GEOGRAPHIC_DATA])" at bounding box center [227, 211] width 136 height 18
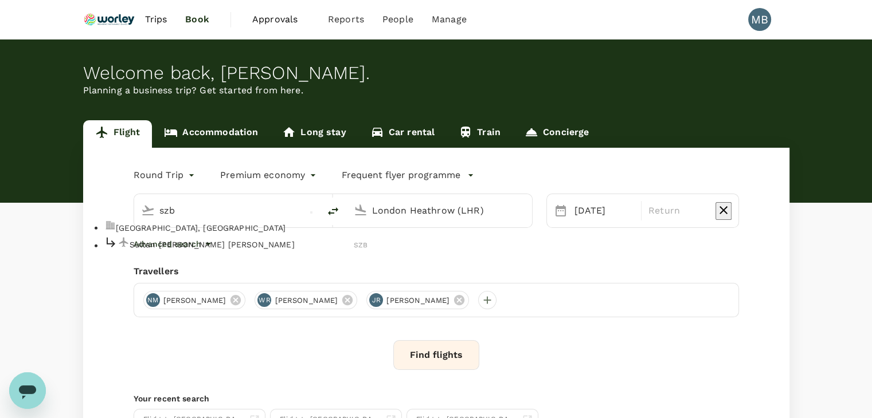
click at [254, 250] on p "Sultan Abdul Aziz Shah" at bounding box center [242, 244] width 225 height 11
type input "Sultan Abdul Aziz Shah (SZB)"
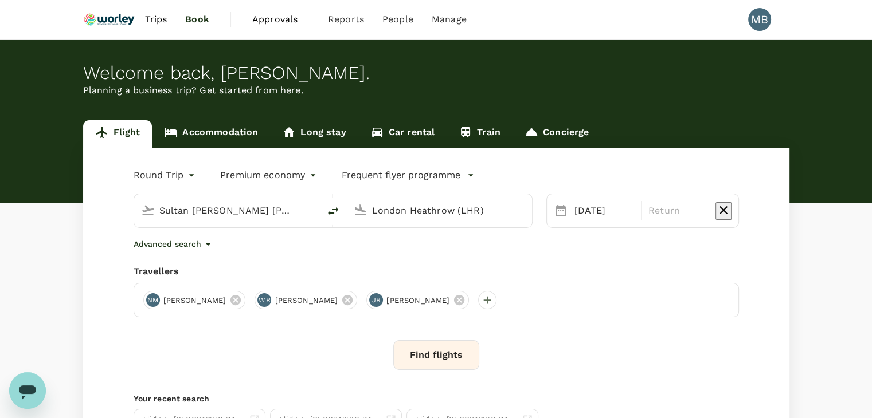
drag, startPoint x: 484, startPoint y: 211, endPoint x: 368, endPoint y: 211, distance: 115.2
click at [368, 211] on div "London Heathrow (LHR)" at bounding box center [446, 208] width 158 height 23
click at [386, 250] on p "Miri Intl" at bounding box center [454, 244] width 225 height 11
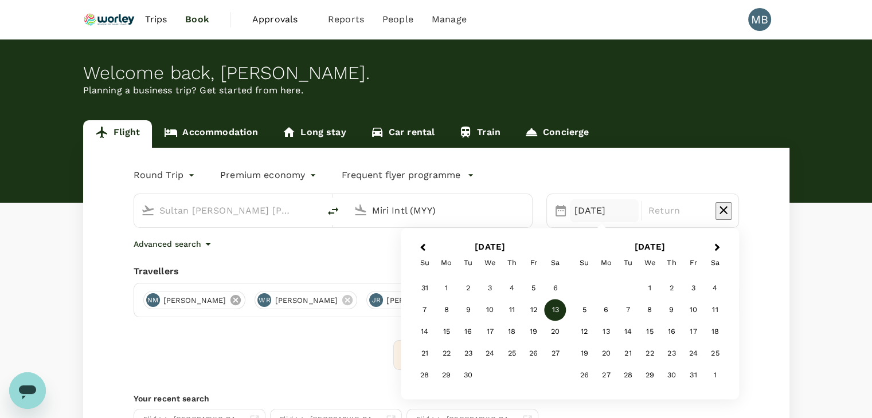
type input "Miri Intl (MYY)"
click at [241, 300] on icon at bounding box center [235, 300] width 10 height 10
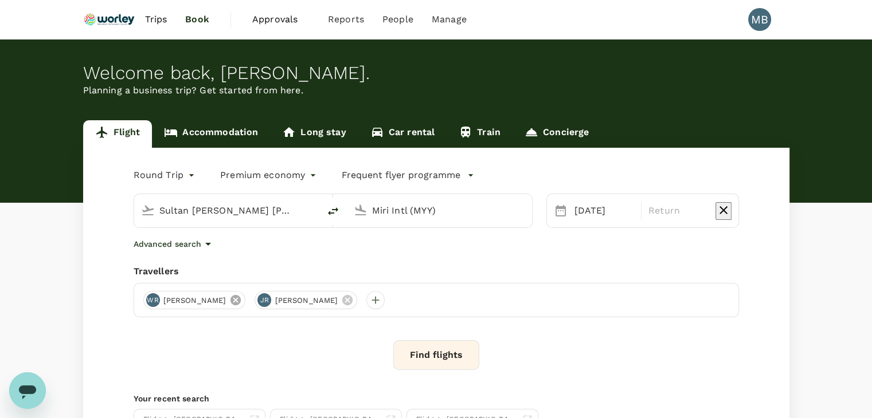
click at [241, 297] on icon at bounding box center [235, 300] width 10 height 10
click at [578, 213] on div "13 Sep" at bounding box center [604, 210] width 69 height 23
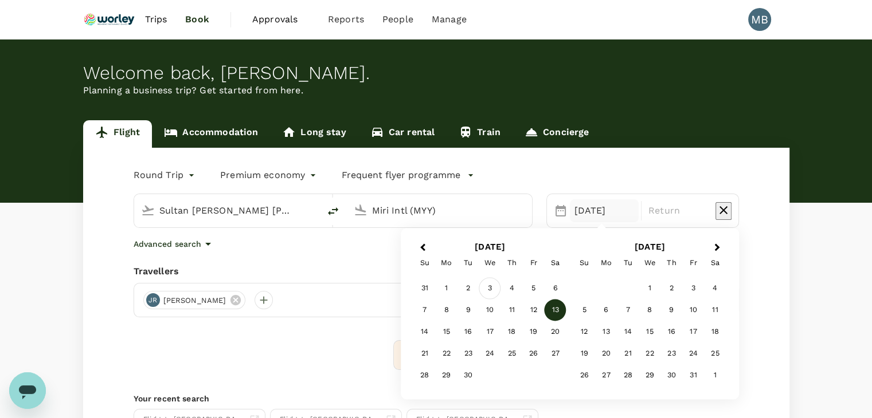
click at [491, 292] on div "3" at bounding box center [490, 289] width 22 height 22
click at [510, 289] on div "4" at bounding box center [512, 289] width 22 height 22
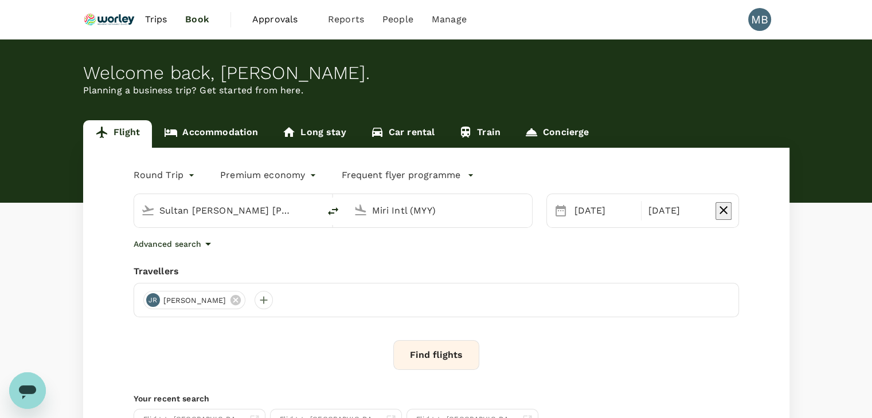
click at [414, 350] on button "Find flights" at bounding box center [436, 355] width 86 height 30
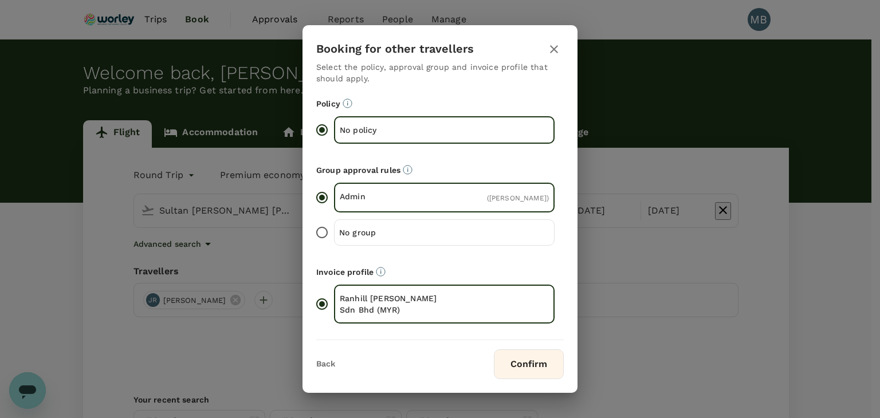
click at [531, 371] on button "Confirm" at bounding box center [529, 365] width 70 height 30
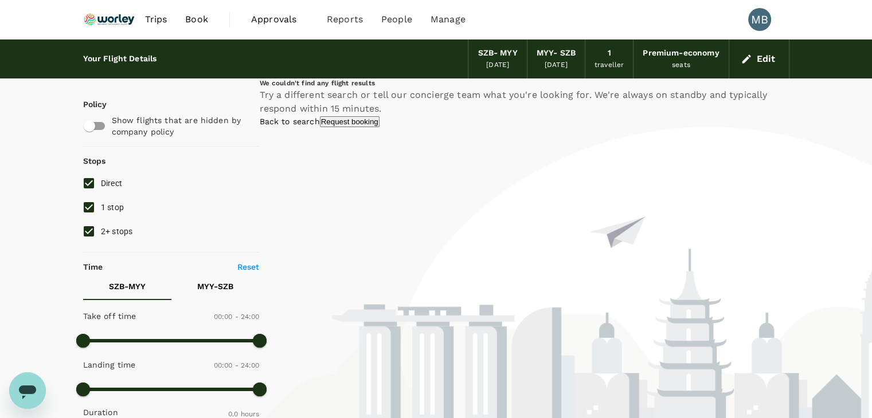
click at [88, 207] on input "1 stop" at bounding box center [89, 207] width 24 height 24
checkbox input "false"
click at [84, 231] on input "2+ stops" at bounding box center [89, 231] width 24 height 24
checkbox input "false"
click at [89, 209] on input "1 stop" at bounding box center [89, 207] width 24 height 24
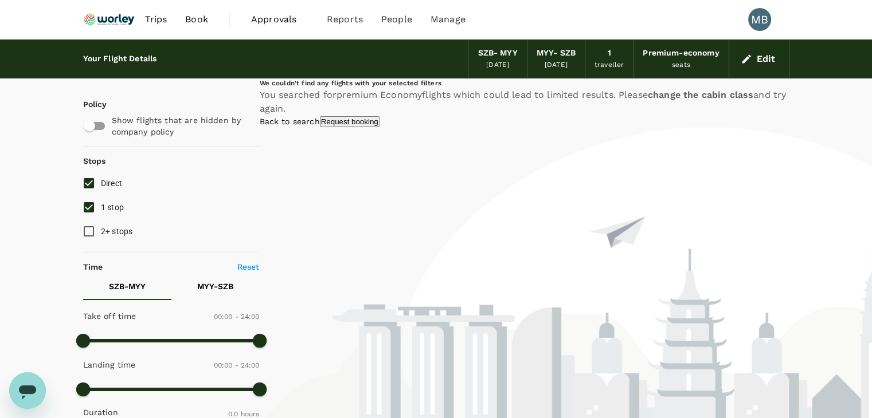
checkbox input "false"
click at [754, 60] on button "Edit" at bounding box center [758, 59] width 41 height 18
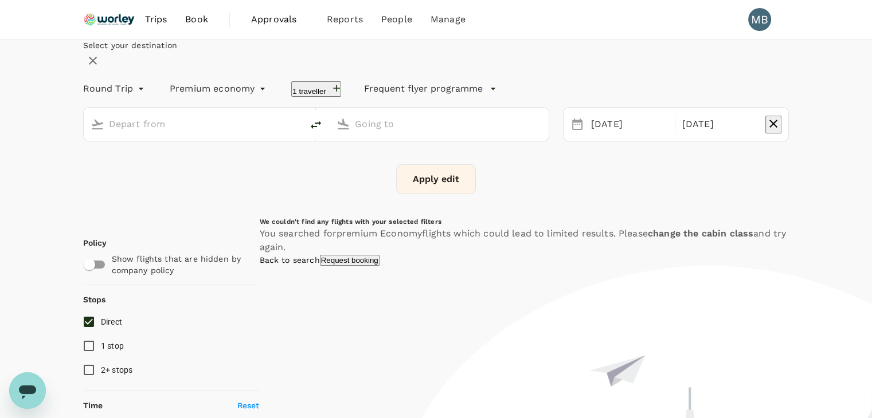
type input "Sultan Abdul Aziz Shah (SZB)"
type input "Miri Intl (MYY)"
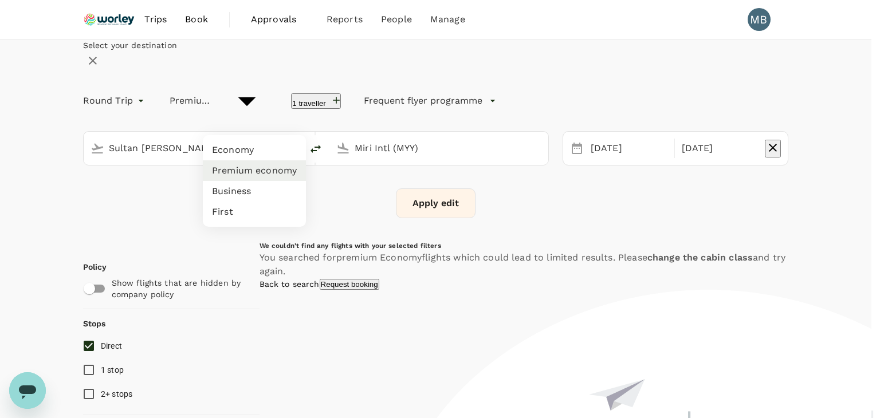
click at [287, 146] on li "Economy" at bounding box center [254, 150] width 103 height 21
type input "economy"
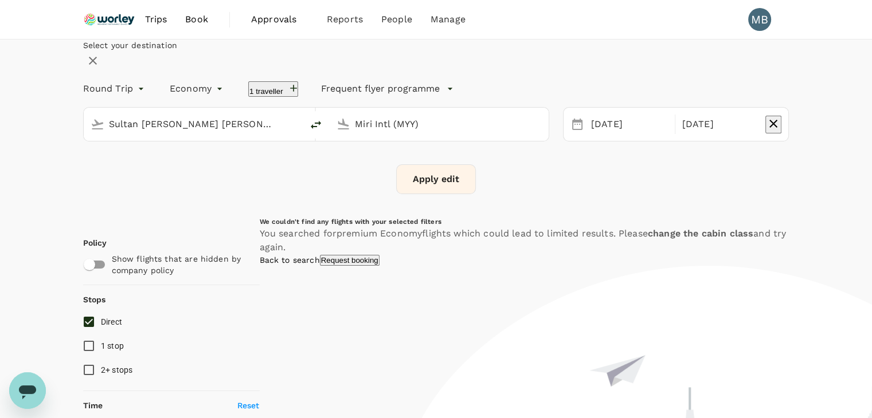
click at [416, 194] on button "Apply edit" at bounding box center [436, 179] width 80 height 30
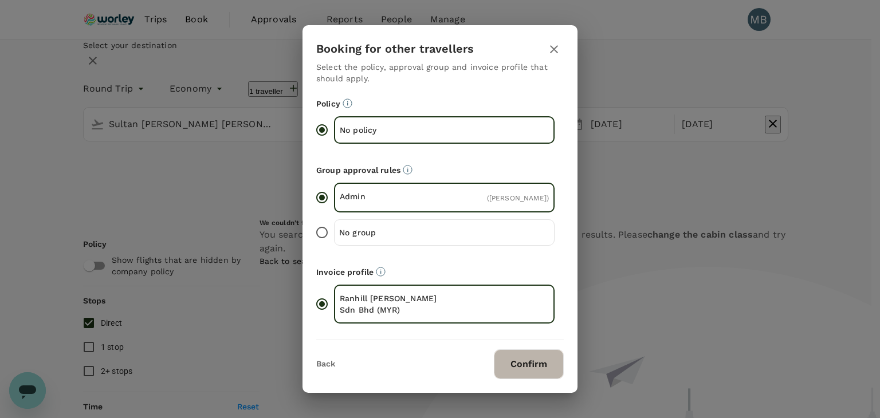
click at [520, 366] on button "Confirm" at bounding box center [529, 365] width 70 height 30
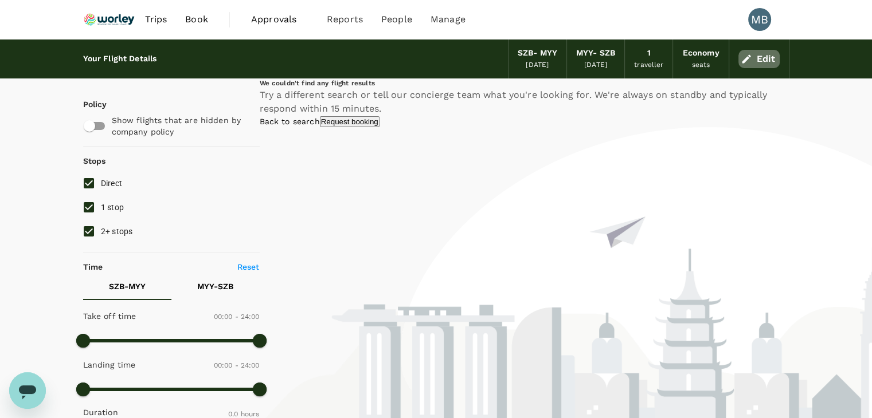
click at [742, 61] on icon "button" at bounding box center [746, 58] width 9 height 9
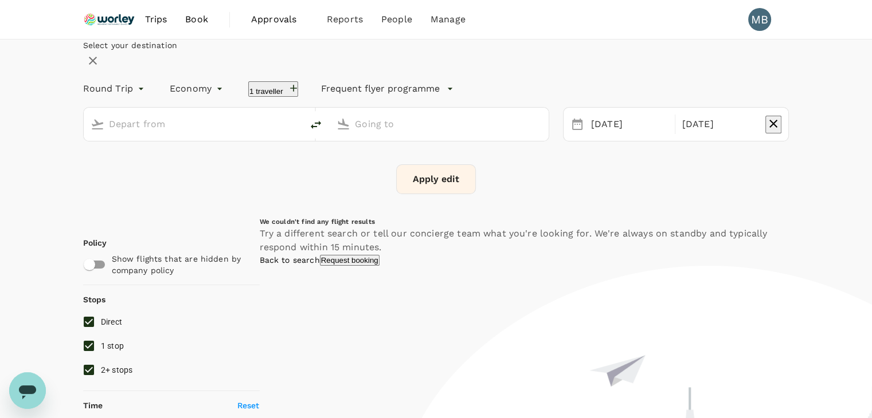
type input "Sultan Abdul Aziz Shah (SZB)"
type input "Miri Intl (MYY)"
click at [278, 133] on input "Sultan Abdul Aziz Shah (SZB)" at bounding box center [194, 124] width 170 height 18
click at [264, 162] on p "Kuala Lumpur Intl" at bounding box center [196, 155] width 225 height 11
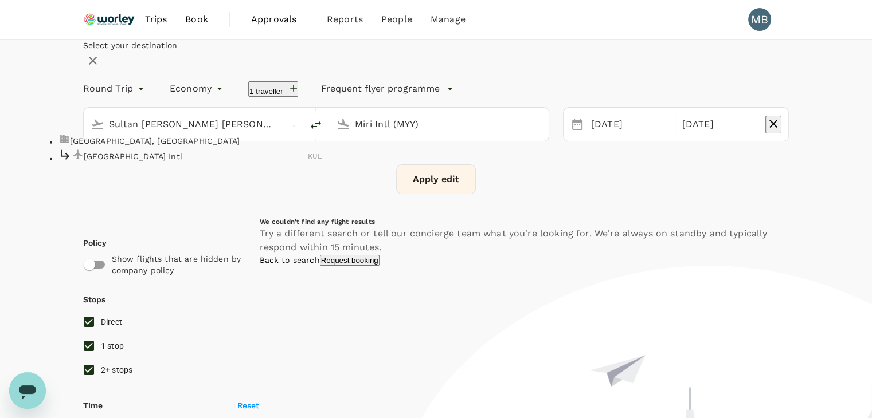
type input "Kuala Lumpur Intl ([GEOGRAPHIC_DATA])"
click at [410, 194] on button "Apply edit" at bounding box center [436, 179] width 80 height 30
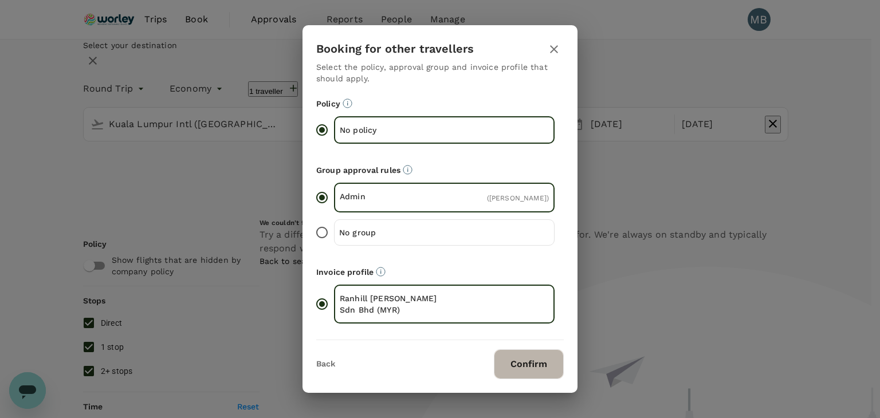
click at [509, 372] on button "Confirm" at bounding box center [529, 365] width 70 height 30
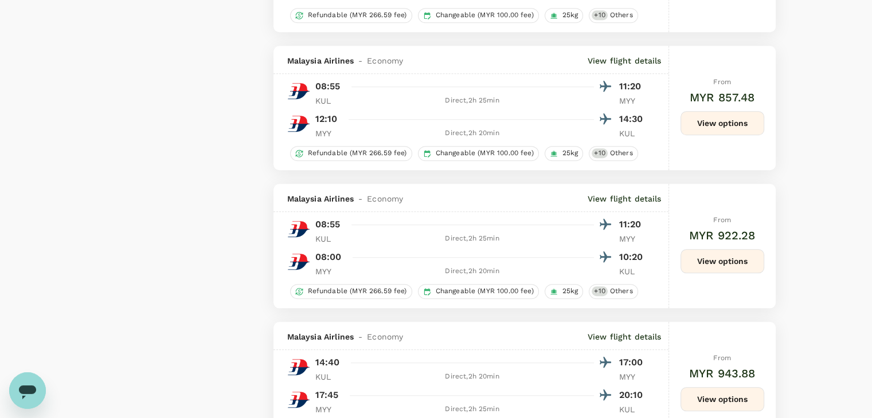
scroll to position [1146, 0]
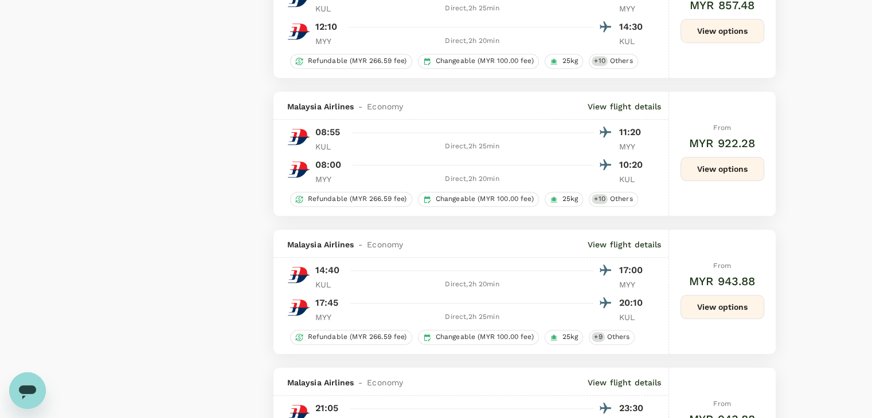
type input "890"
checkbox input "false"
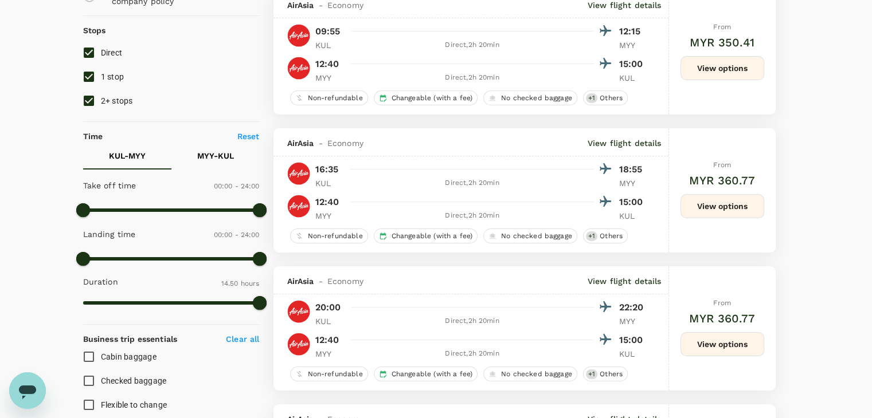
scroll to position [0, 0]
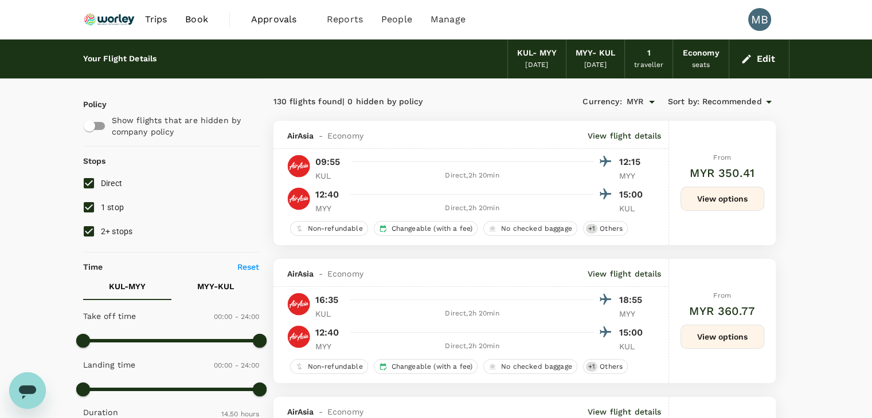
click at [766, 100] on icon at bounding box center [769, 102] width 14 height 14
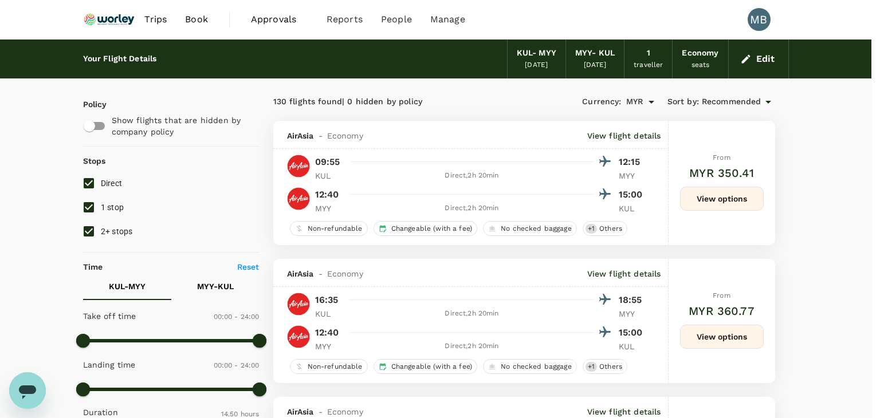
click at [746, 63] on div at bounding box center [440, 209] width 880 height 418
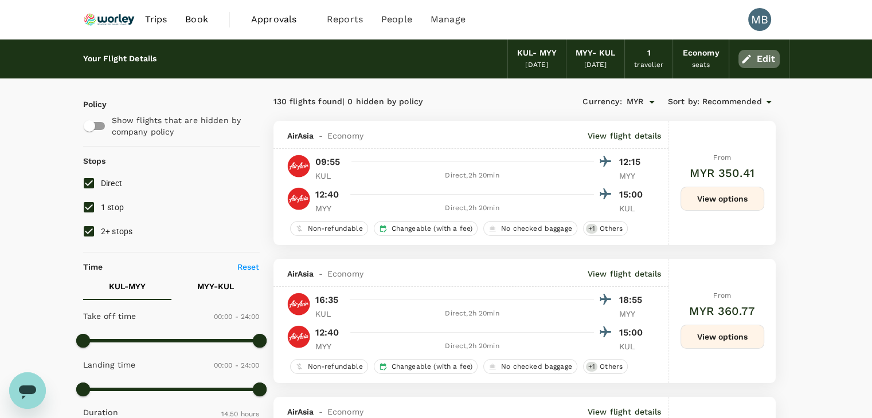
click at [752, 62] on icon "button" at bounding box center [745, 58] width 11 height 11
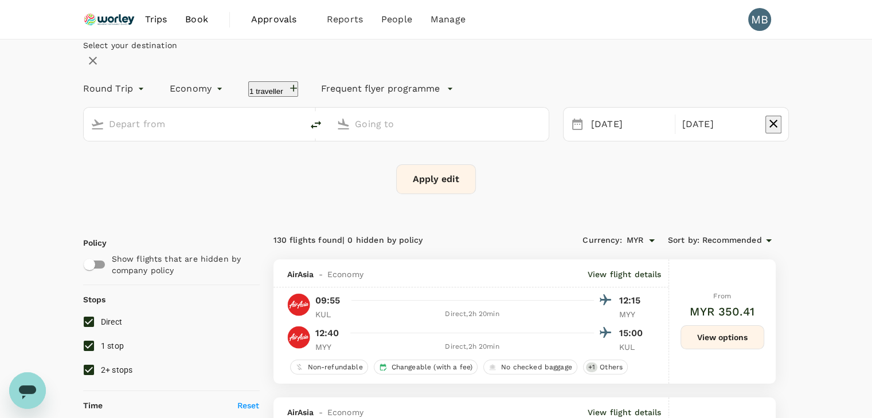
type input "Kuala Lumpur Intl ([GEOGRAPHIC_DATA])"
type input "Miri Intl (MYY)"
click at [766, 131] on icon "button" at bounding box center [773, 124] width 14 height 14
type input "oneway"
click at [461, 194] on button "Apply edit" at bounding box center [436, 179] width 80 height 30
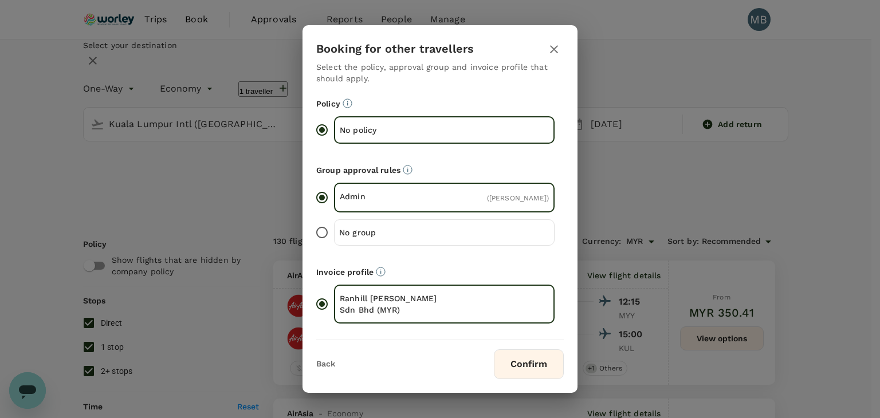
click at [514, 370] on button "Confirm" at bounding box center [529, 365] width 70 height 30
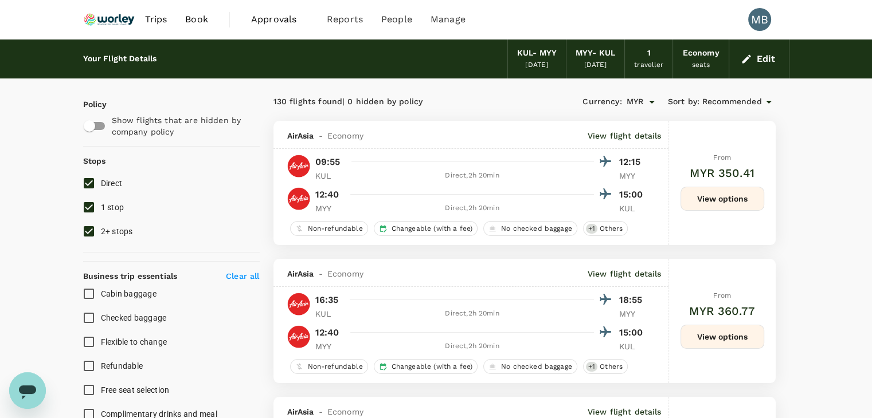
checkbox input "false"
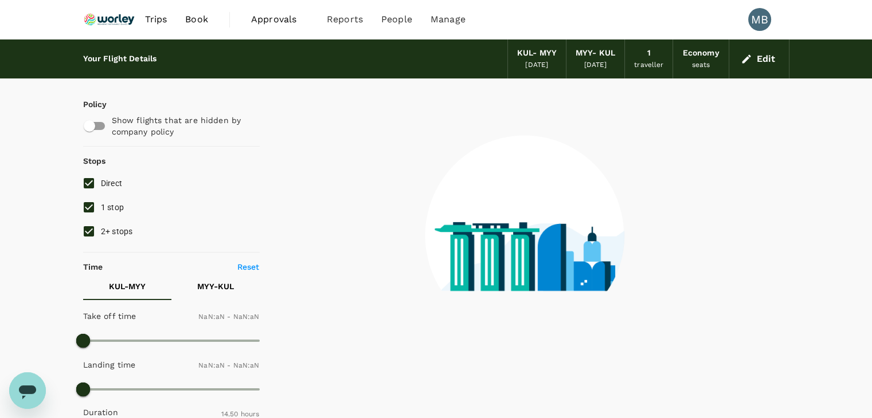
type input "1440"
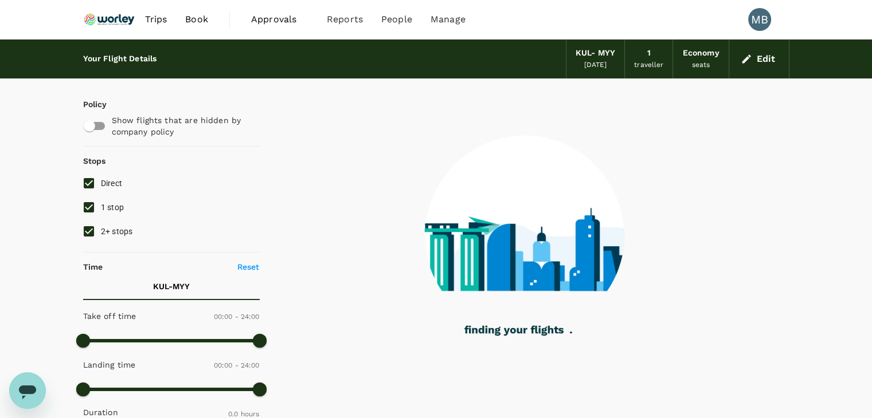
click at [89, 209] on input "1 stop" at bounding box center [89, 207] width 24 height 24
checkbox input "false"
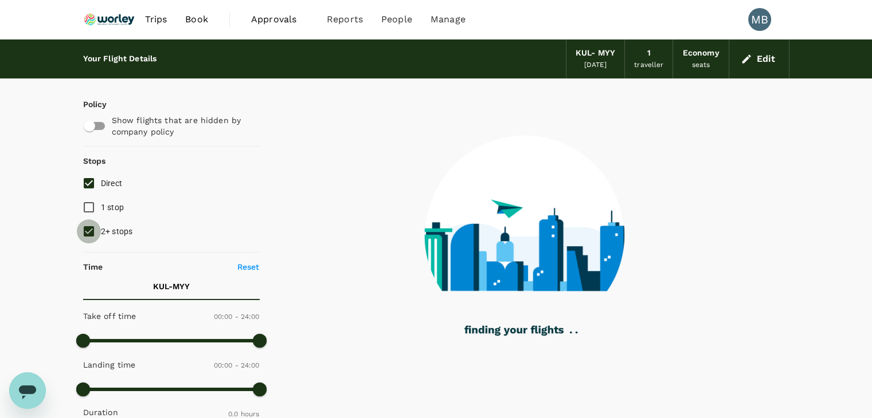
click at [87, 225] on input "2+ stops" at bounding box center [89, 231] width 24 height 24
checkbox input "false"
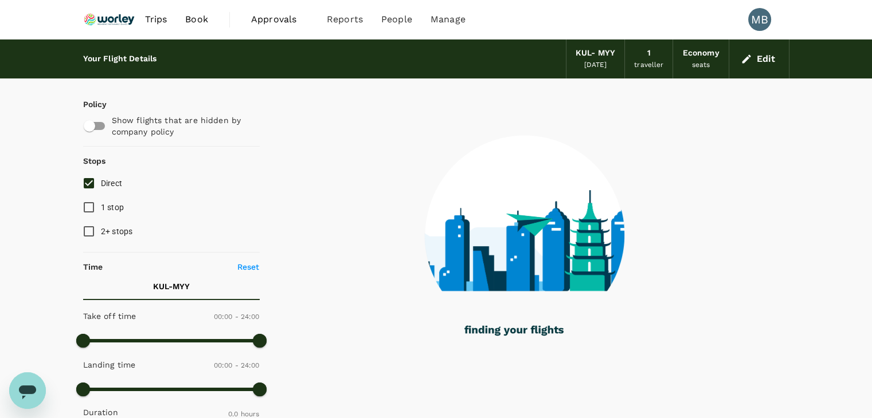
type input "365"
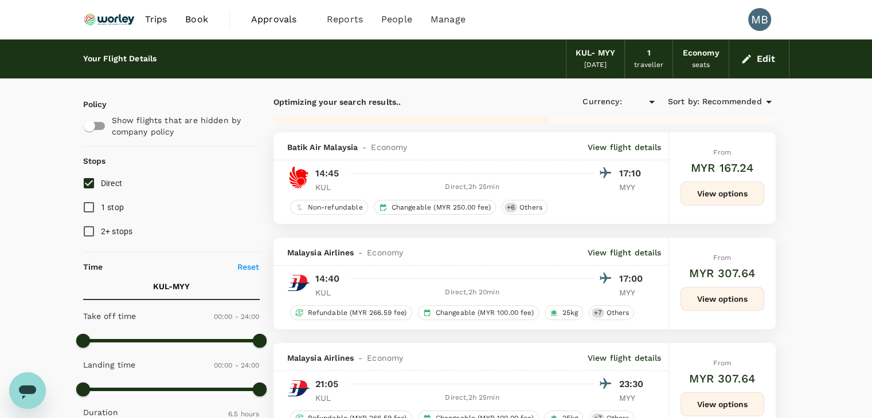
checkbox input "true"
type input "MYR"
type input "655"
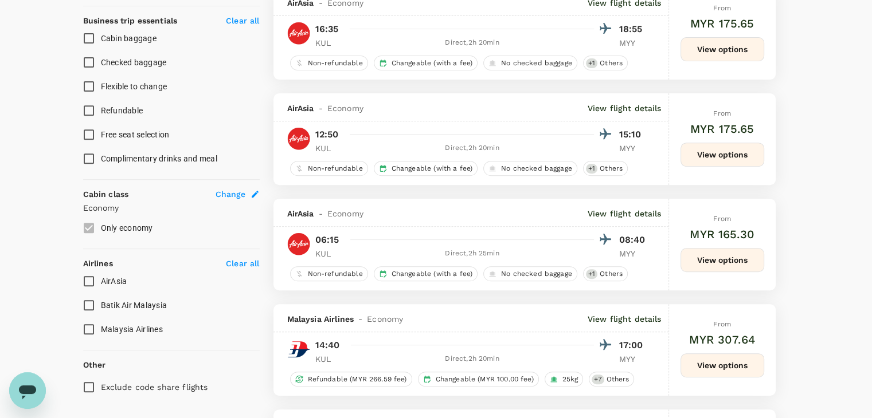
scroll to position [458, 0]
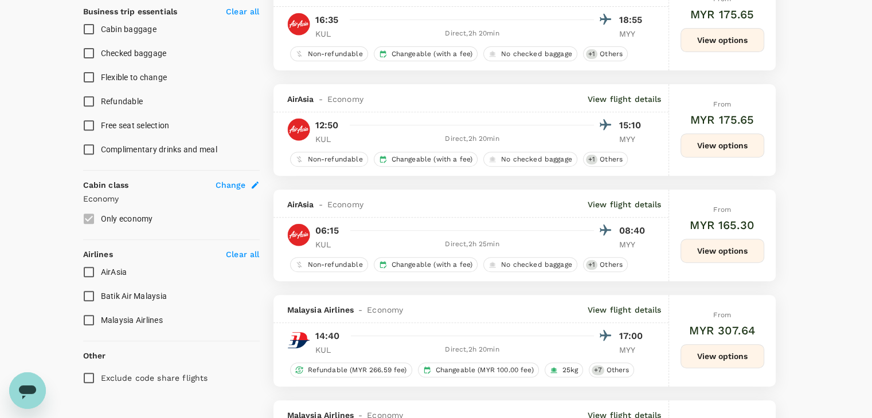
click at [88, 271] on input "AirAsia" at bounding box center [89, 272] width 24 height 24
checkbox input "true"
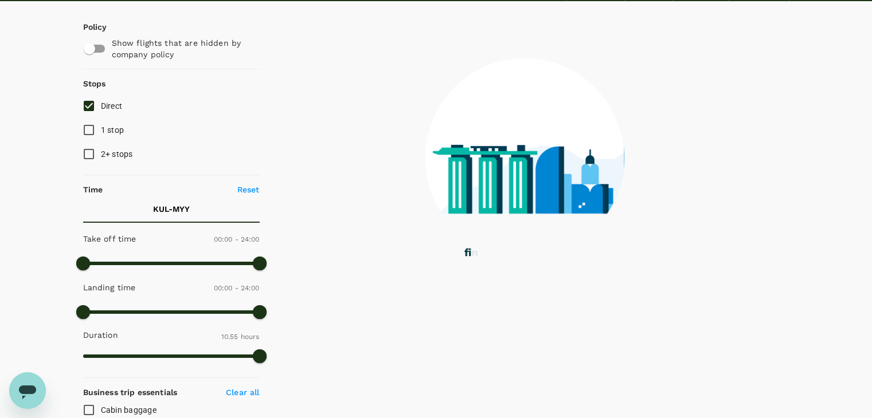
scroll to position [0, 0]
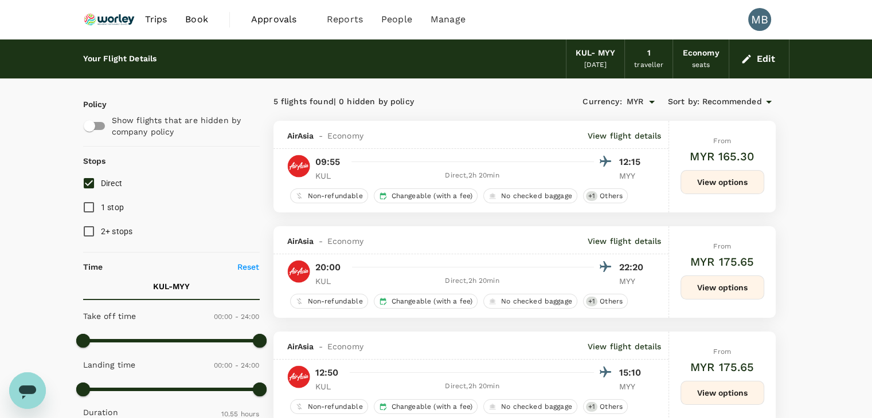
click at [713, 101] on span "Recommended" at bounding box center [732, 102] width 60 height 13
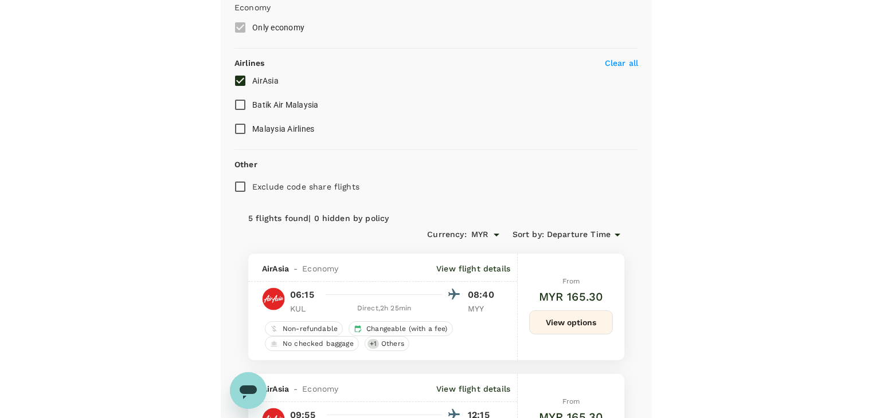
scroll to position [477, 0]
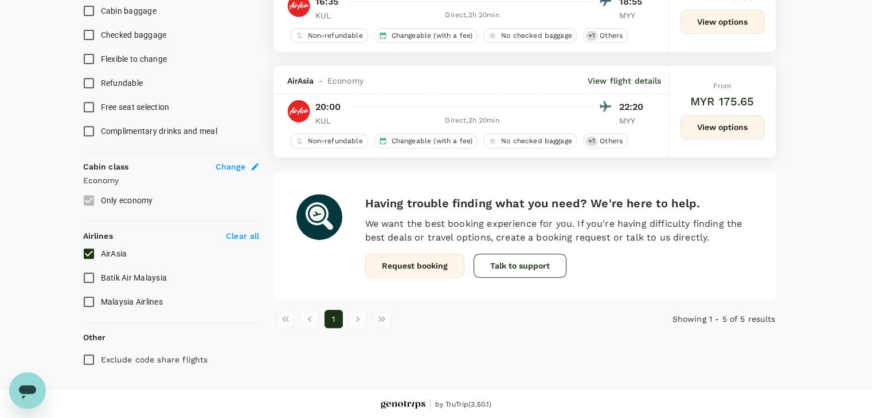
click at [92, 253] on input "AirAsia" at bounding box center [89, 254] width 24 height 24
checkbox input "false"
click at [87, 299] on input "Malaysia Airlines" at bounding box center [89, 302] width 24 height 24
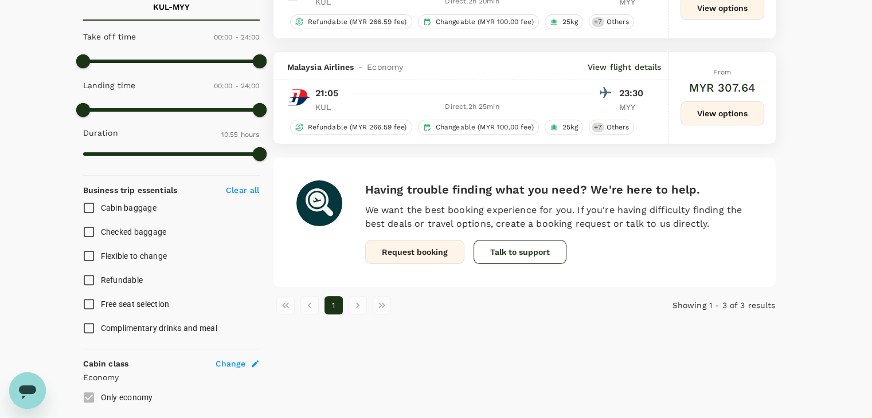
scroll to position [401, 0]
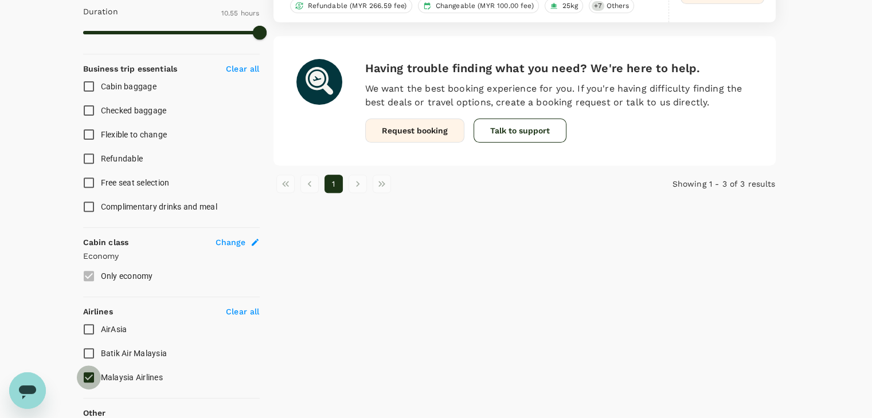
click at [90, 369] on input "Malaysia Airlines" at bounding box center [89, 378] width 24 height 24
checkbox input "false"
click at [92, 352] on input "Batik Air Malaysia" at bounding box center [89, 354] width 24 height 24
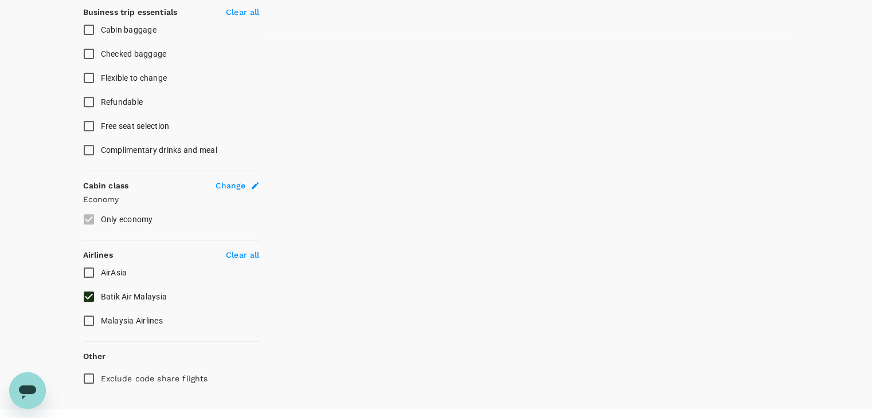
scroll to position [477, 0]
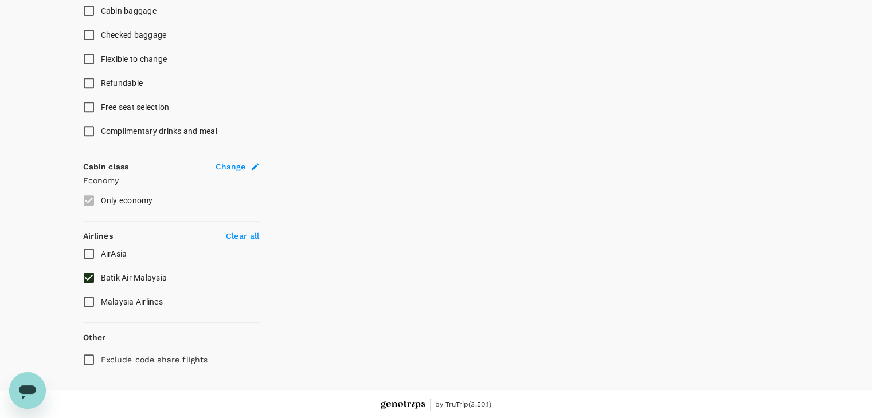
click at [84, 273] on input "Batik Air Malaysia" at bounding box center [89, 278] width 24 height 24
checkbox input "false"
click at [87, 299] on input "Malaysia Airlines" at bounding box center [89, 302] width 24 height 24
checkbox input "true"
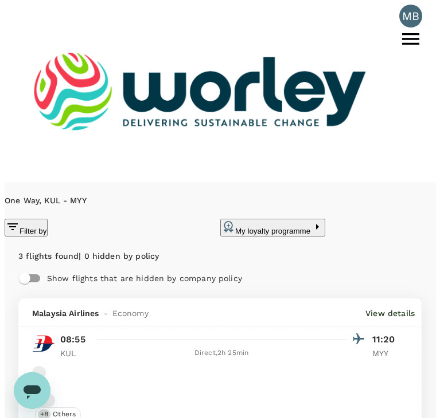
scroll to position [0, 0]
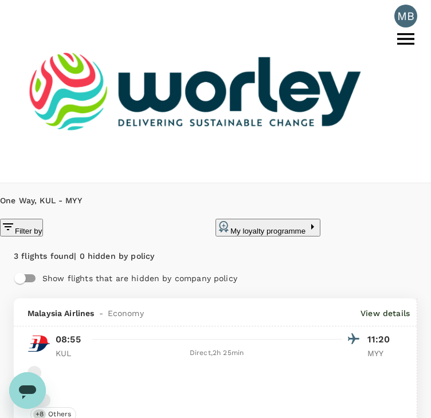
click at [43, 219] on button "Filter by" at bounding box center [21, 228] width 43 height 18
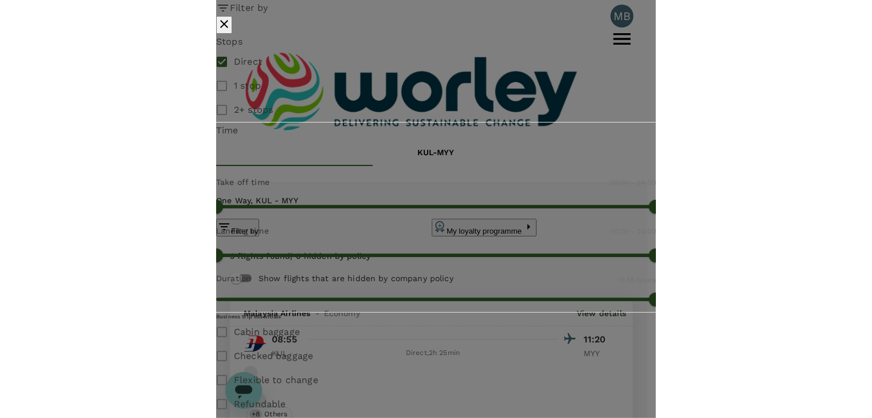
scroll to position [344, 0]
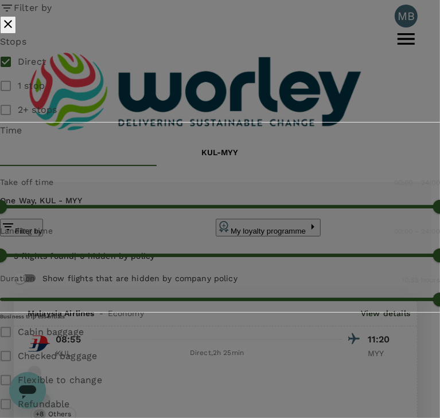
checkbox input "true"
checkbox input "false"
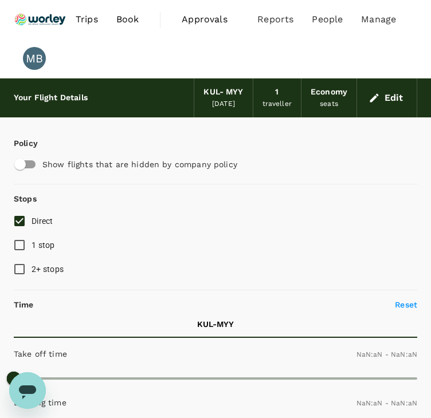
type input "1440"
type input "MYR"
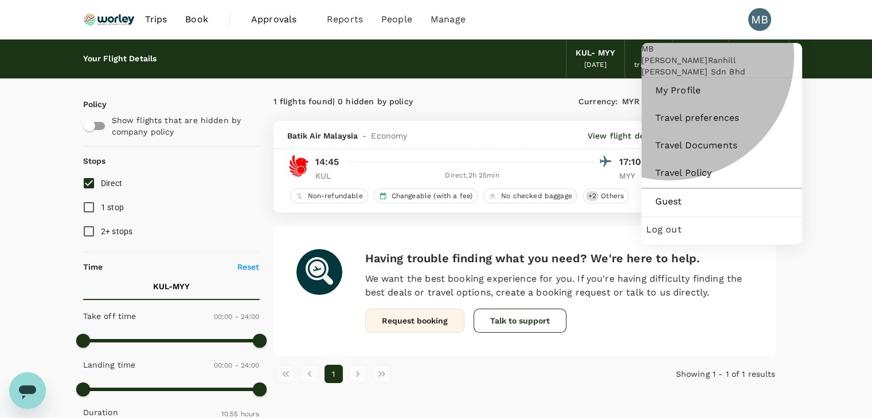
click at [673, 237] on span "Log out" at bounding box center [721, 230] width 151 height 14
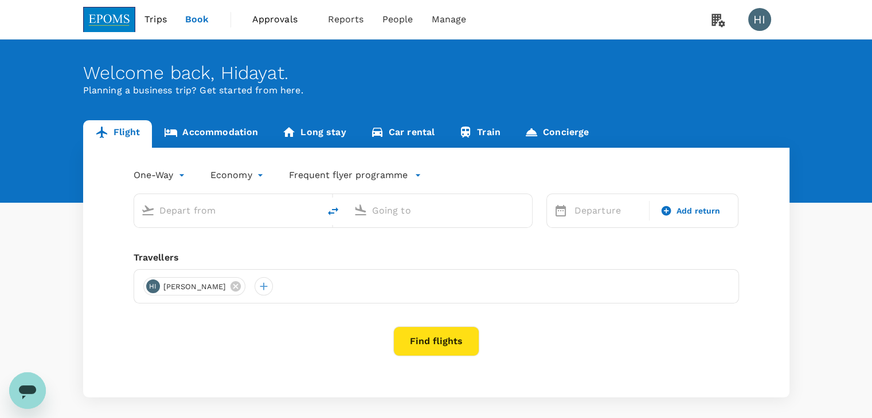
type input "[PERSON_NAME] (JHB)"
type input "Kuala Lumpur Intl ([GEOGRAPHIC_DATA])"
